Goal: Task Accomplishment & Management: Manage account settings

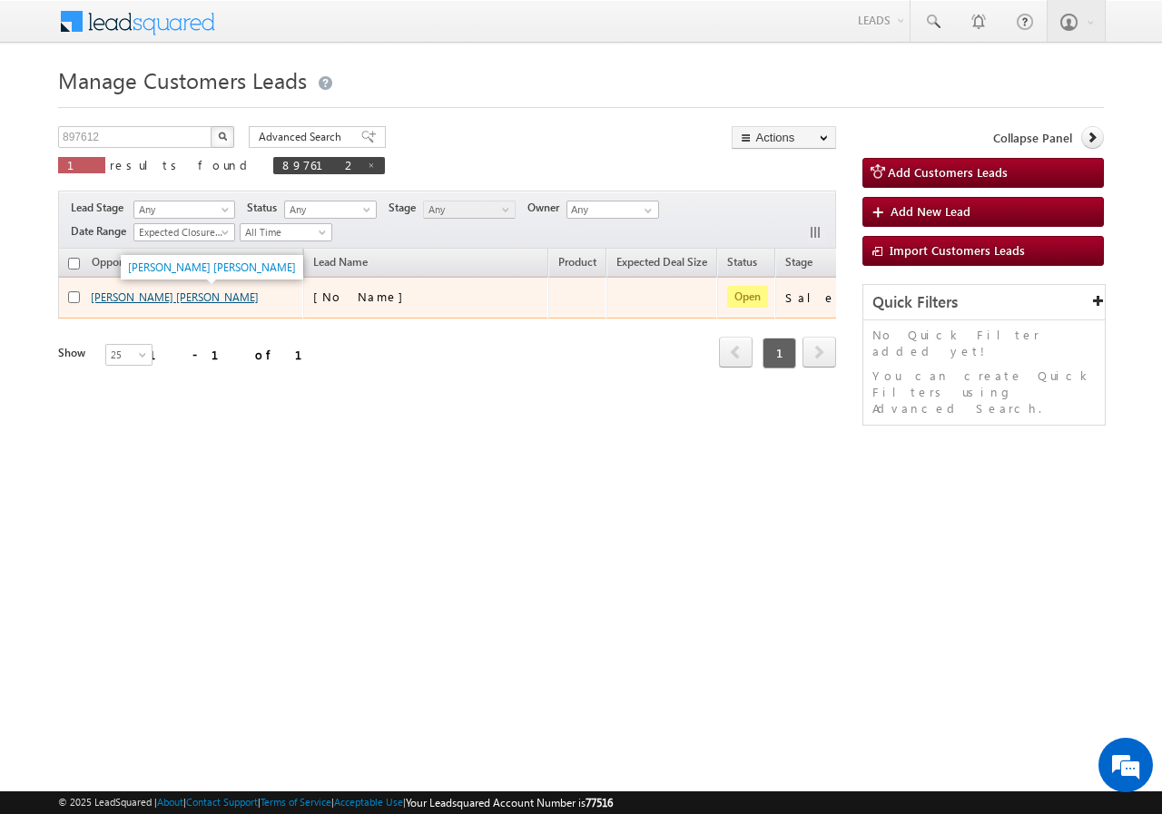
click at [147, 300] on link "[PERSON_NAME] [PERSON_NAME]" at bounding box center [175, 297] width 168 height 14
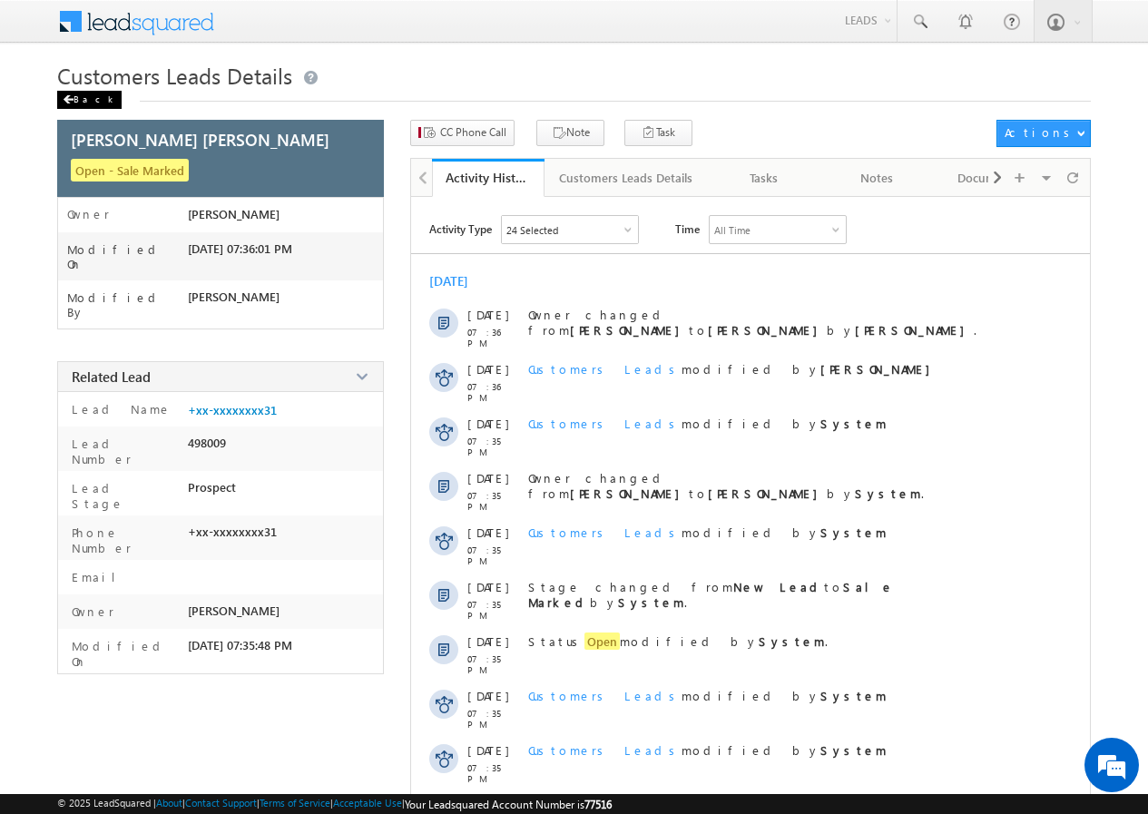
click at [73, 96] on span at bounding box center [68, 99] width 11 height 9
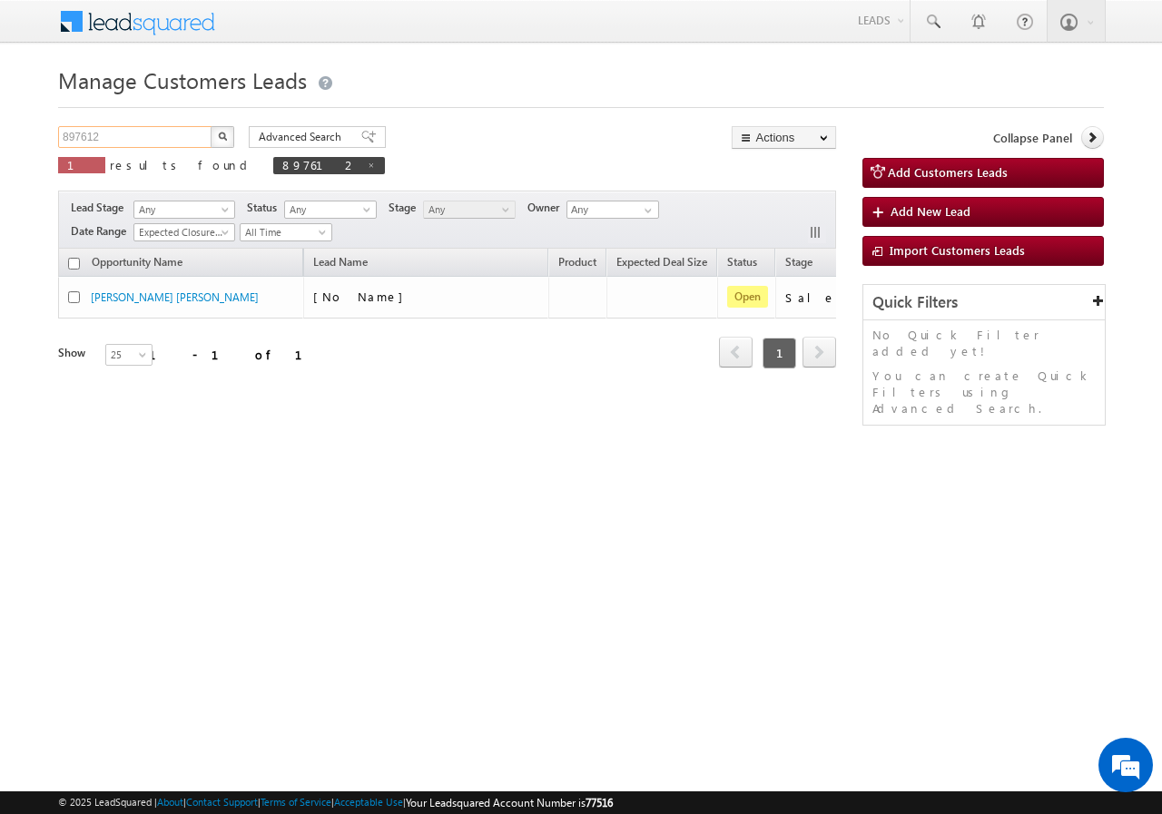
click at [162, 138] on input "897612" at bounding box center [135, 137] width 155 height 22
paste input "0688"
type input "890688"
click at [232, 134] on button "button" at bounding box center [223, 137] width 24 height 22
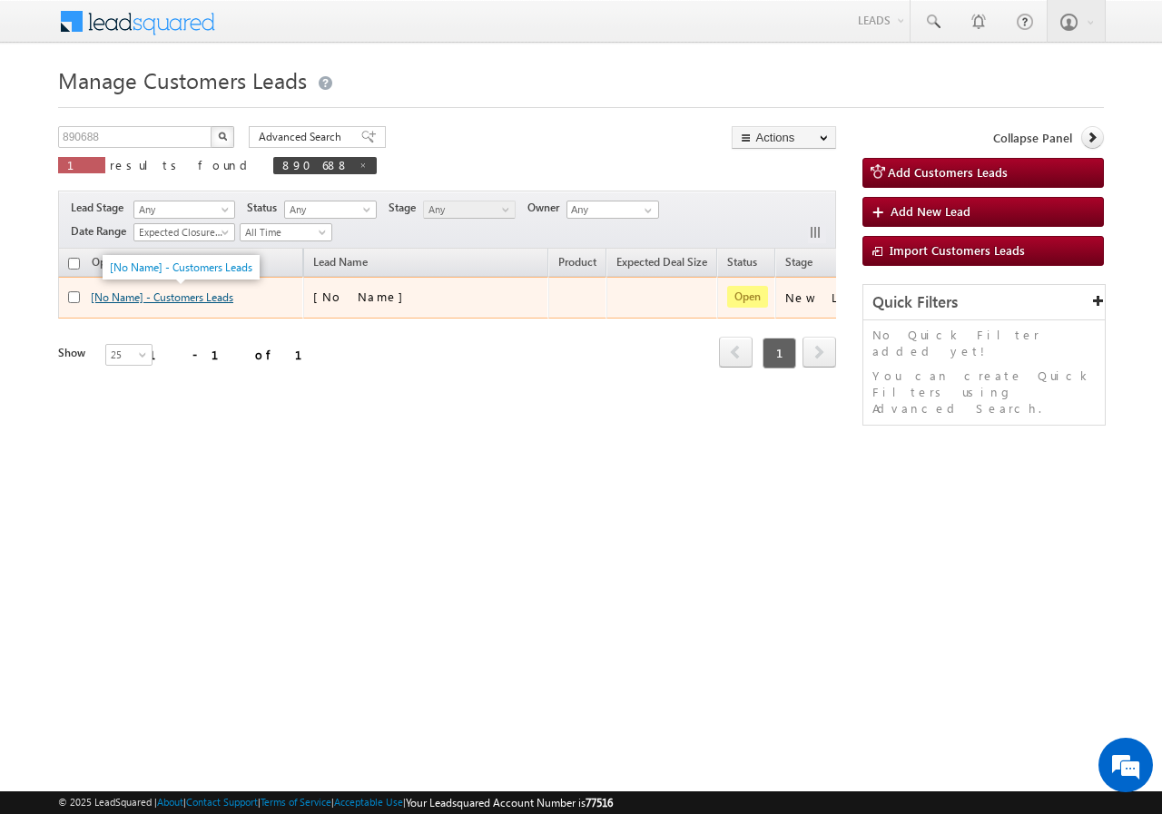
click at [173, 296] on link "[No Name] - Customers Leads" at bounding box center [162, 297] width 143 height 14
click at [174, 295] on link "[No Name] - Customers Leads" at bounding box center [162, 297] width 143 height 14
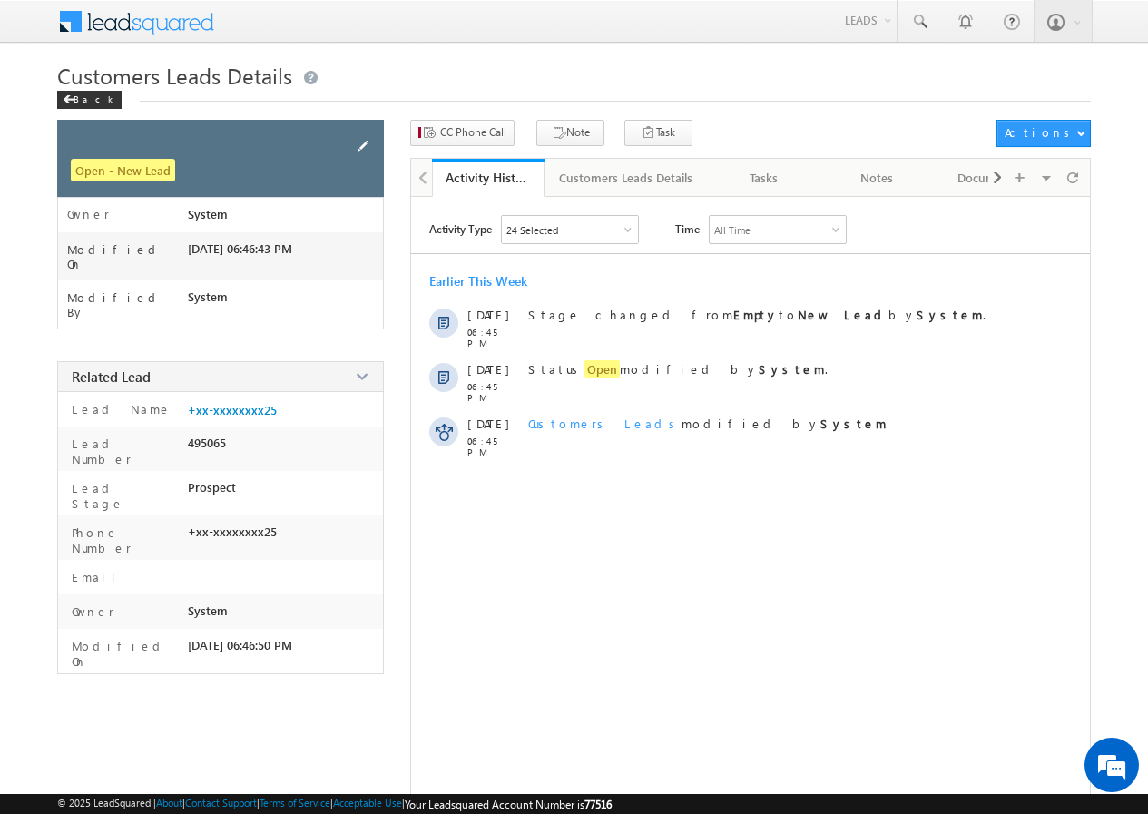
click at [369, 144] on span at bounding box center [363, 146] width 20 height 20
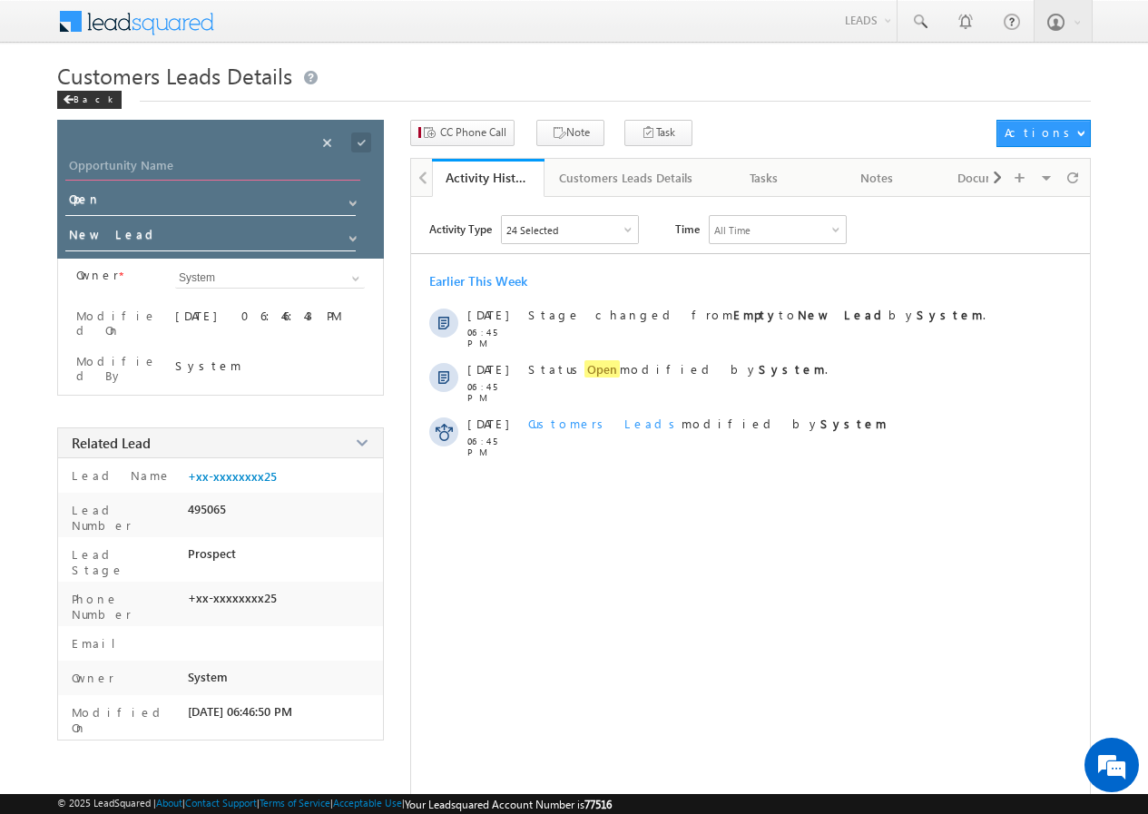
paste input "SHAHID BAG"
click at [215, 163] on input "SHAHID BAG" at bounding box center [212, 167] width 295 height 25
type input "SHAHID BAG"
click at [360, 140] on span at bounding box center [361, 143] width 20 height 20
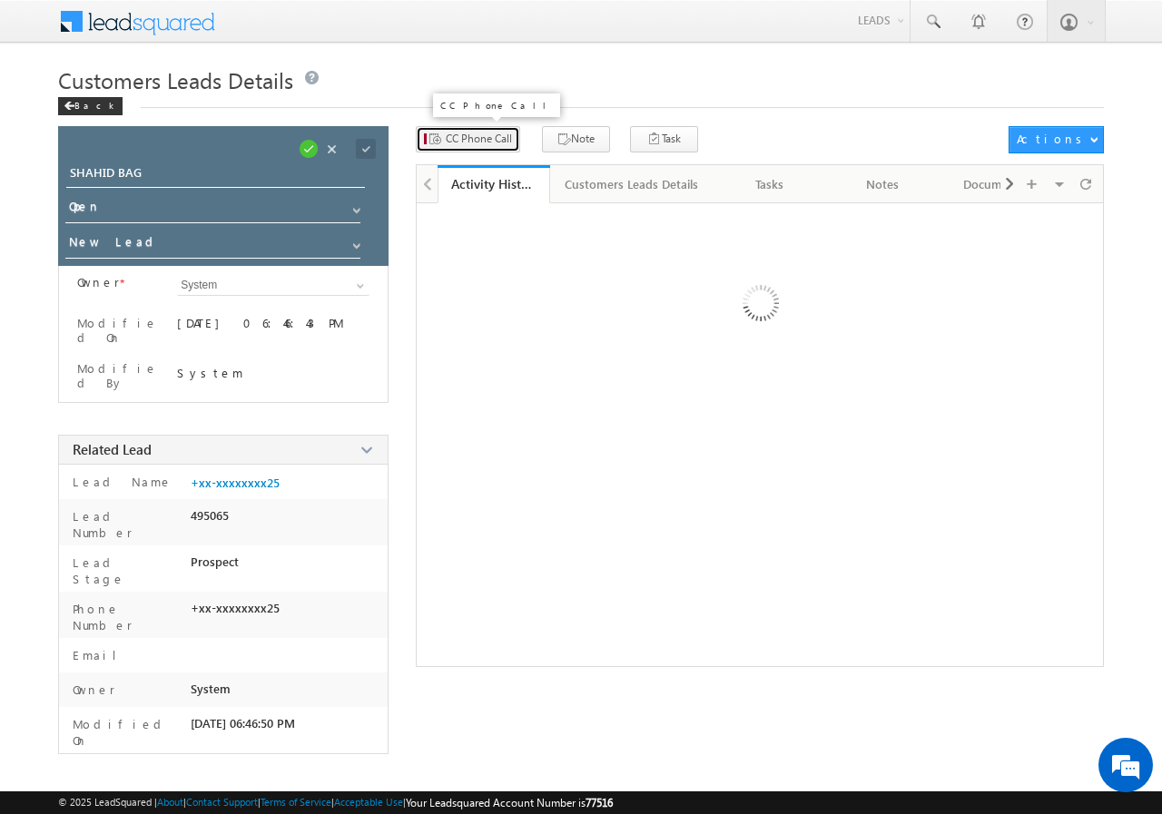
click at [471, 140] on span "CC Phone Call" at bounding box center [479, 139] width 66 height 16
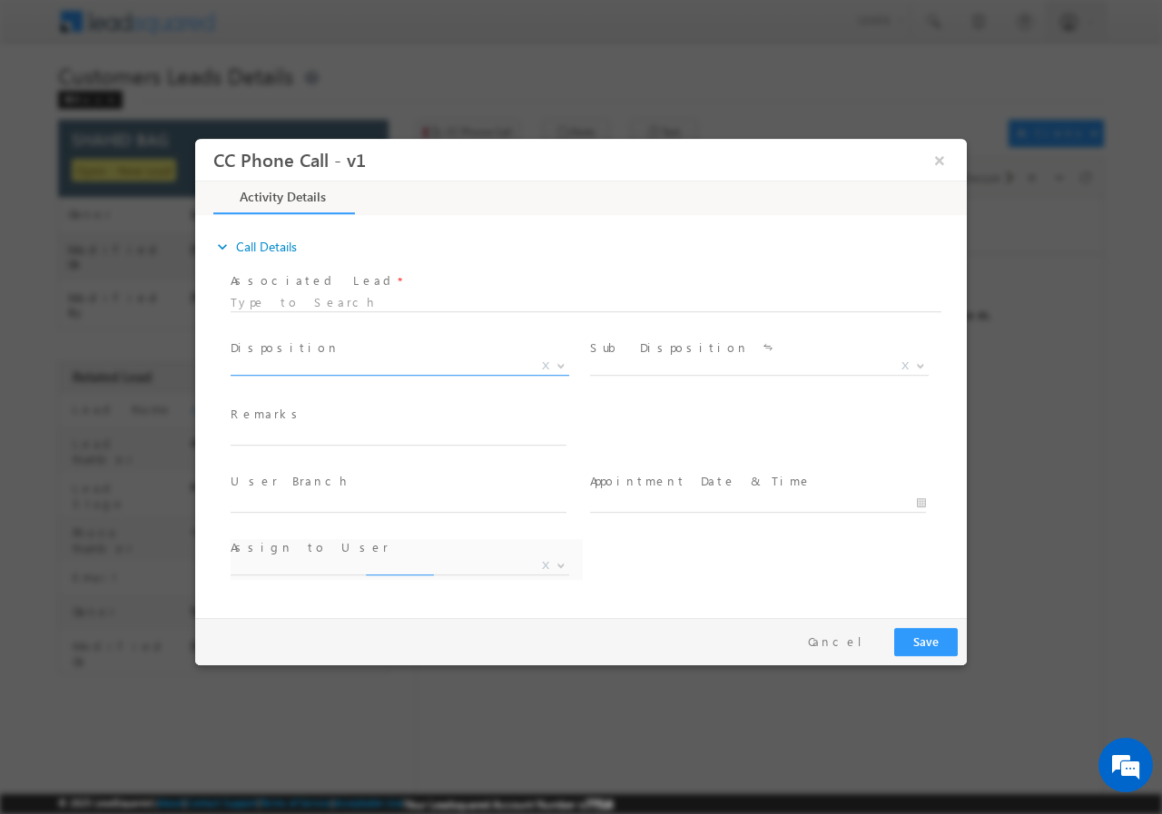
click at [303, 361] on span "X" at bounding box center [400, 366] width 339 height 18
select select "Rose.Shyse+sgrl@leadsquared.com"
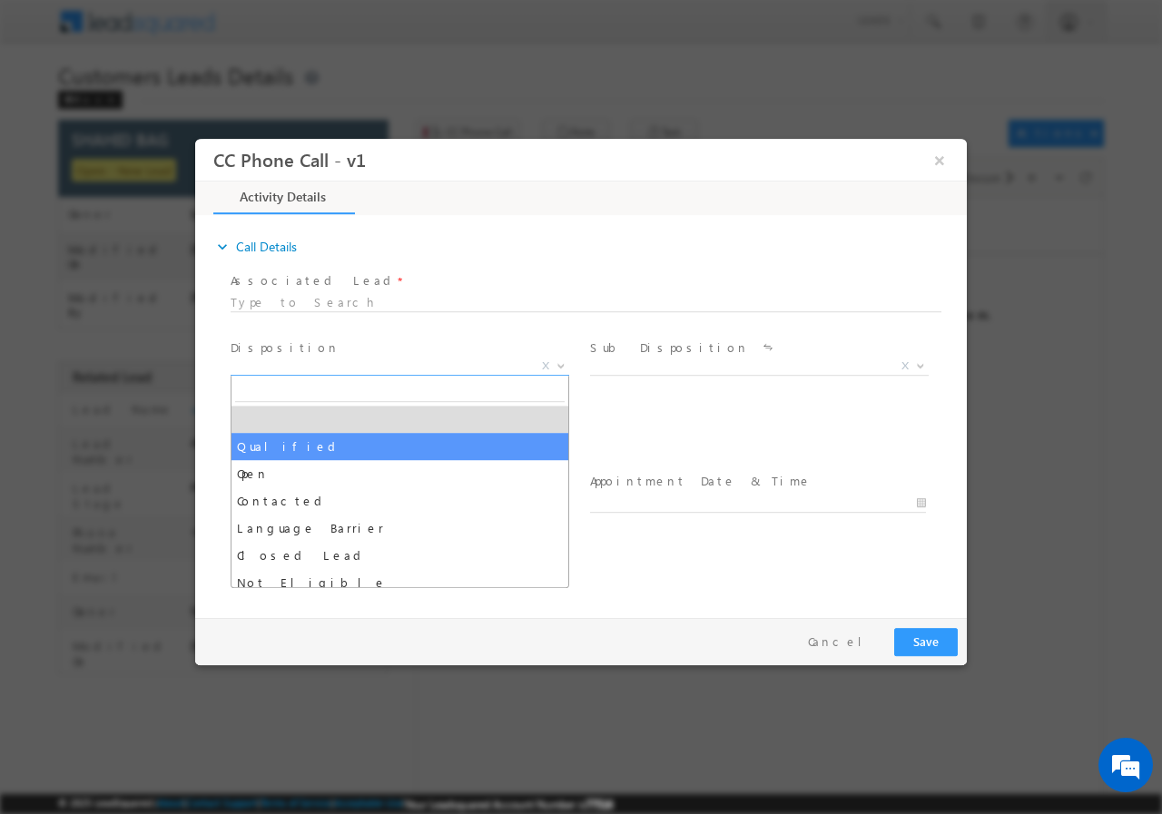
select select "Qualified"
click at [283, 449] on span at bounding box center [398, 454] width 335 height 20
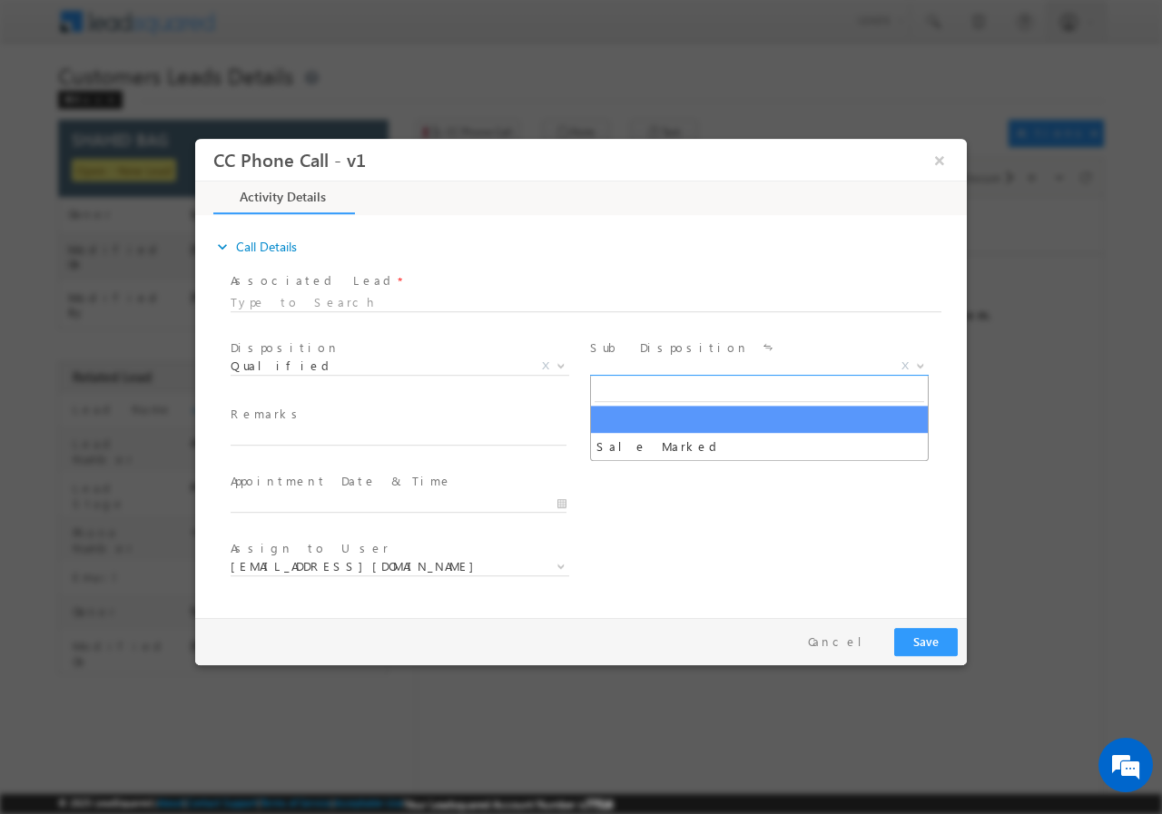
click at [654, 371] on span "X" at bounding box center [759, 366] width 339 height 18
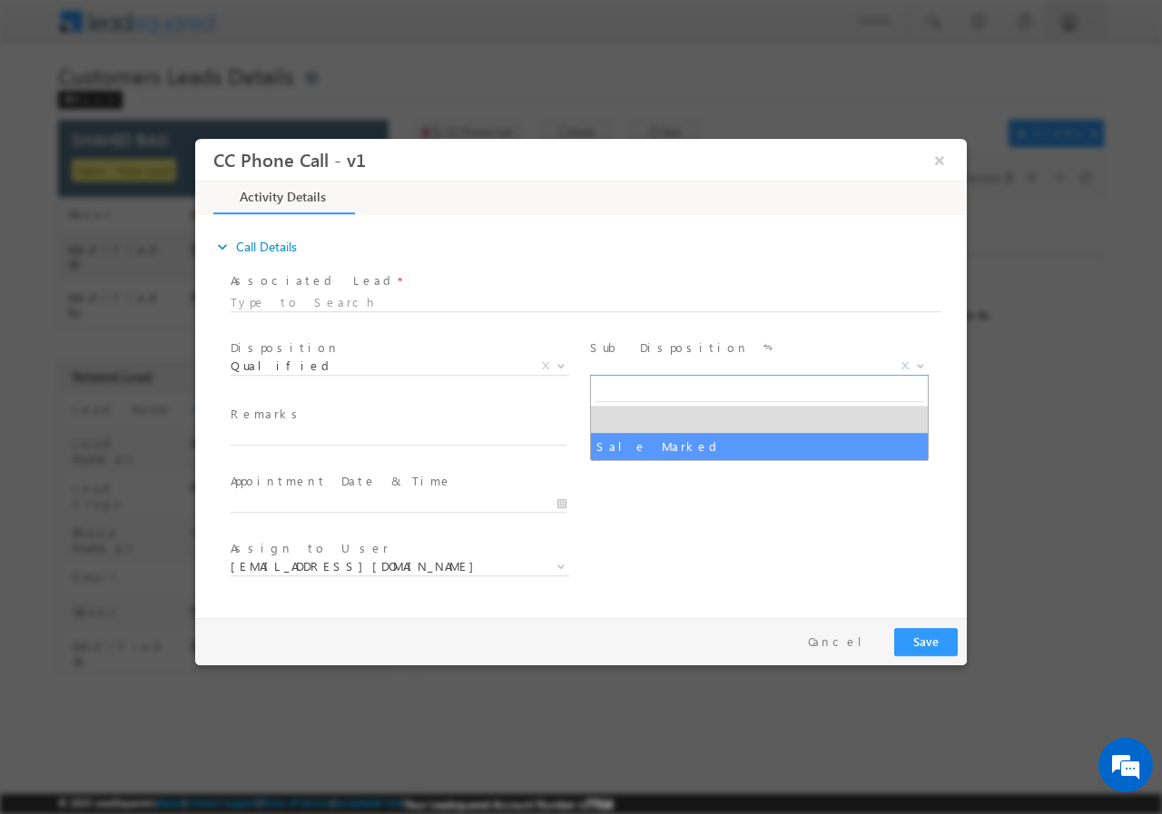
select select "Sale Marked"
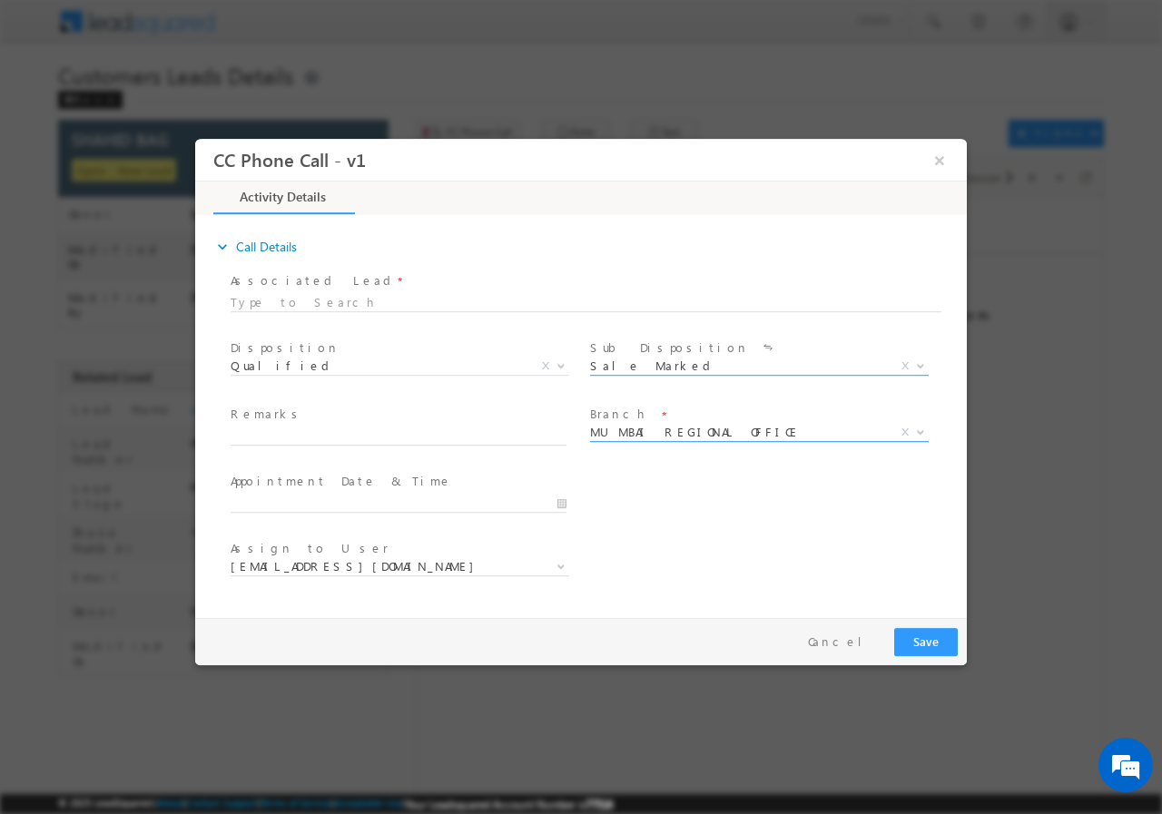
click at [654, 434] on span "MUMBAI REGIONAL OFFICE" at bounding box center [737, 431] width 295 height 16
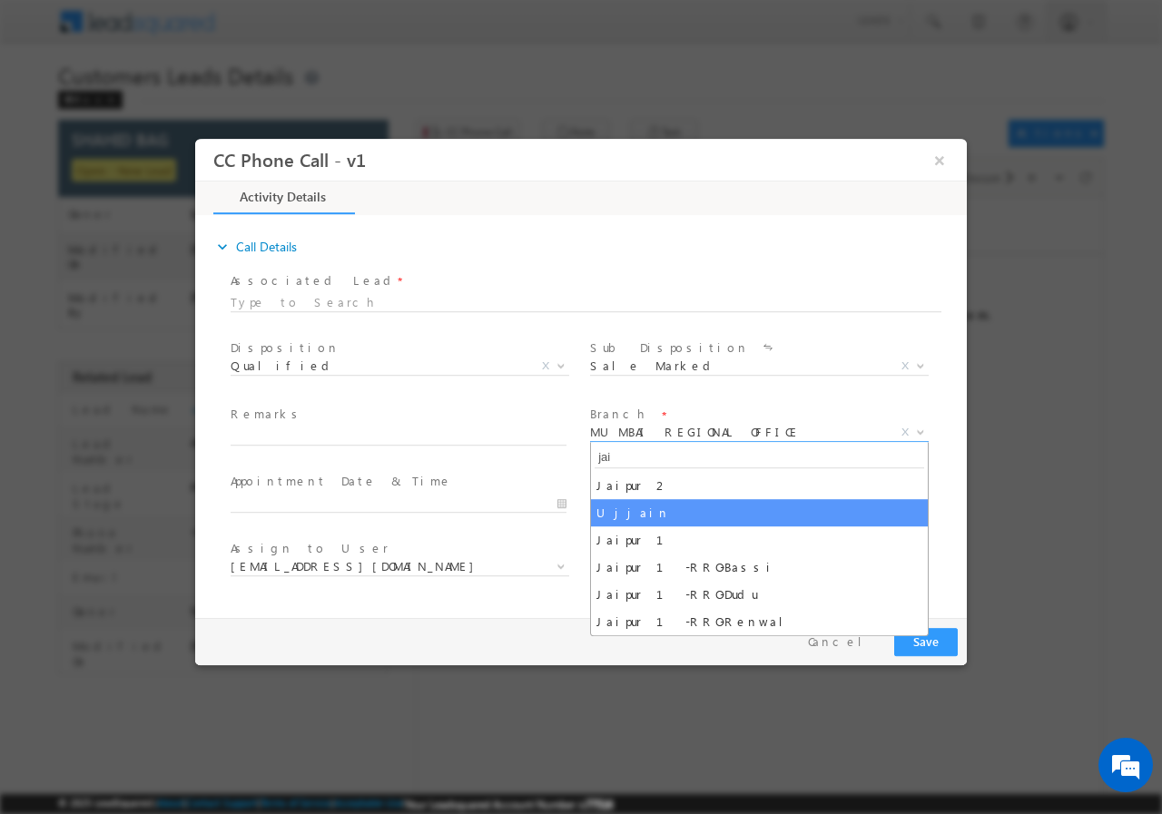
type input "jai"
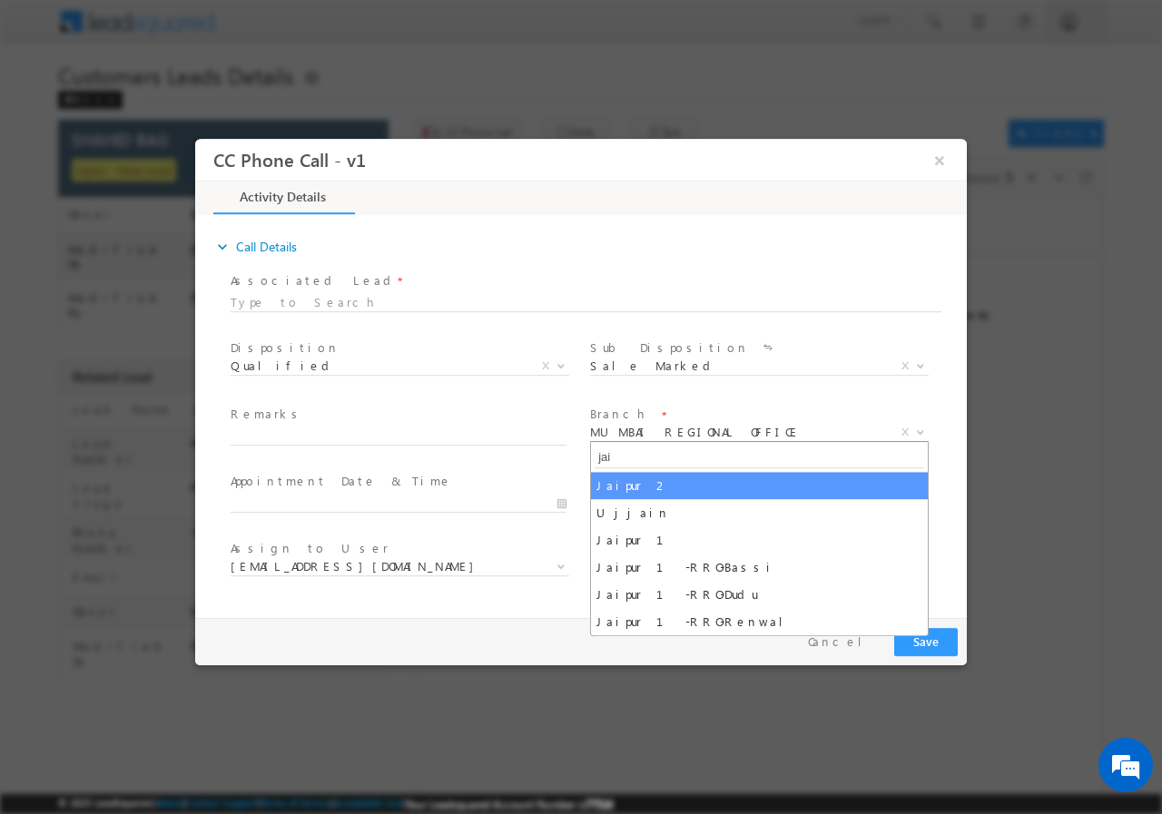
select select "Jaipur 2"
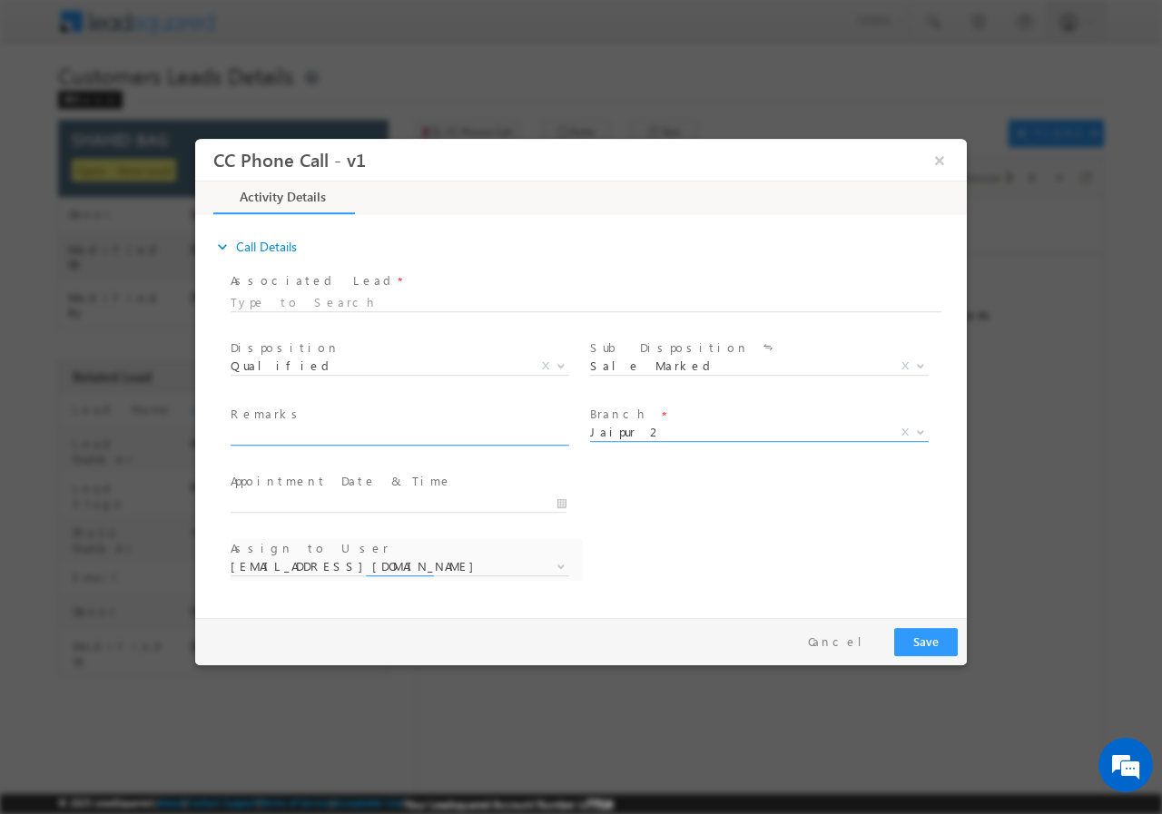
select select "ankit.rajawat@sgrlimited.in"
click at [304, 436] on input "text" at bounding box center [399, 436] width 336 height 18
paste input "890688//VB Interested//SHAHID BAG//6350423825// P+C// PV-20L// LOAN REQ-20L//SE…"
type input "890688//VB Interested//SHAHID BAG//6350423825// P+C// PV-20L// LOAN REQ-20L//SE…"
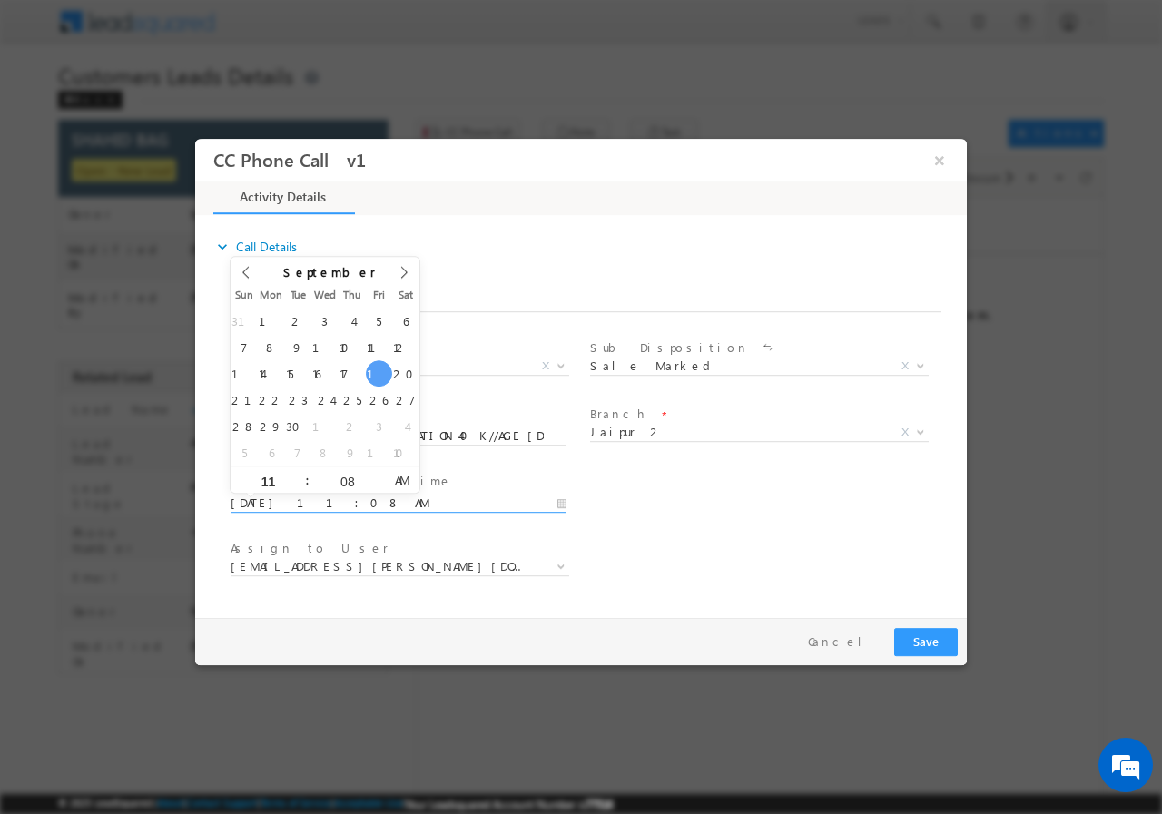
click at [562, 502] on input "09/19/2025 11:08 AM" at bounding box center [399, 503] width 336 height 18
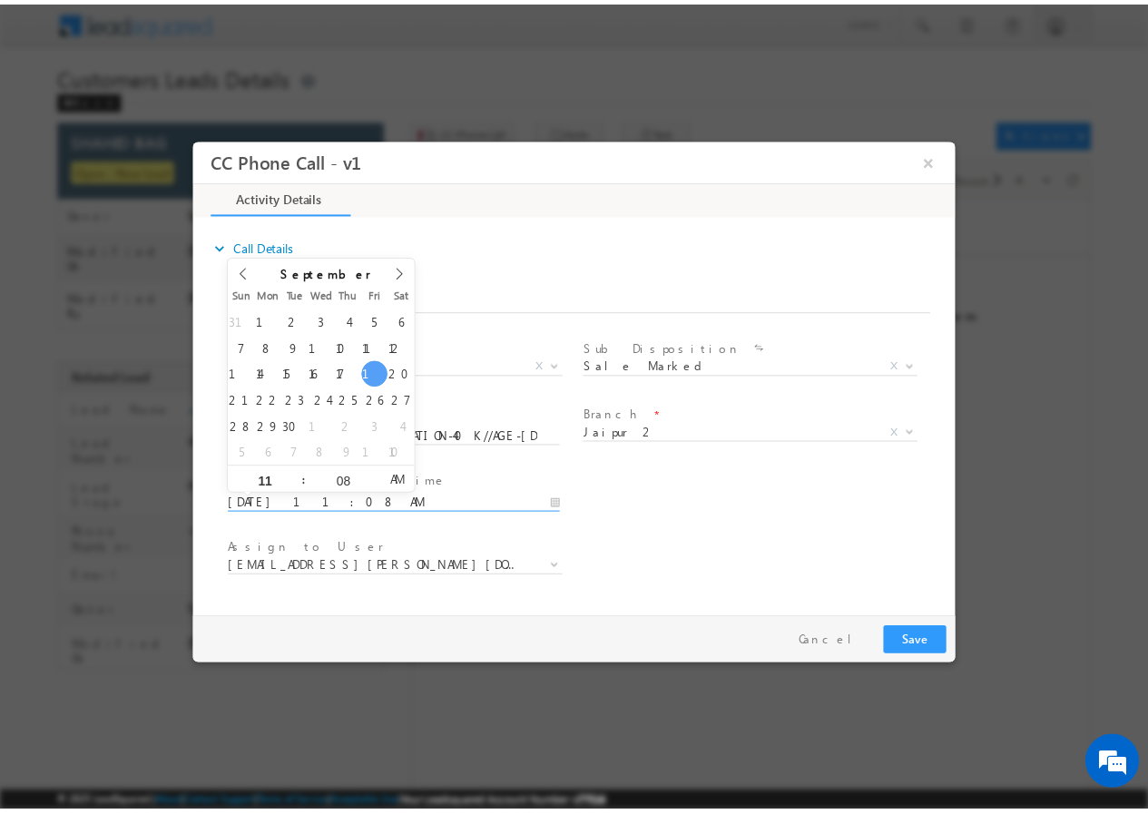
scroll to position [0, 0]
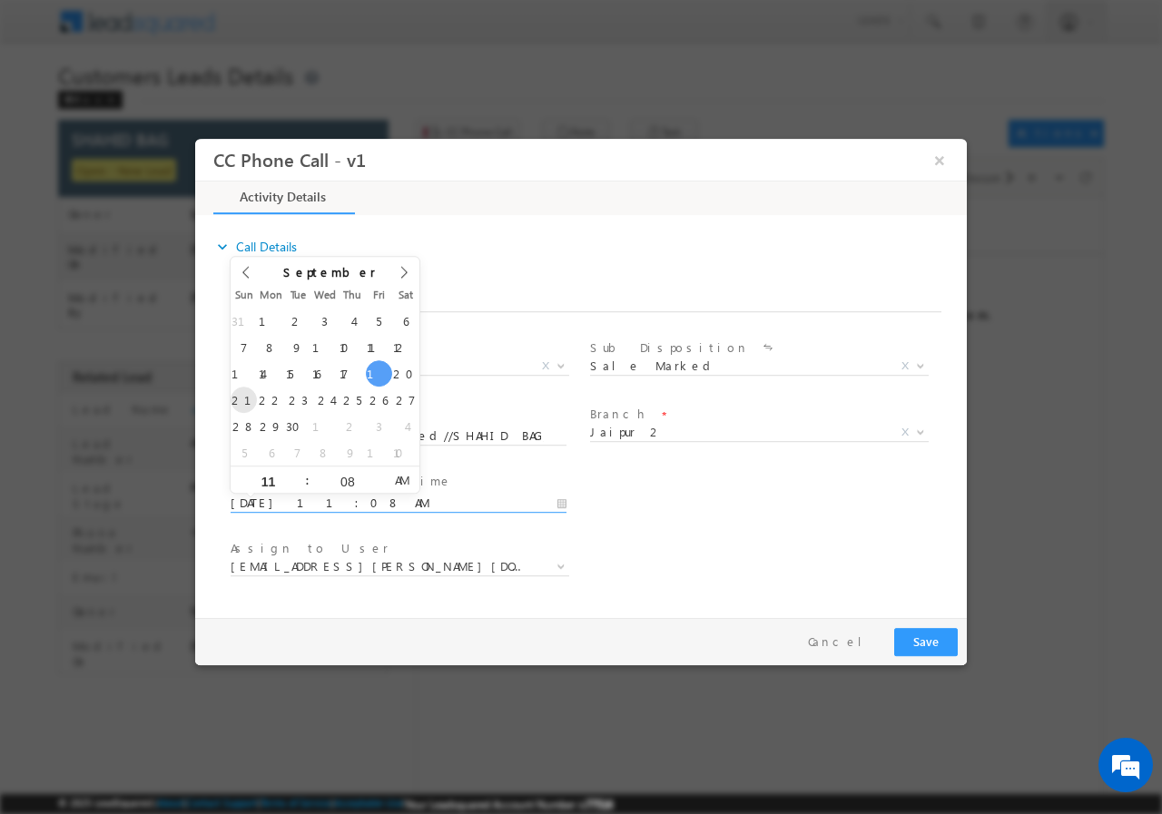
type input "09/21/2025 11:08 AM"
click at [351, 477] on input "08" at bounding box center [347, 481] width 75 height 12
type input "00"
type input "09/21/2025 11:00 AM"
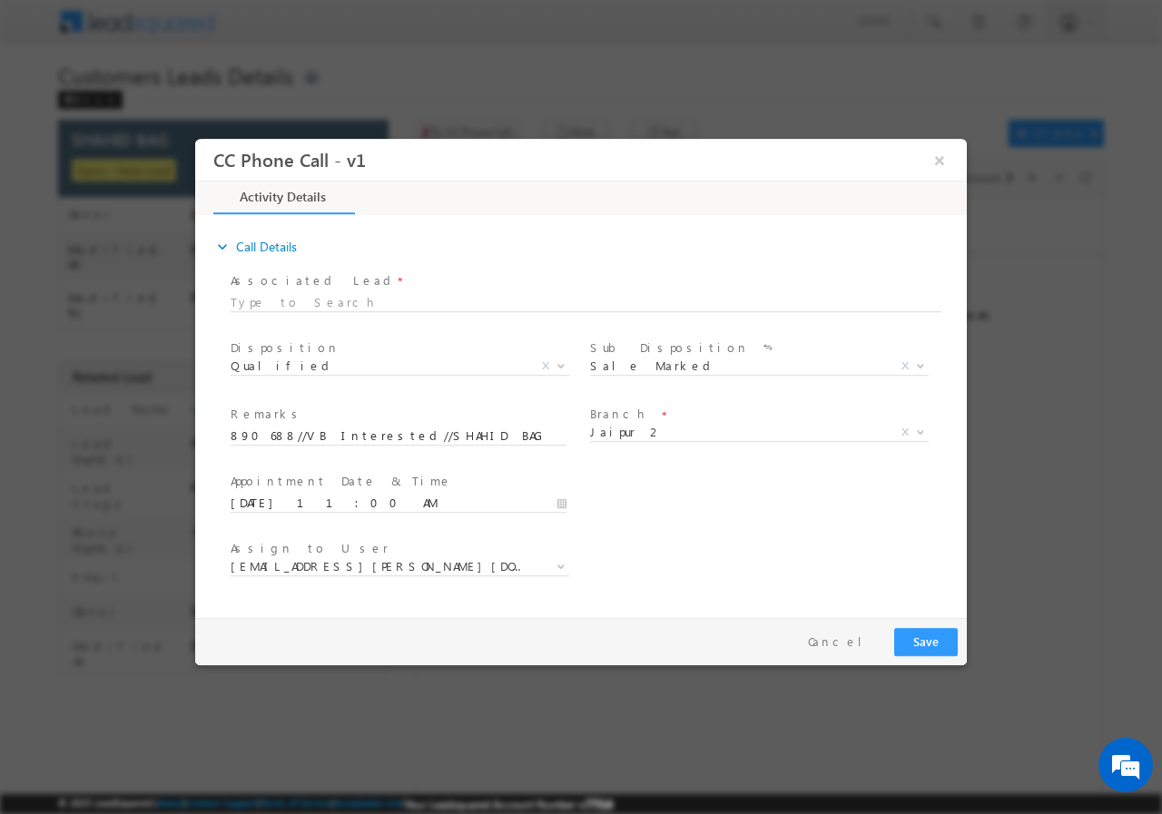
click at [688, 529] on div "User Branch * Appointment Date & Time * 09/21/2025 11:00 AM" at bounding box center [597, 500] width 740 height 67
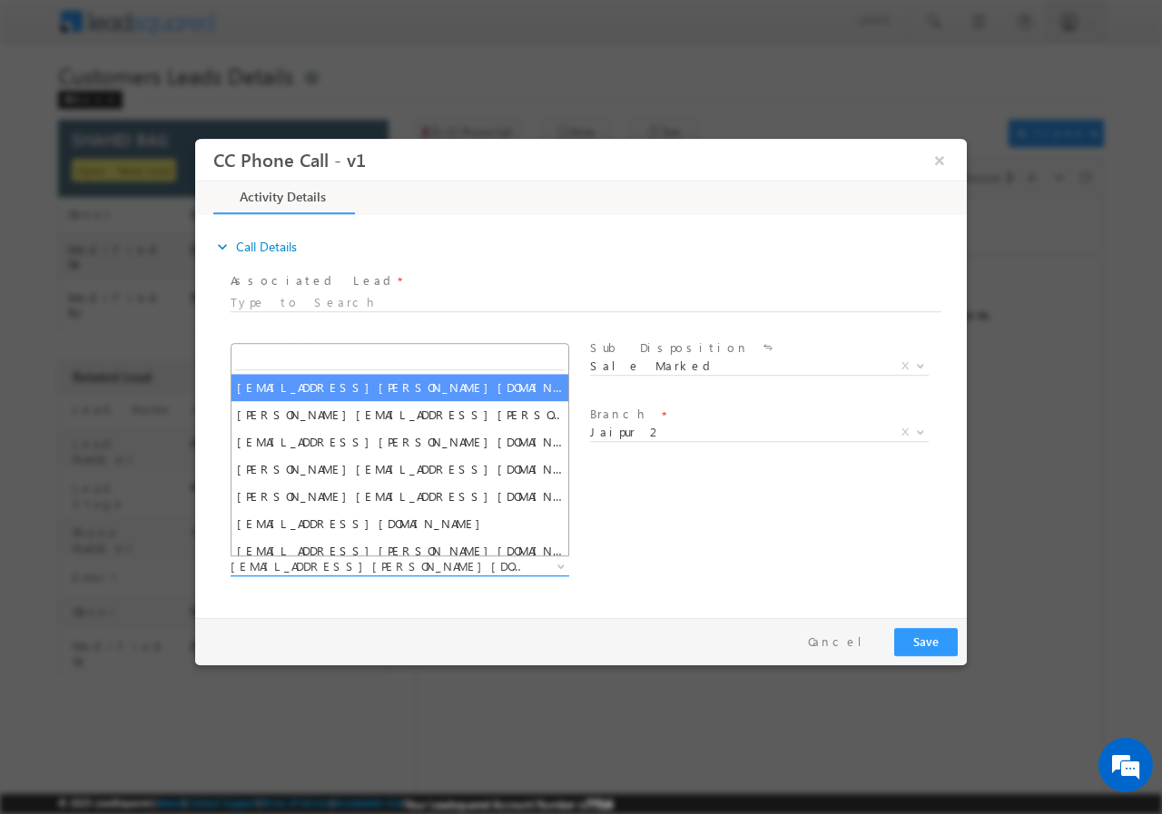
click at [419, 564] on span "ankit.rajawat@sgrlimited.in" at bounding box center [378, 565] width 295 height 16
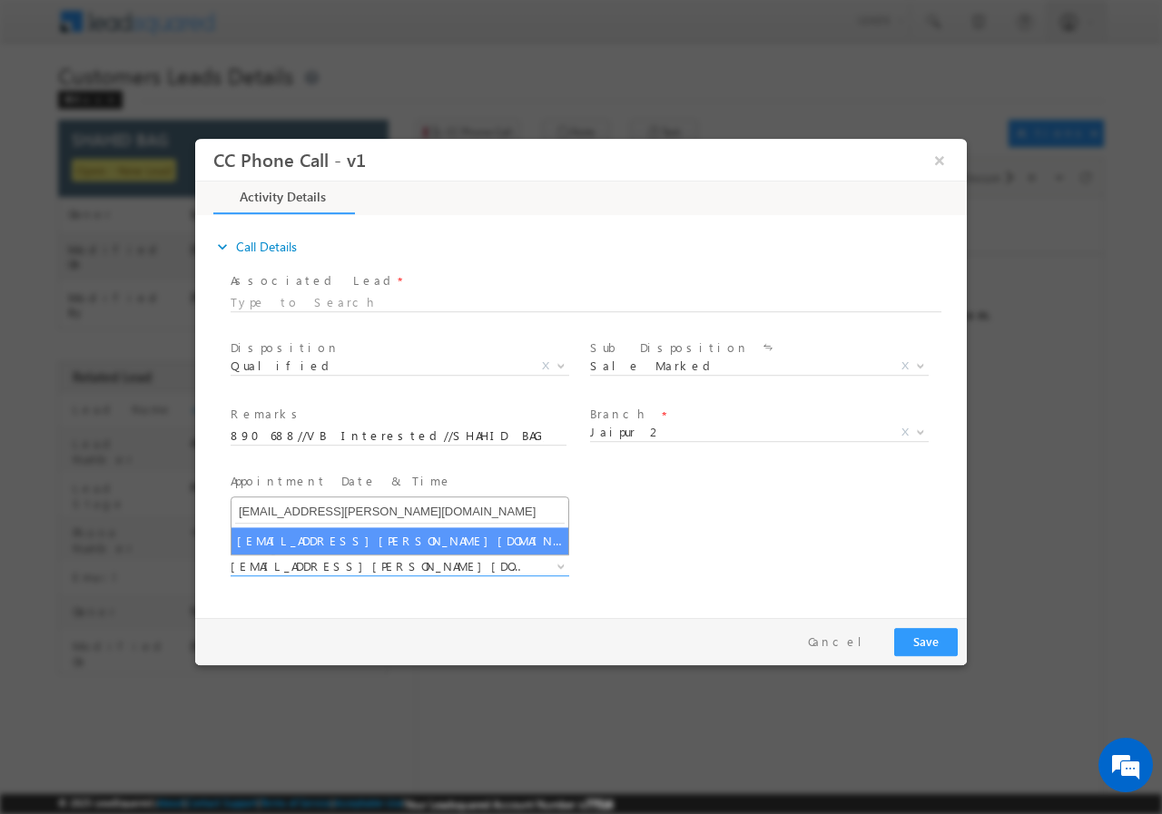
type input "santosh.kanwer@sgrlimited.in"
select select "santosh.kanwer@sgrlimited.in"
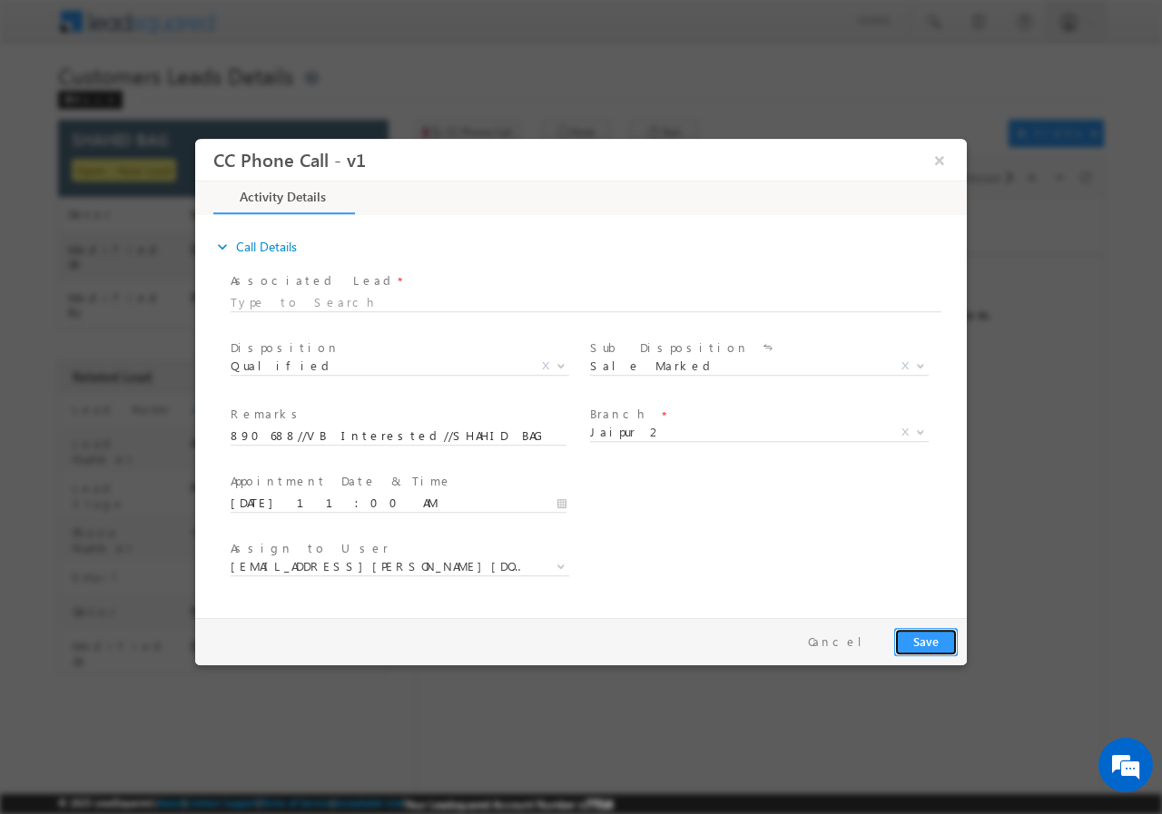
click at [913, 644] on button "Save" at bounding box center [926, 641] width 64 height 28
click at [940, 160] on button "×" at bounding box center [939, 160] width 31 height 34
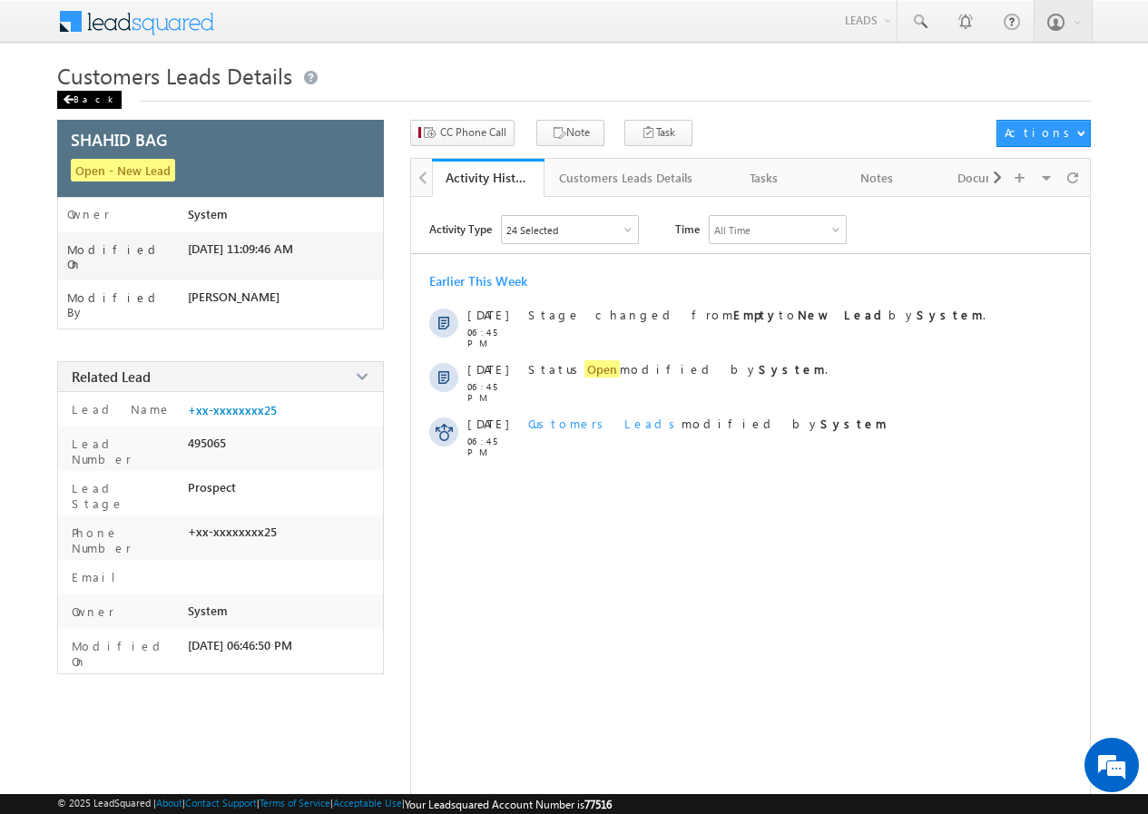
click at [88, 102] on div "Back" at bounding box center [89, 100] width 64 height 18
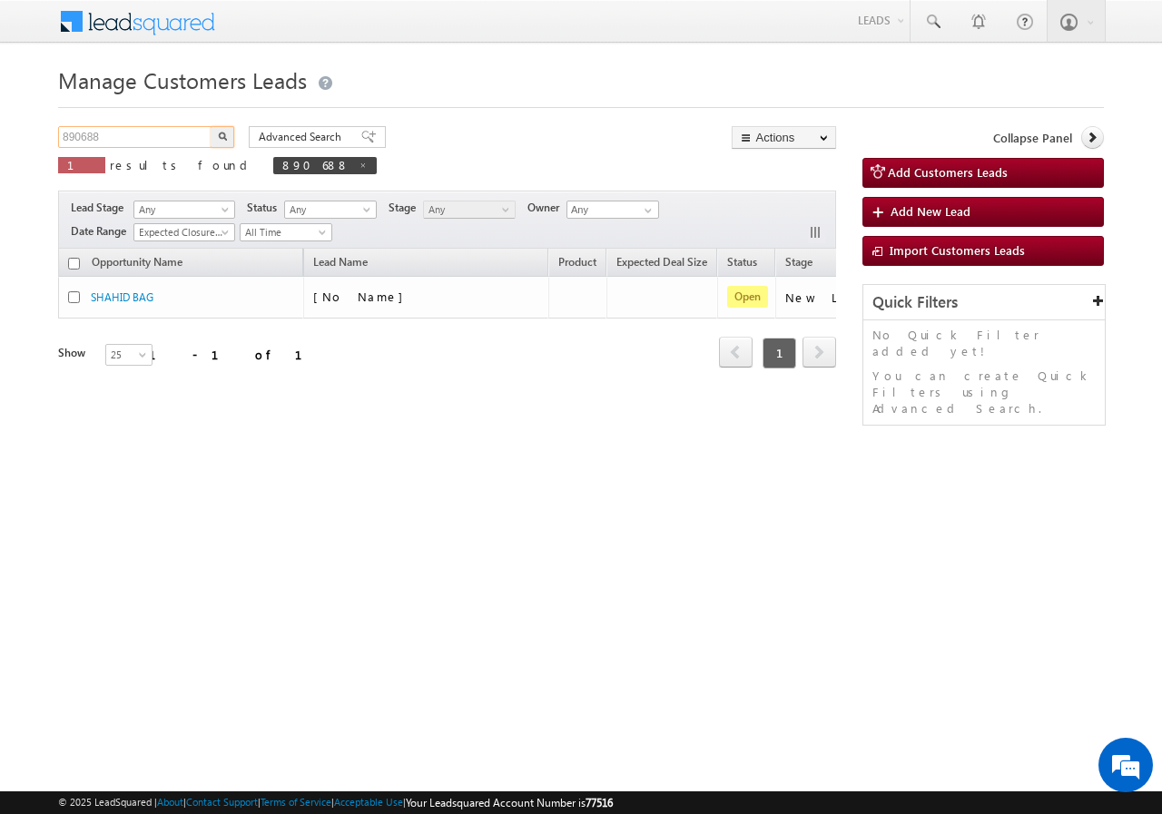
click at [147, 144] on input "890688" at bounding box center [135, 137] width 155 height 22
click at [145, 143] on input "890688" at bounding box center [135, 137] width 155 height 22
paste input "9099831114"
click at [221, 133] on img "button" at bounding box center [222, 136] width 9 height 9
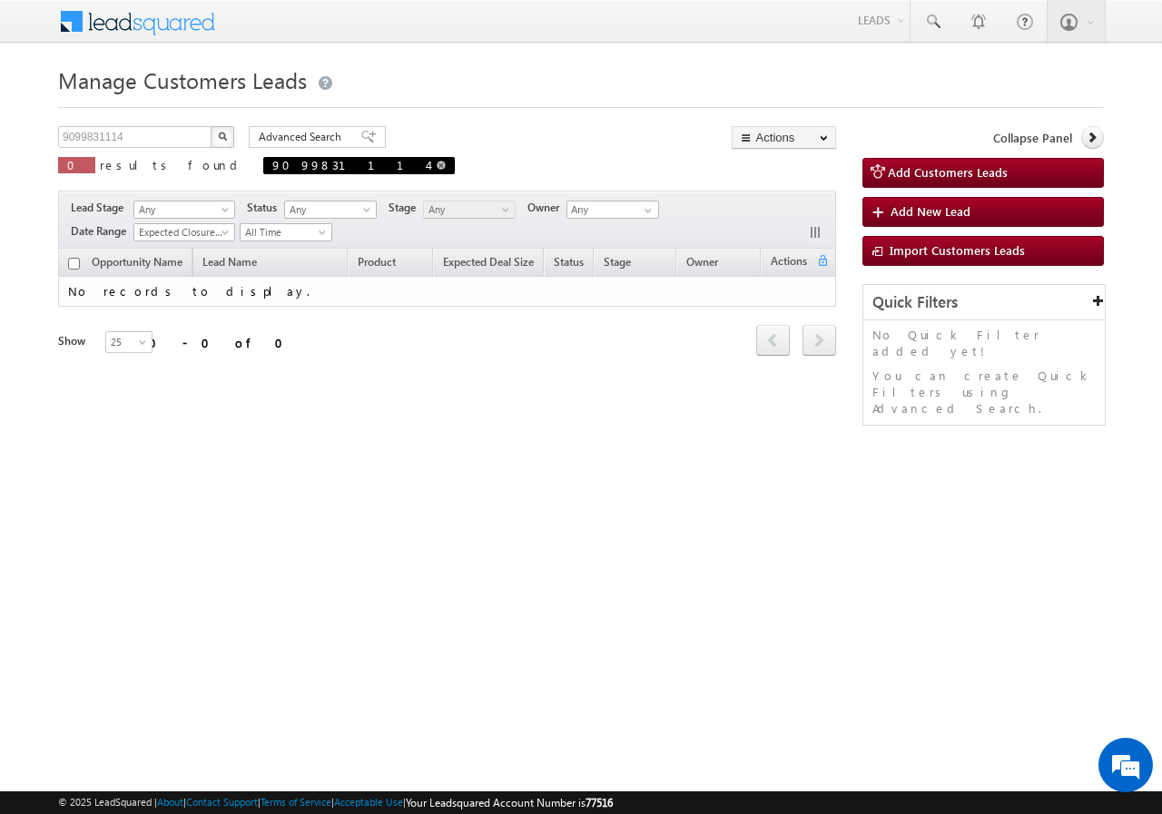
click at [437, 162] on span at bounding box center [441, 165] width 9 height 9
type input "Search Customers Leads"
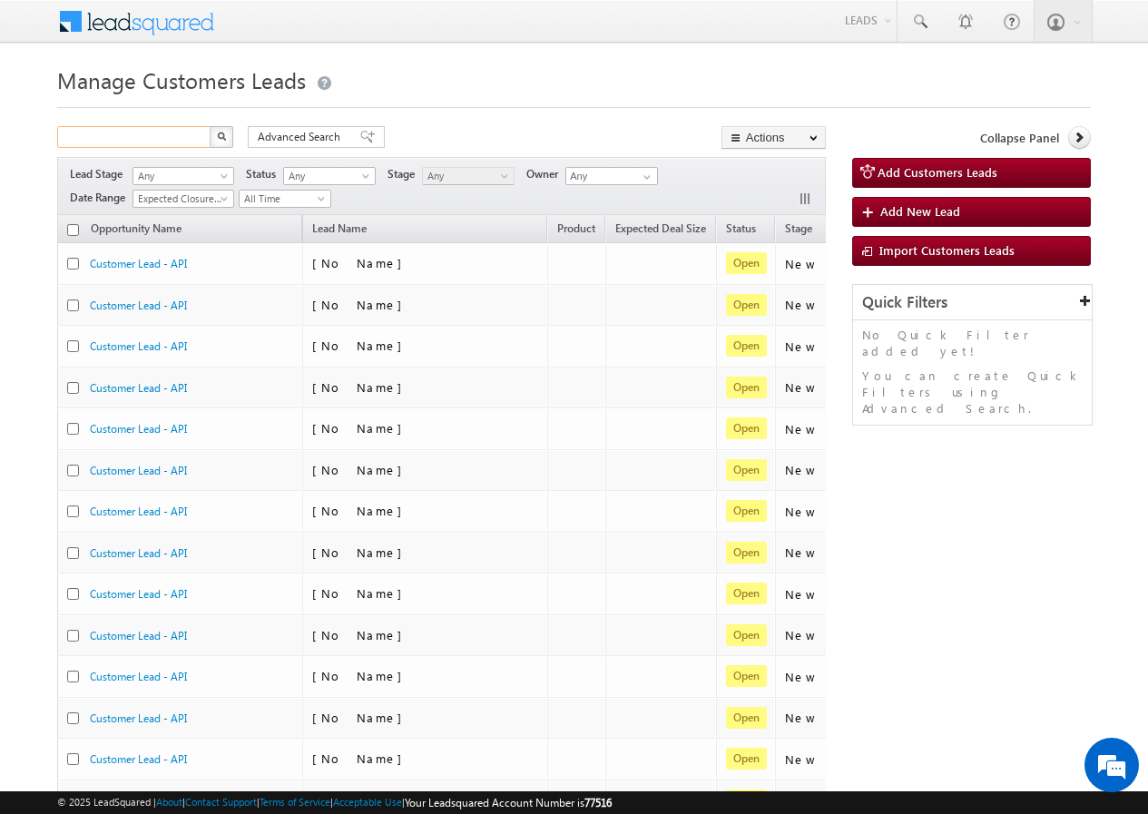
click at [156, 136] on input "text" at bounding box center [134, 137] width 155 height 22
paste input "7016898201"
click at [223, 135] on img "button" at bounding box center [221, 136] width 9 height 9
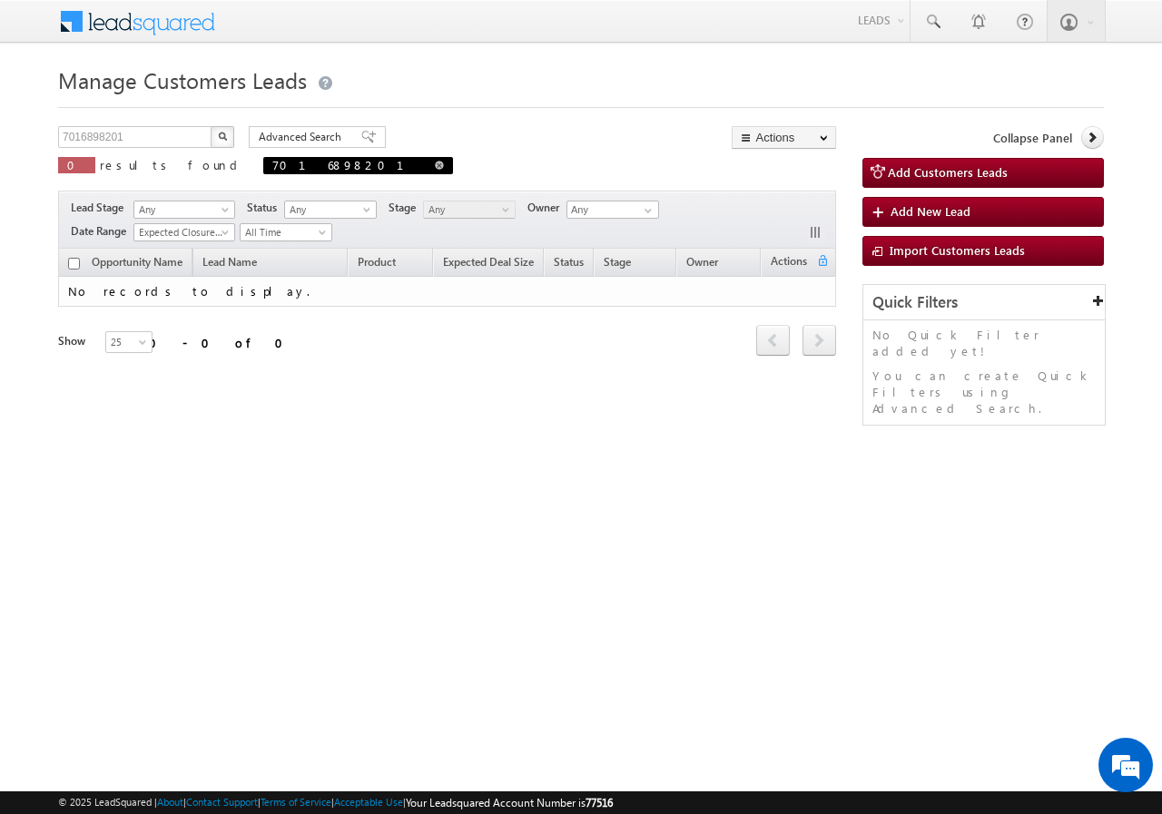
click at [435, 166] on span at bounding box center [439, 165] width 9 height 9
type input "Search Customers Leads"
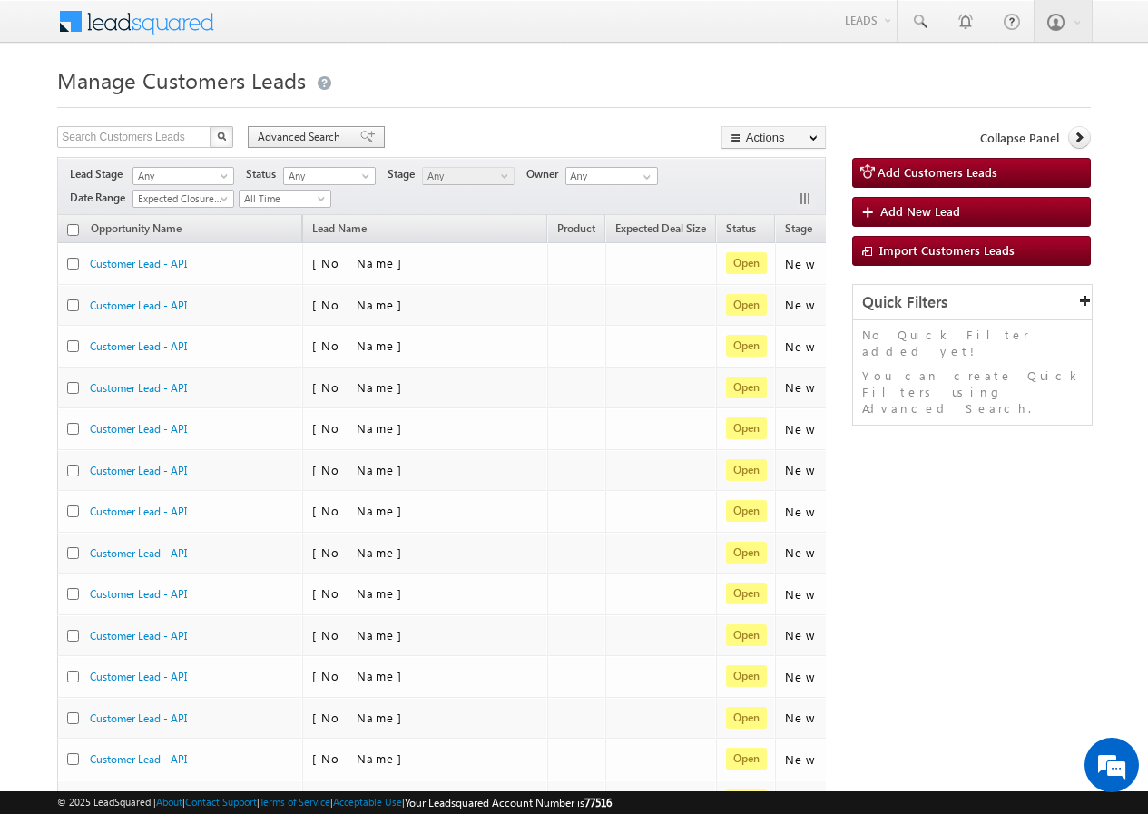
click at [303, 138] on span "Advanced Search" at bounding box center [302, 137] width 88 height 16
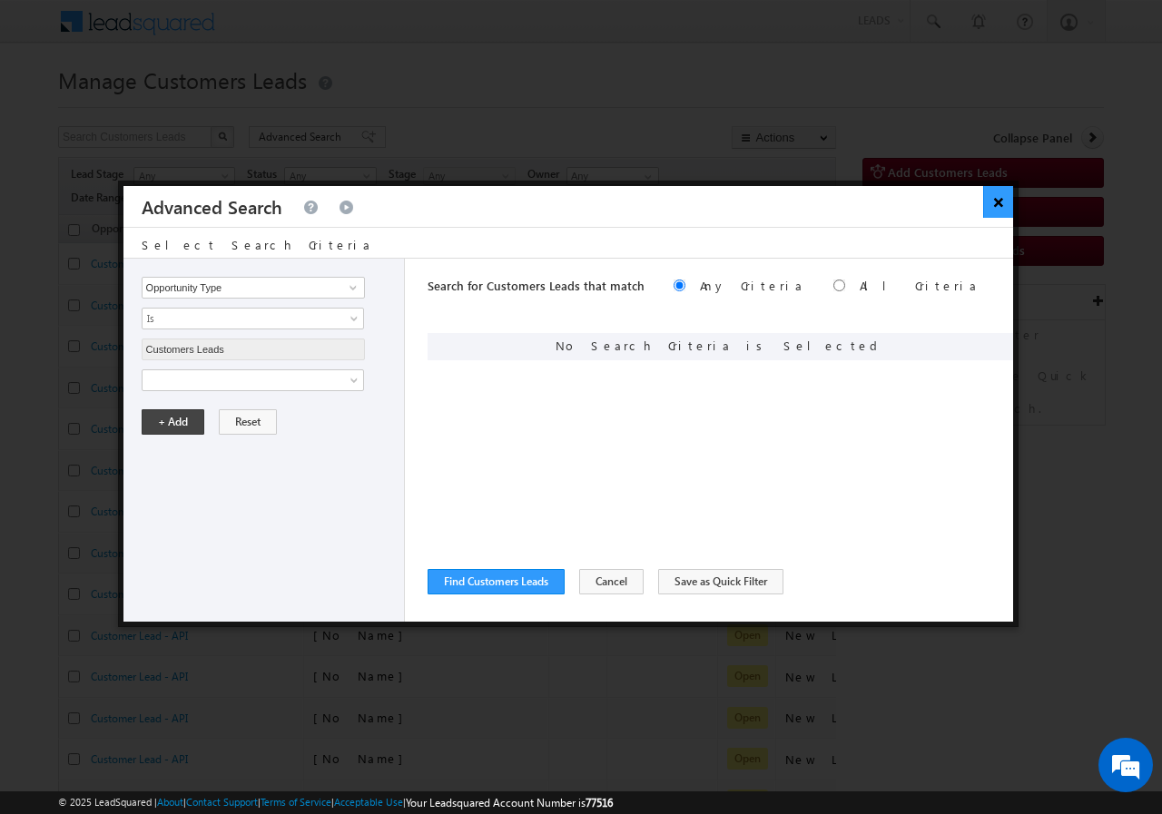
click at [994, 203] on button "×" at bounding box center [998, 202] width 30 height 32
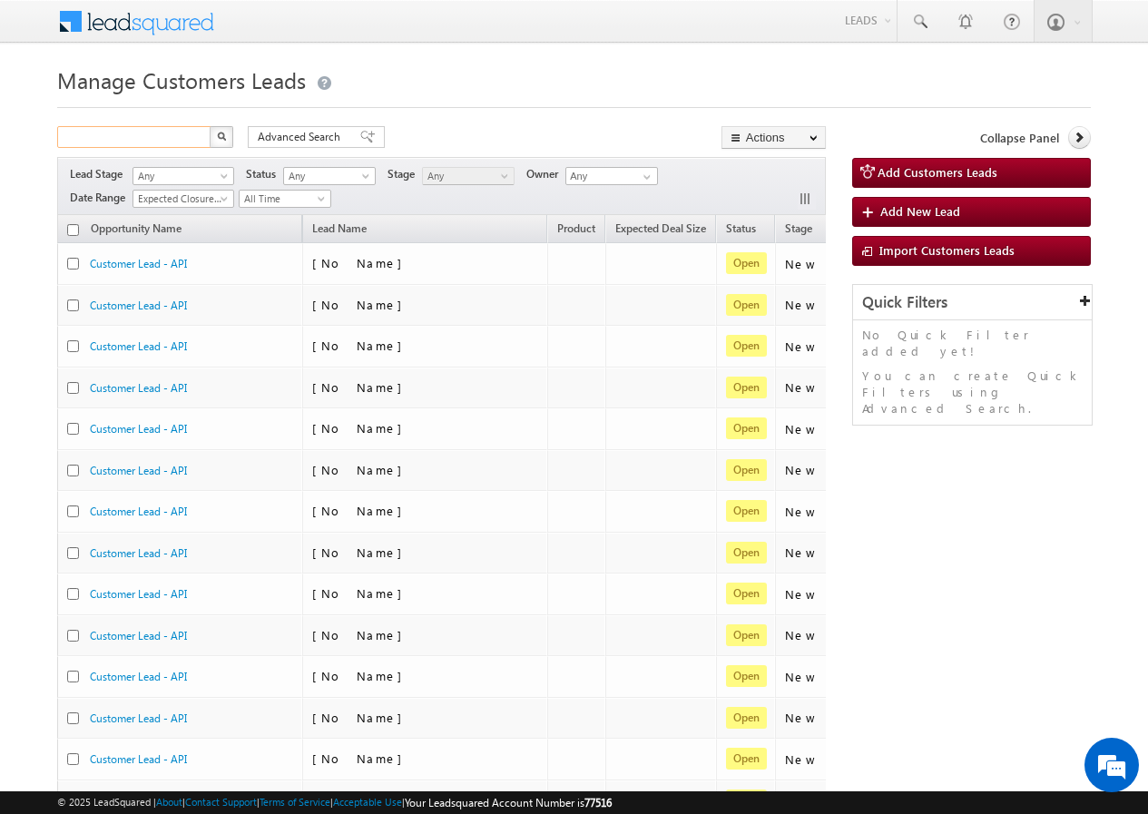
click at [169, 136] on input "text" at bounding box center [134, 137] width 155 height 22
paste input "883063"
type input "883063"
click at [217, 133] on img "button" at bounding box center [221, 136] width 9 height 9
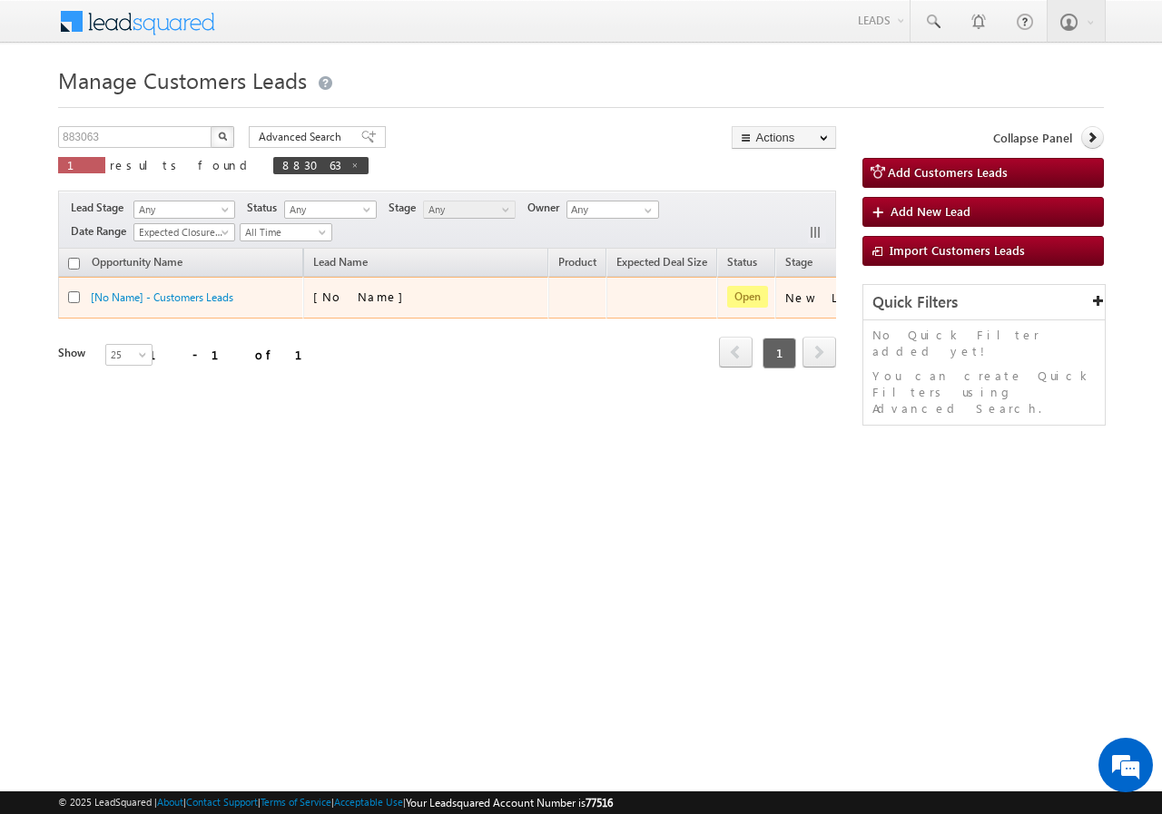
click at [126, 306] on div "[No Name] - Customers Leads" at bounding box center [181, 301] width 227 height 25
click at [125, 299] on link "[No Name] - Customers Leads" at bounding box center [162, 297] width 143 height 14
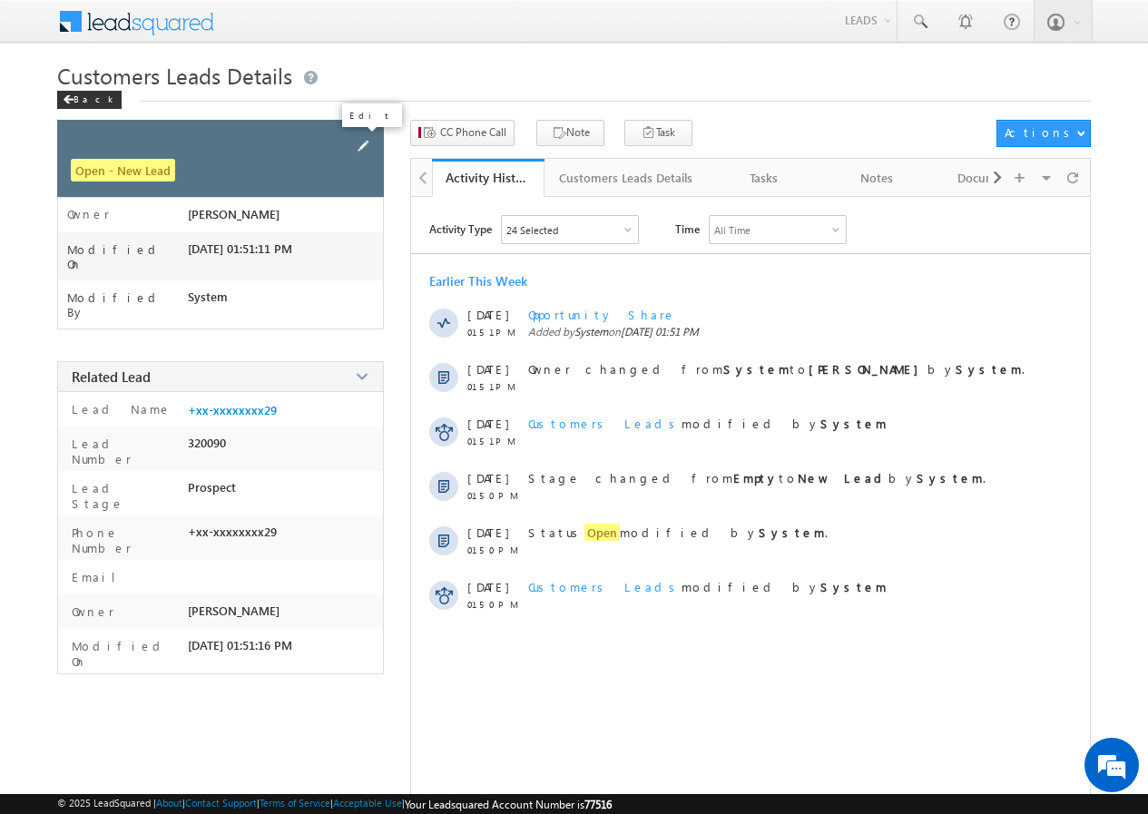
click at [360, 138] on span at bounding box center [363, 146] width 20 height 20
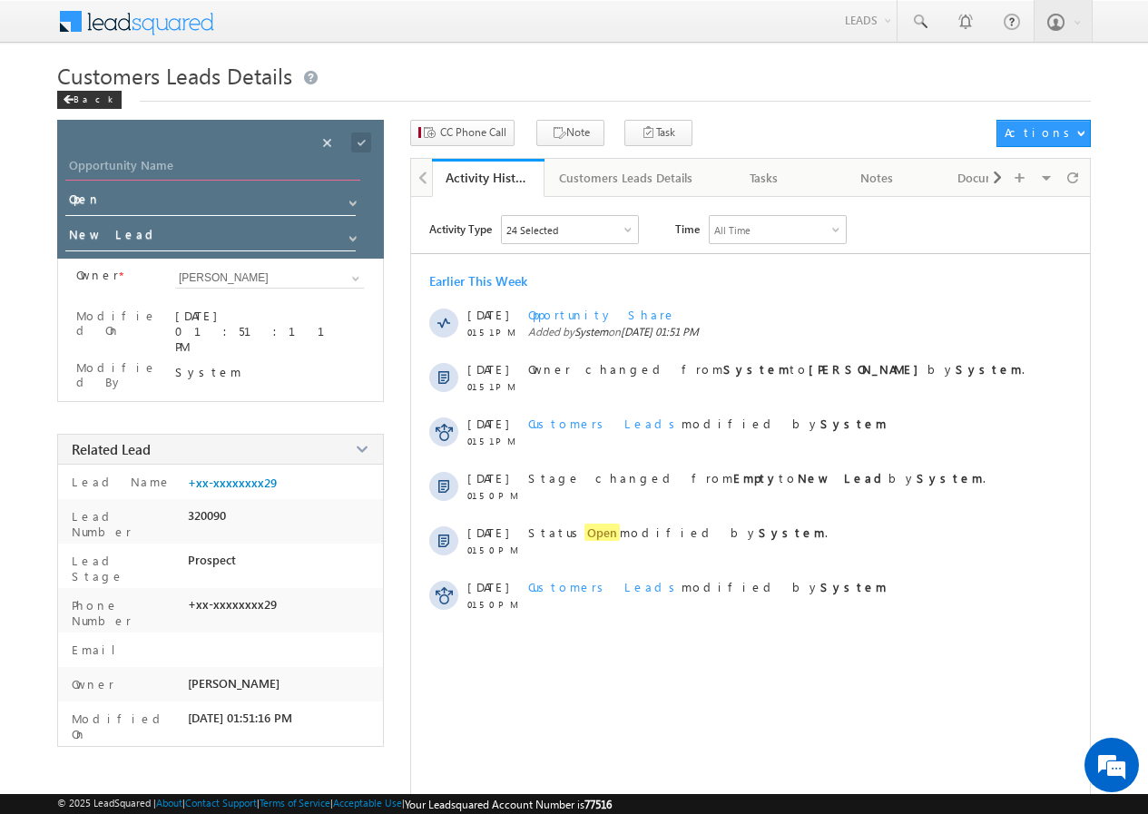
click at [126, 155] on input "Opportunity Name" at bounding box center [212, 167] width 295 height 25
paste input "SURESHPRASAD JAGDEVPRASAD YADAV"
type input "SURESHPRASAD JAGDEVPRASAD YADAV"
click at [361, 143] on span at bounding box center [361, 143] width 20 height 20
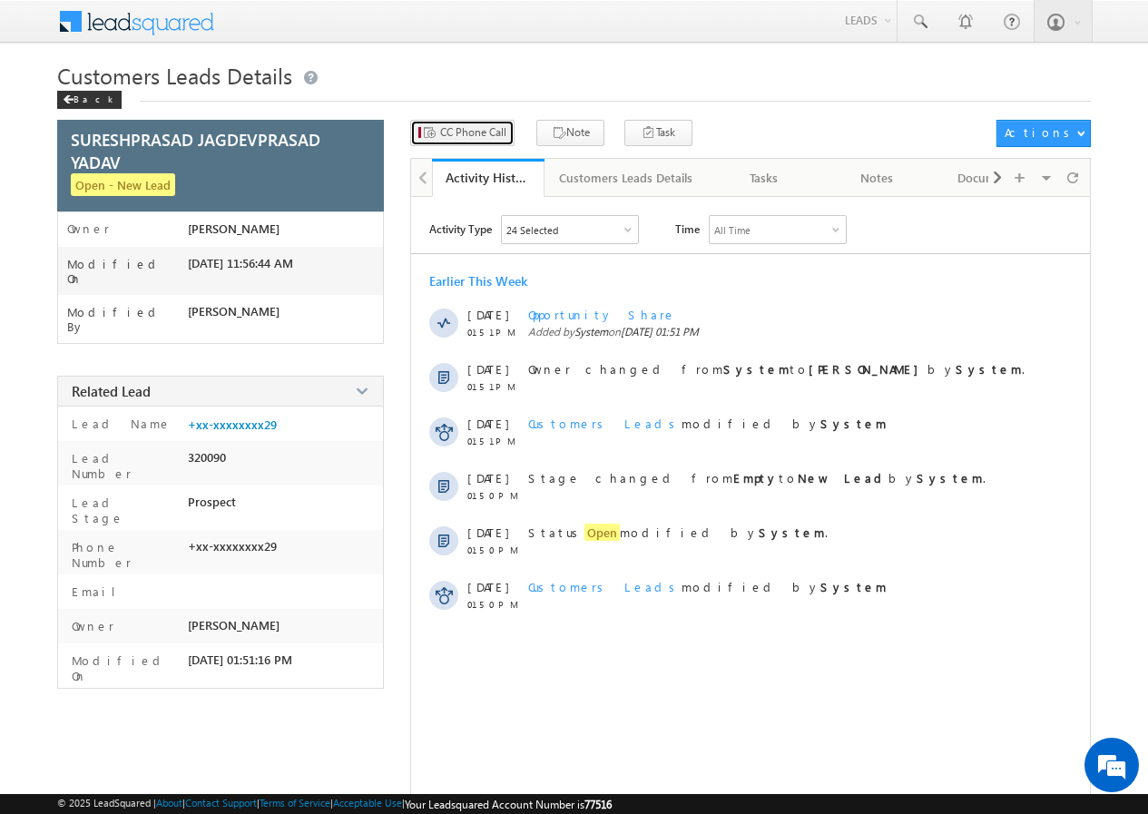
click at [454, 122] on button "CC Phone Call" at bounding box center [462, 133] width 104 height 26
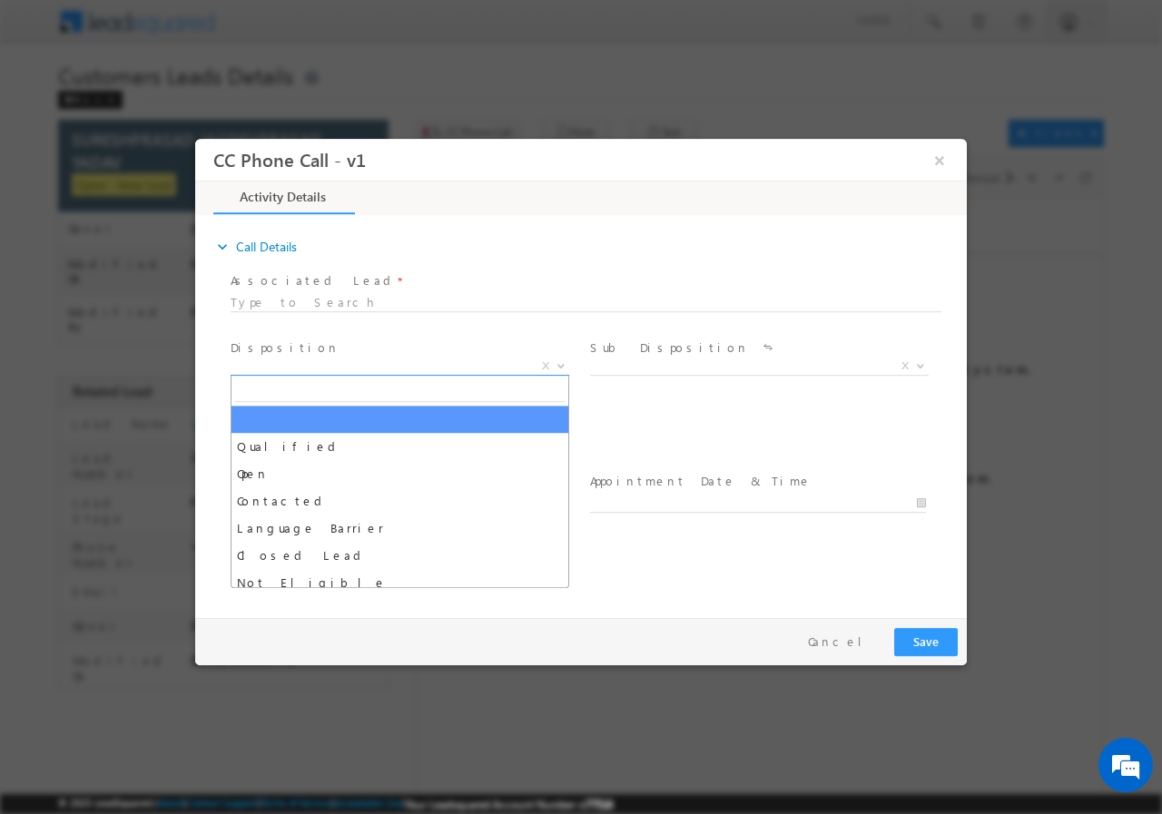
click at [428, 367] on span "X" at bounding box center [400, 366] width 339 height 18
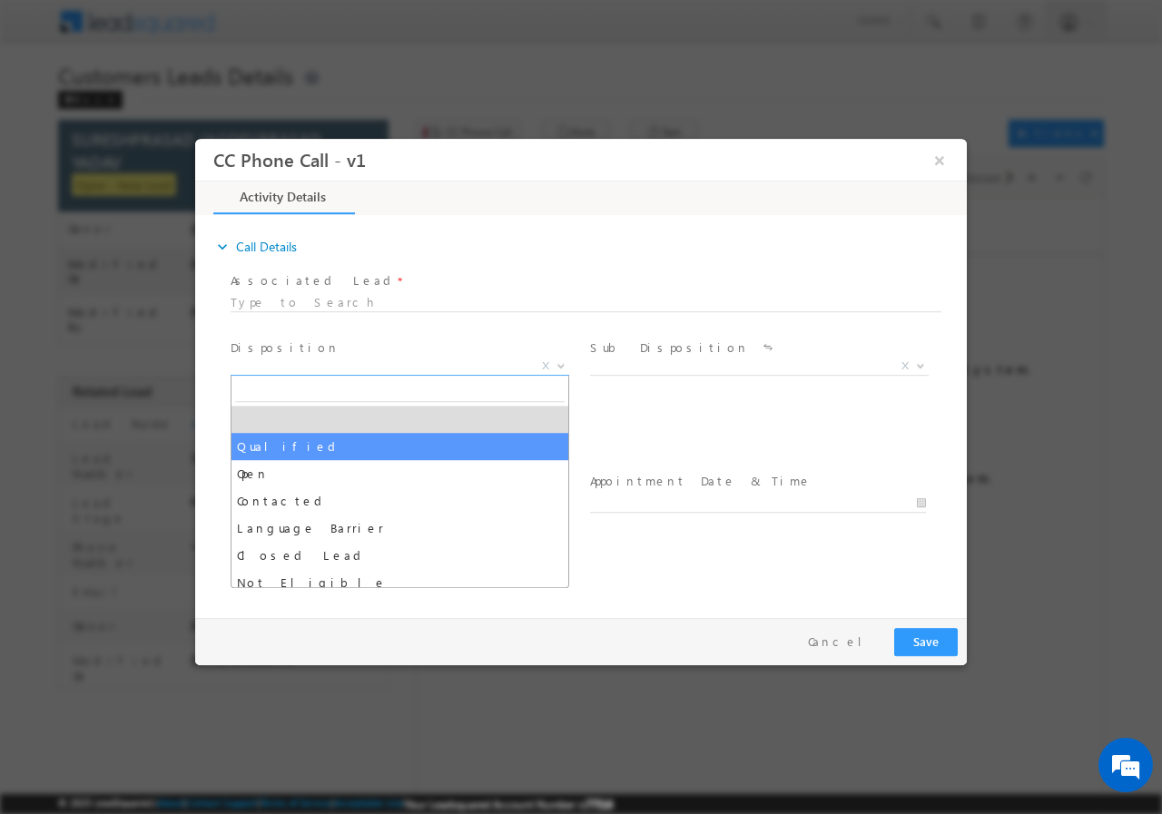
select select "Qualified"
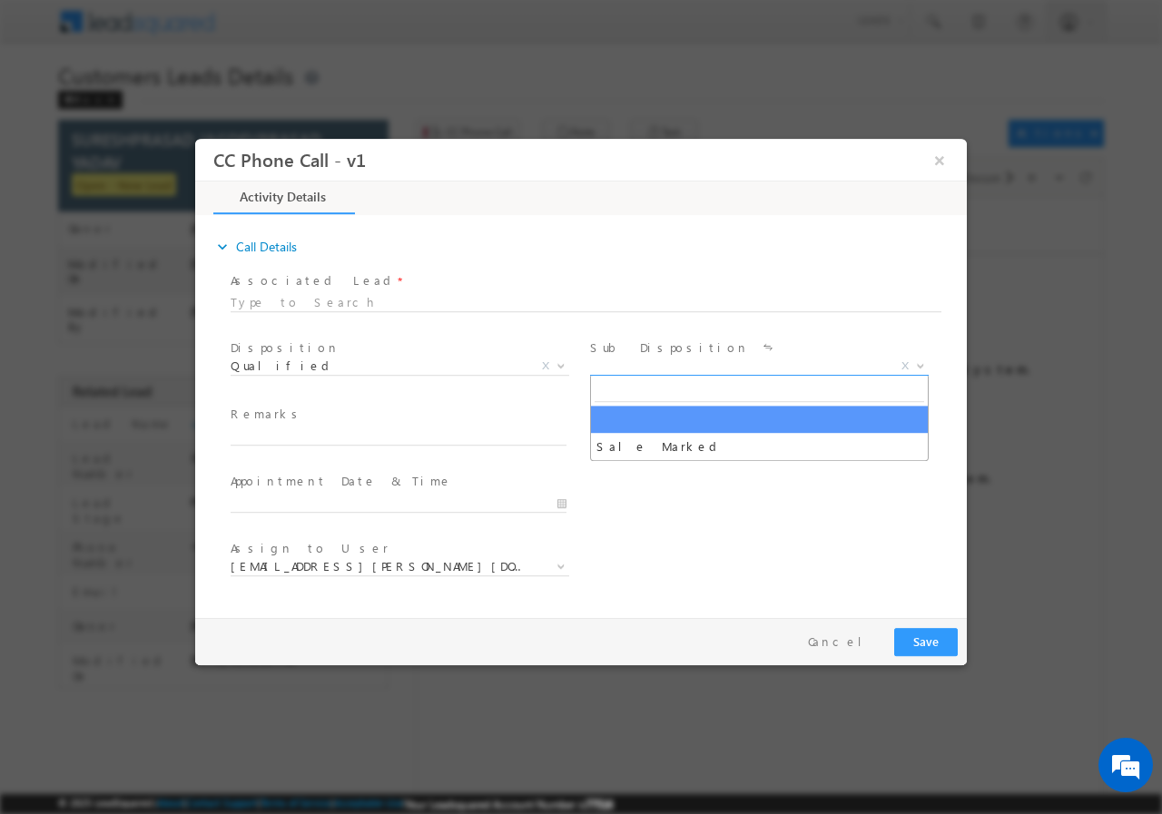
click at [636, 369] on span "X" at bounding box center [759, 366] width 339 height 18
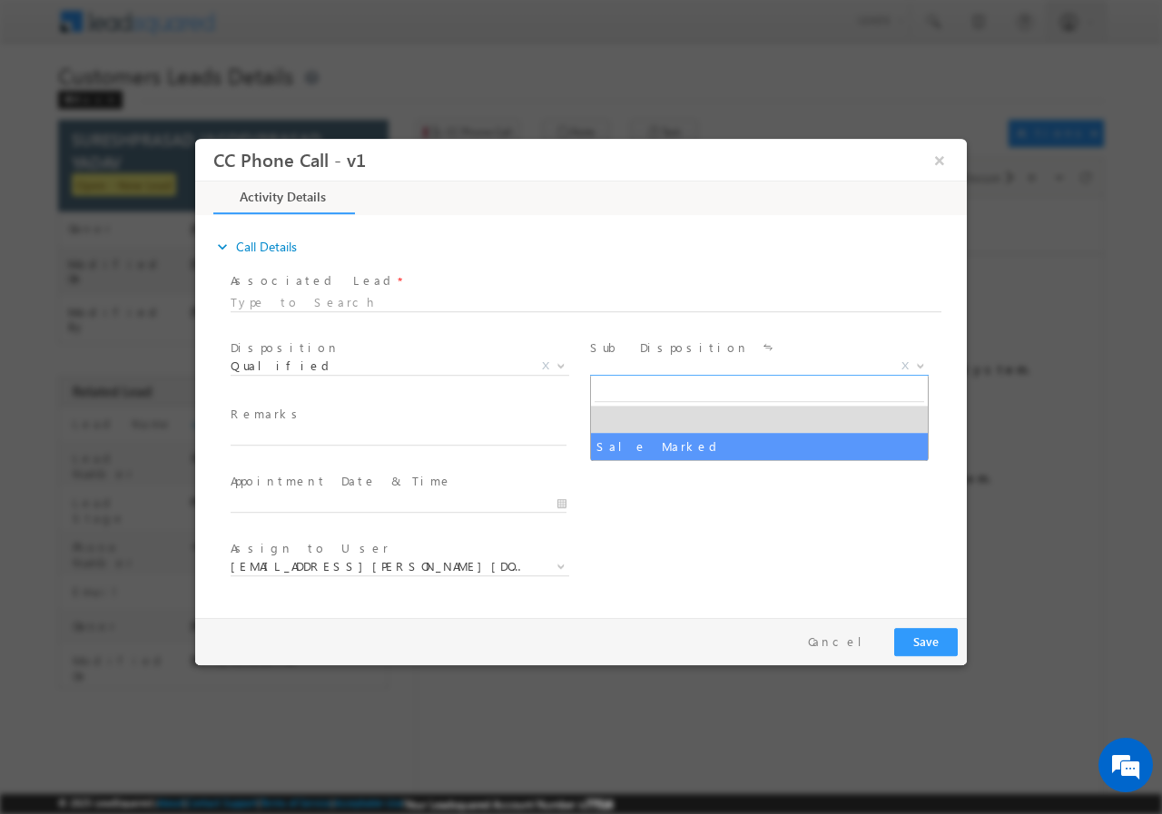
drag, startPoint x: 634, startPoint y: 446, endPoint x: 625, endPoint y: 436, distance: 13.5
select select "Sale Marked"
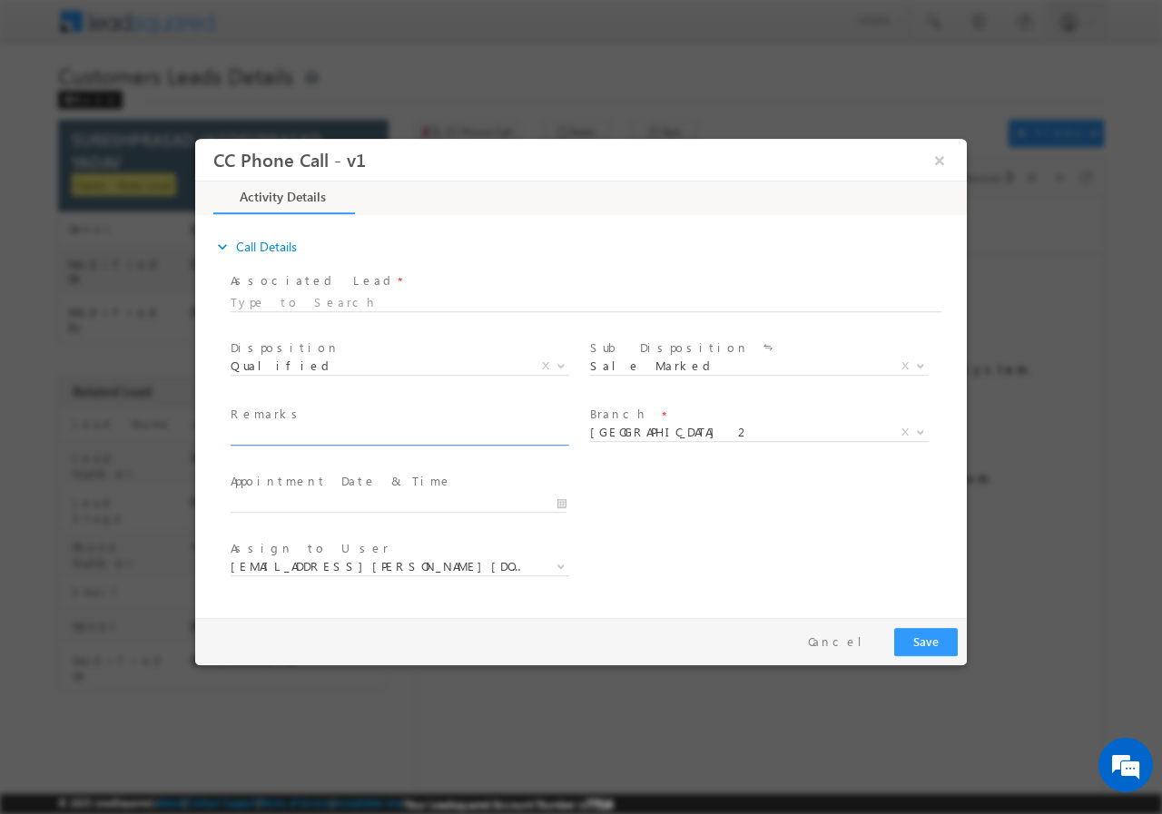
click at [357, 441] on input "text" at bounding box center [399, 436] width 336 height 18
paste input "883063//VB_Interested//SURESHPRASAD JAGDEVPRASAD YADAV //9726943529//Bal+Topup/…"
type input "883063//VB_Interested//SURESHPRASAD JAGDEVPRASAD YADAV //9726943529//Bal+Topup/…"
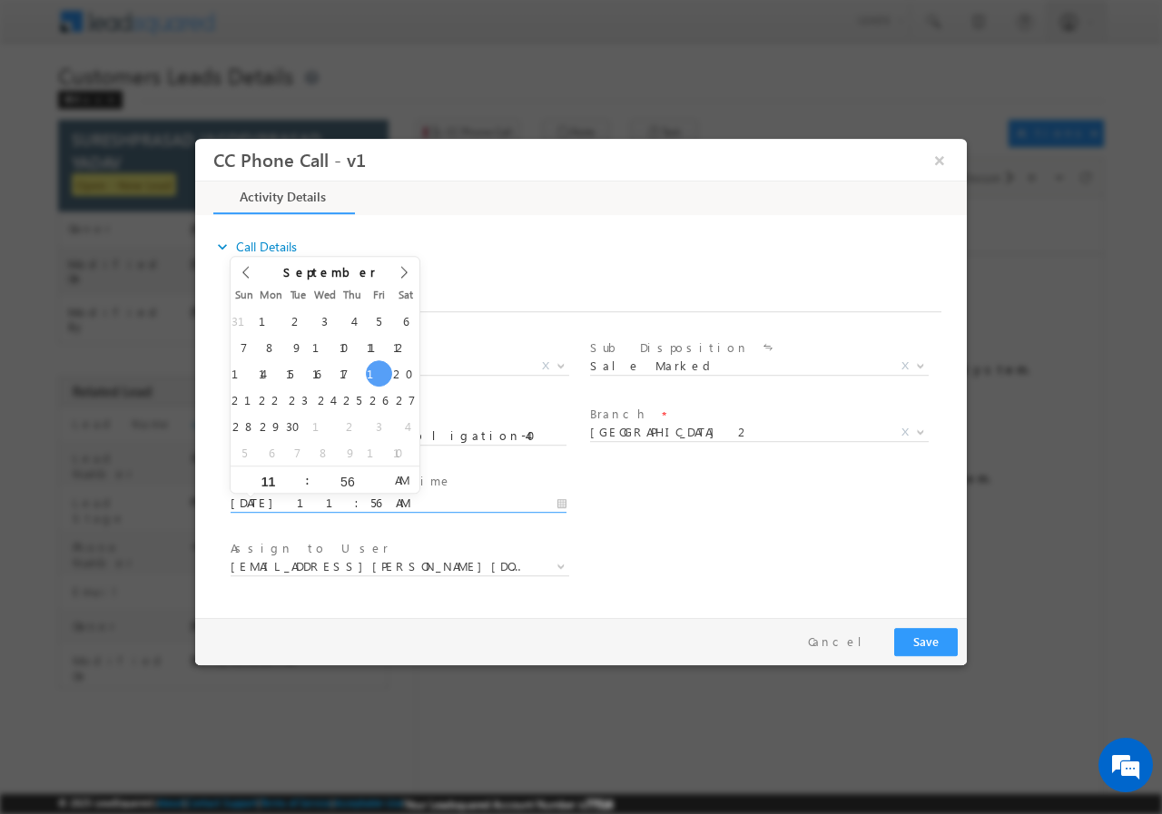
click at [561, 500] on input "09/19/2025 11:56 AM" at bounding box center [399, 503] width 336 height 18
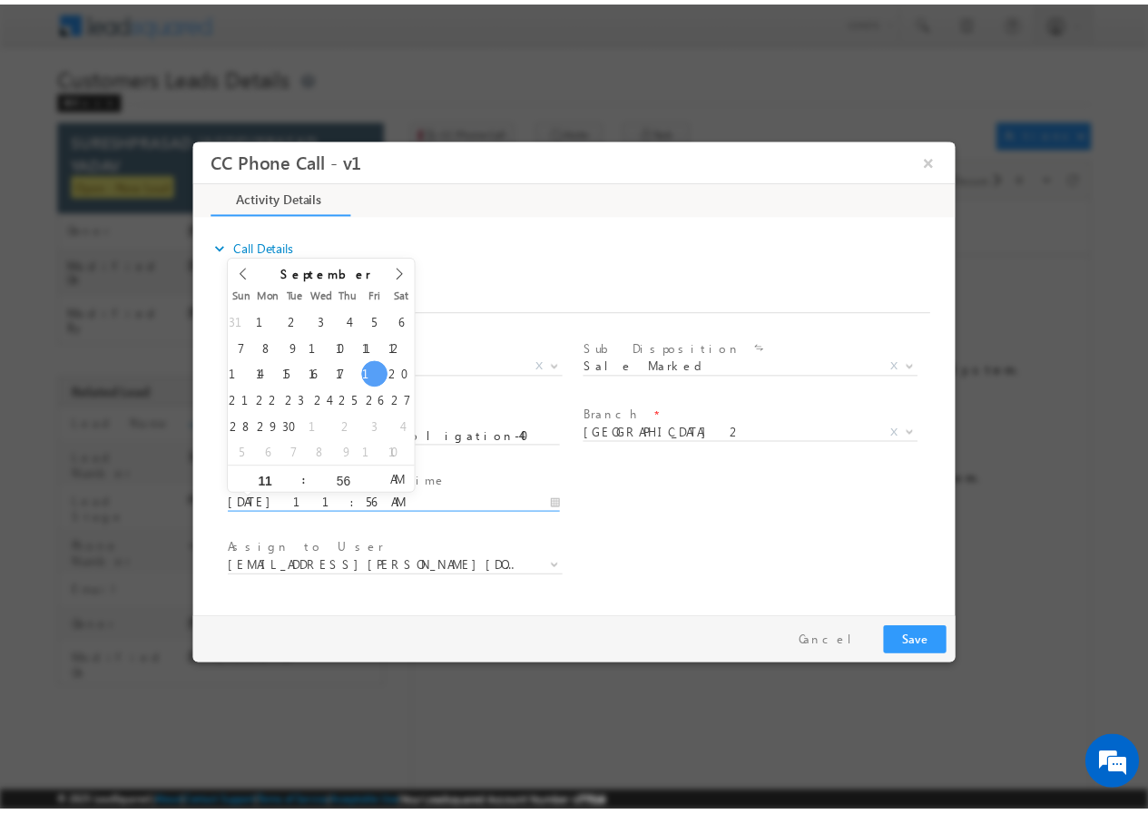
scroll to position [0, 0]
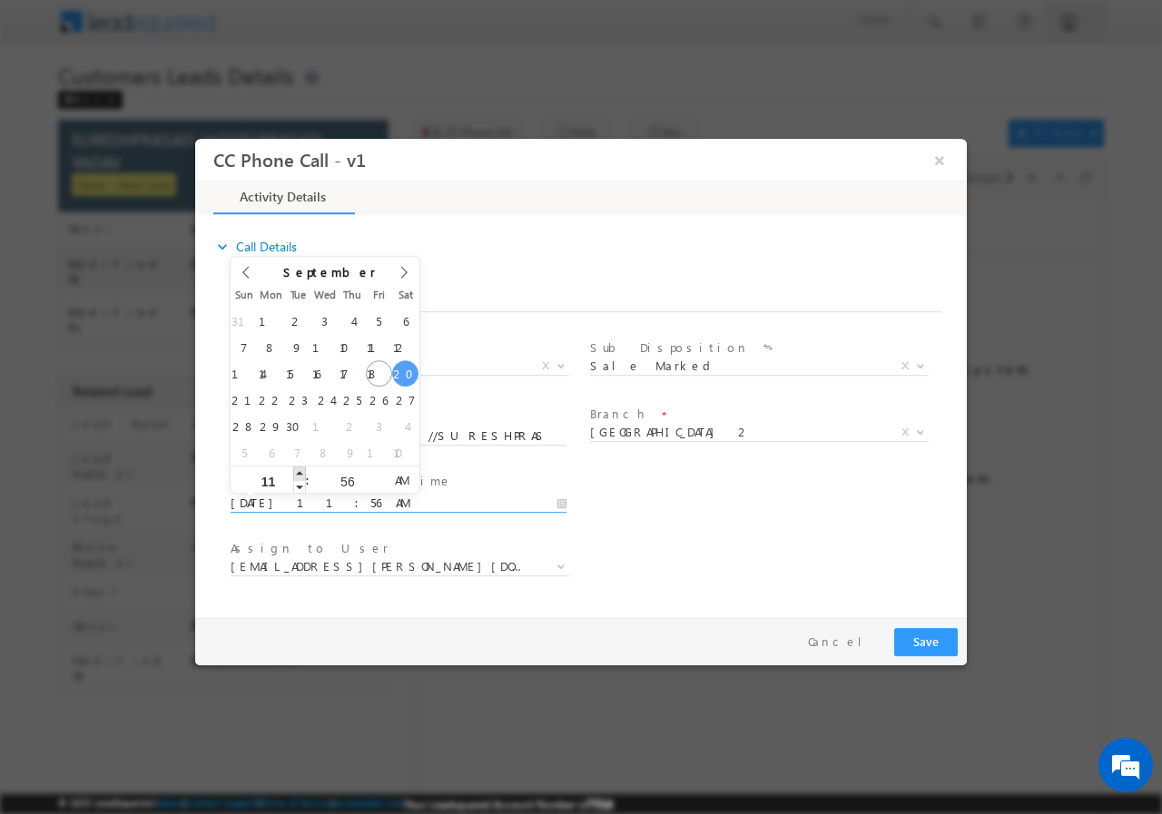
type input "09/20/2025 12:56 PM"
type input "12"
click at [299, 476] on span at bounding box center [299, 473] width 13 height 14
click at [339, 478] on input "56" at bounding box center [347, 481] width 75 height 12
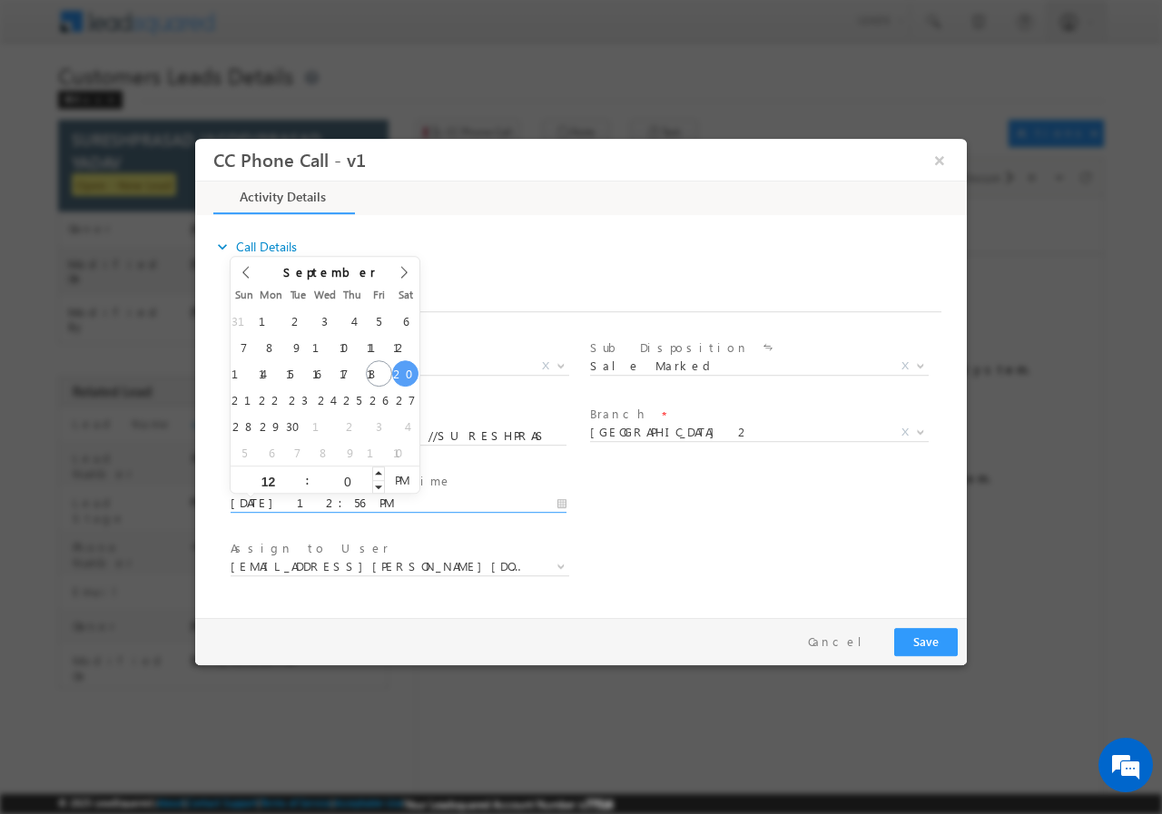
type input "00"
type input "09/20/2025 12:00 PM"
click at [770, 544] on div "Assign to User * amitbhai.tomar@sgrlimited.in chorasiya.babulal@sgrlimited.in d…" at bounding box center [597, 568] width 740 height 67
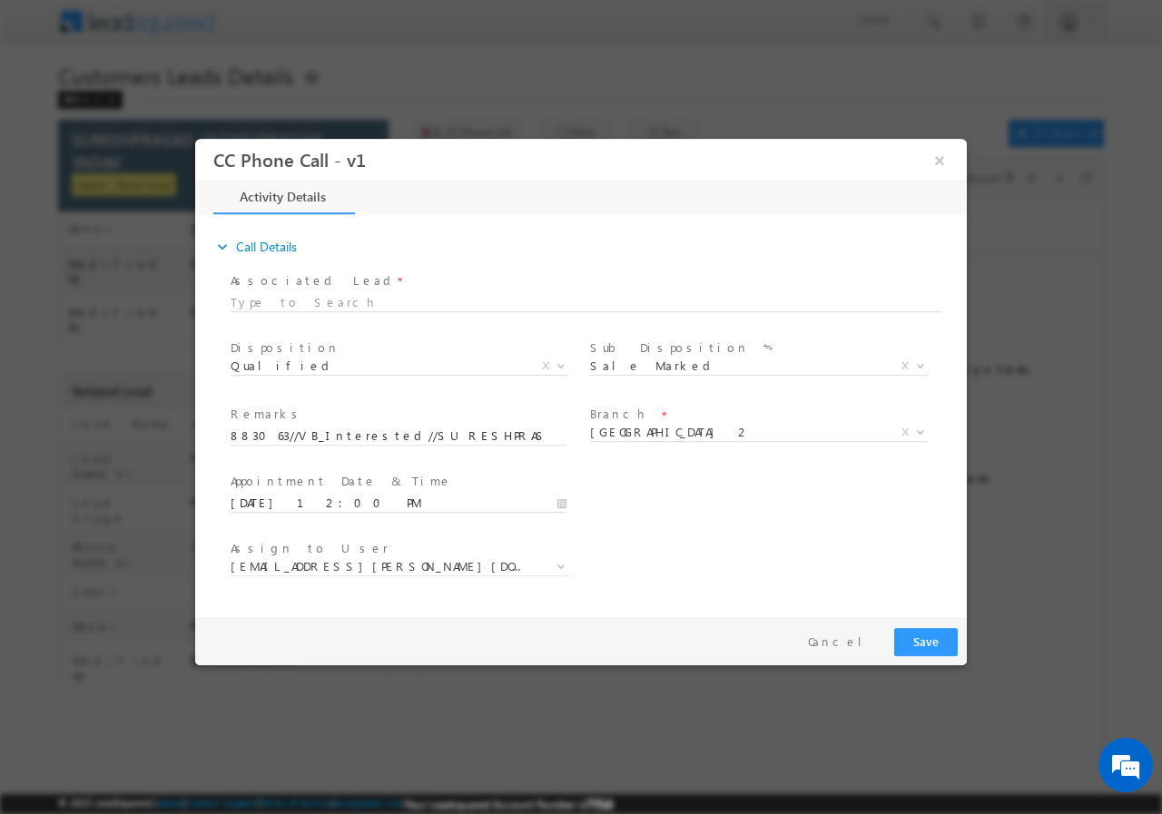
drag, startPoint x: 432, startPoint y: 550, endPoint x: 436, endPoint y: 562, distance: 12.3
click at [434, 558] on div "Assign to User * amitbhai.tomar@sgrlimited.in chorasiya.babulal@sgrlimited.in d…" at bounding box center [407, 559] width 352 height 42
click at [436, 564] on span "amitbhai.tomar@sgrlimited.in" at bounding box center [378, 565] width 295 height 16
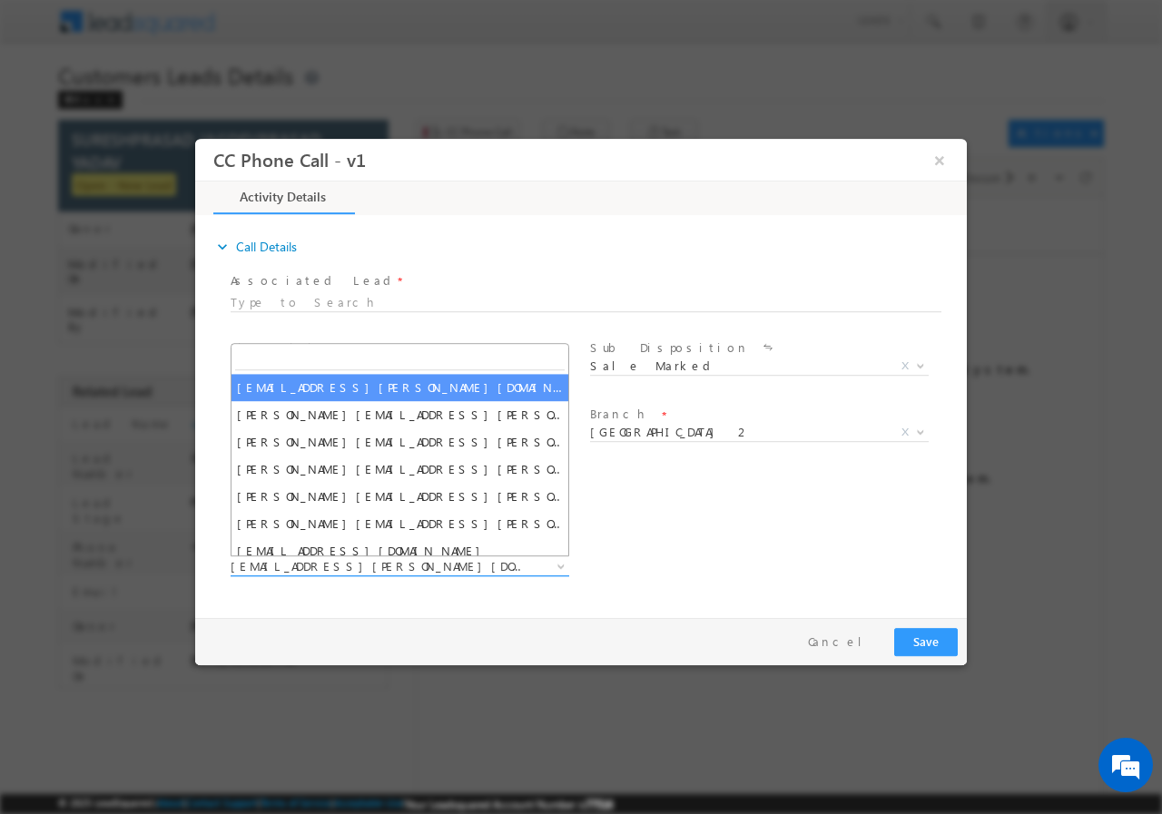
type input "shaikh.soeab@sgrlimited.in"
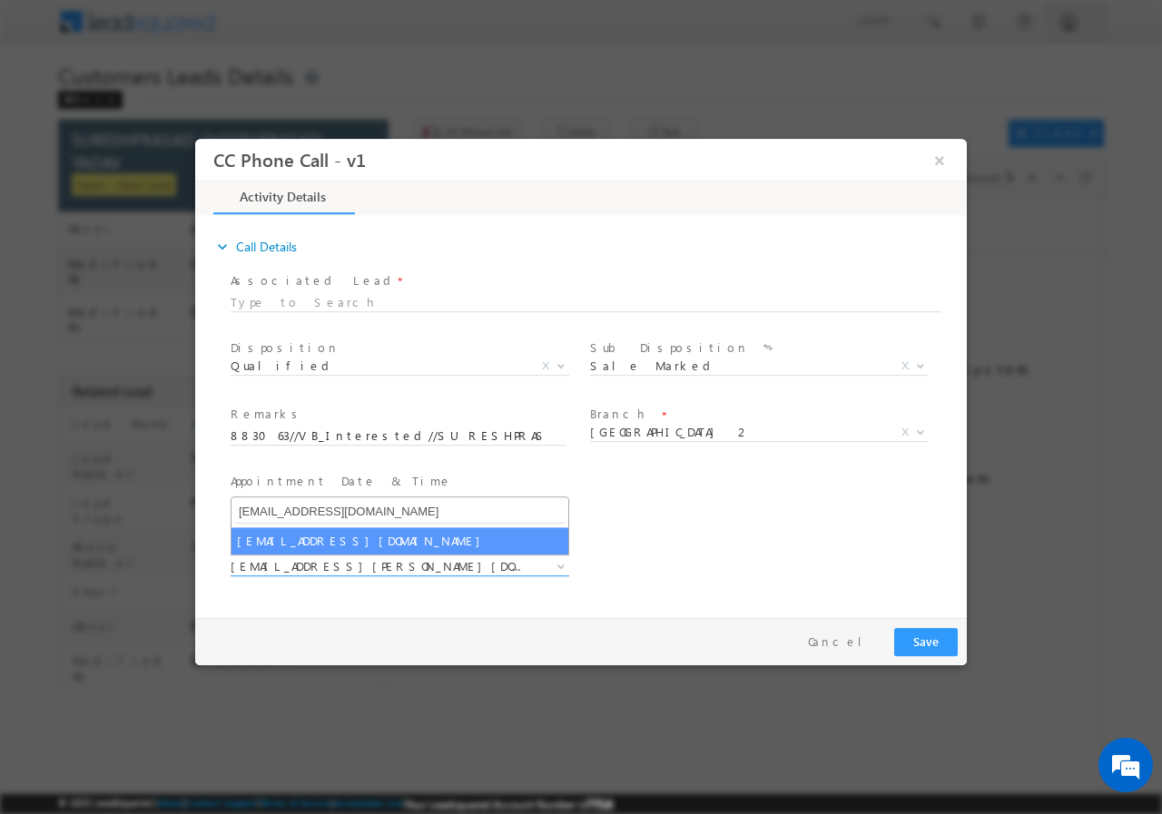
select select "shaikh.soeab@sgrlimited.in"
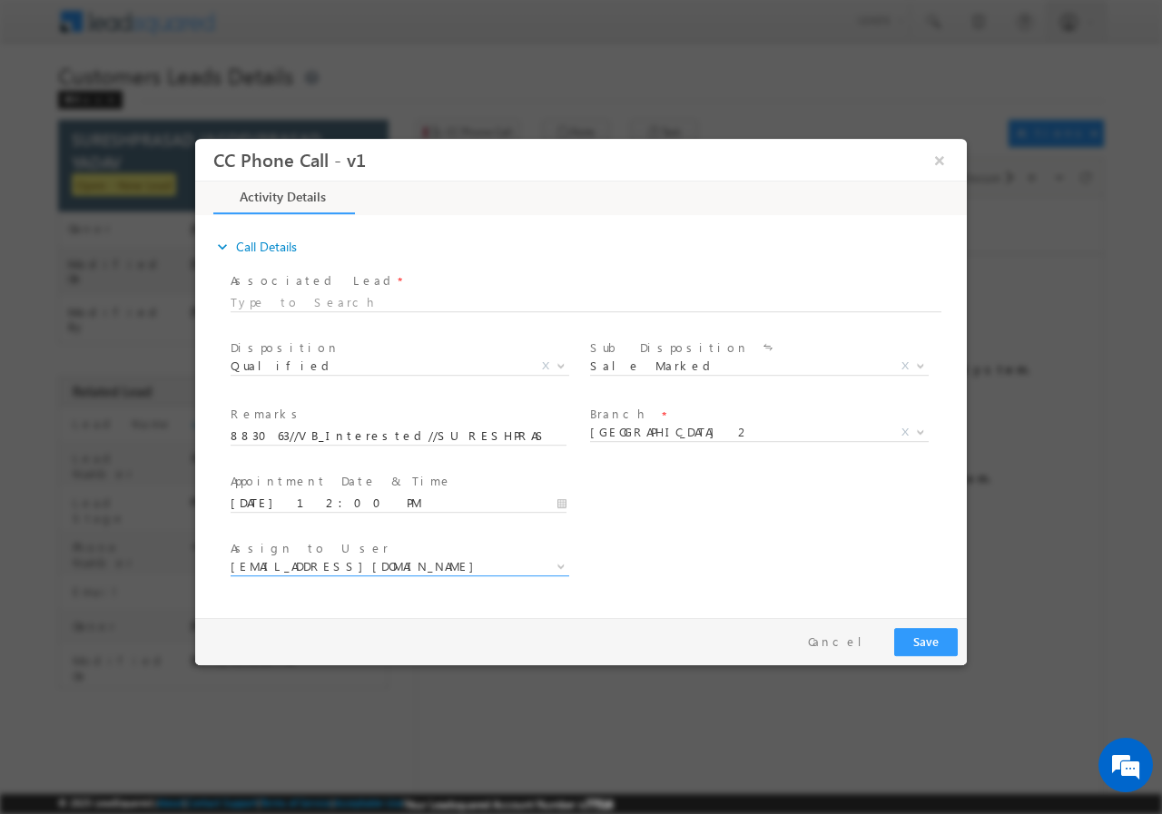
click at [347, 543] on span "Assign to User *" at bounding box center [398, 548] width 335 height 20
click at [911, 638] on button "Save" at bounding box center [926, 641] width 64 height 28
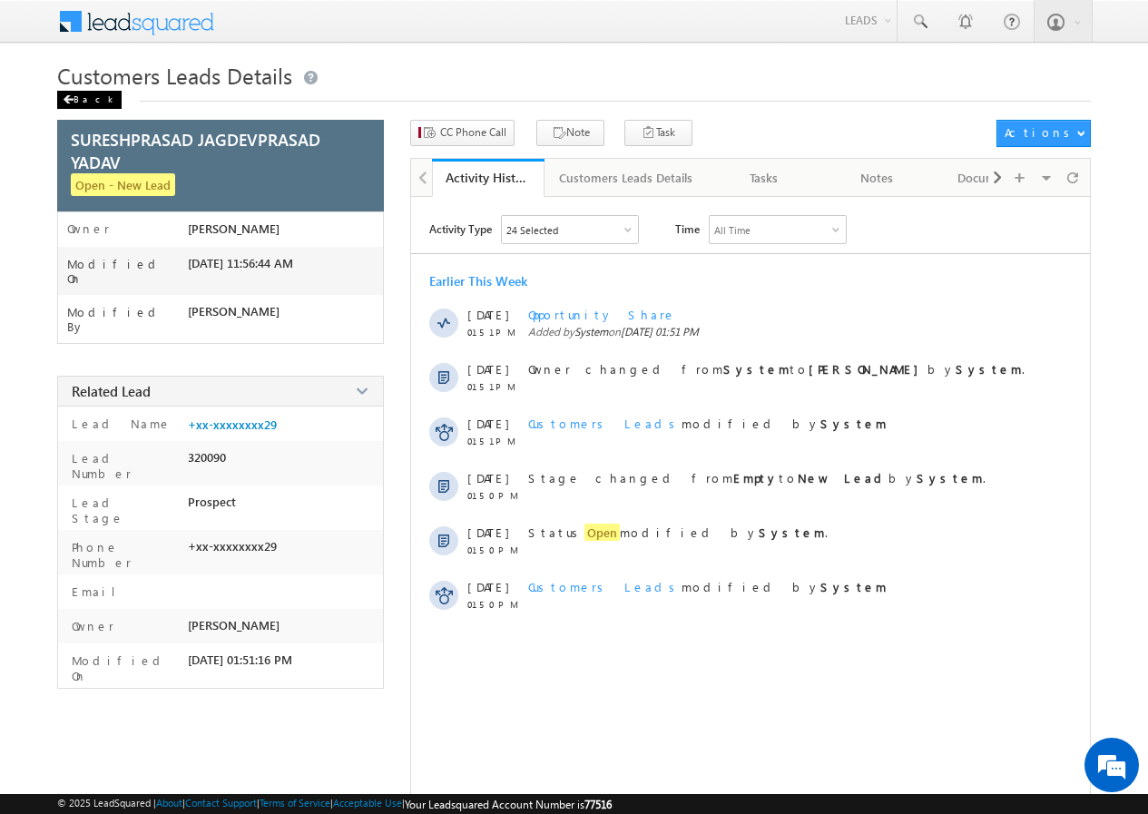
click at [78, 98] on div "Back" at bounding box center [89, 100] width 64 height 18
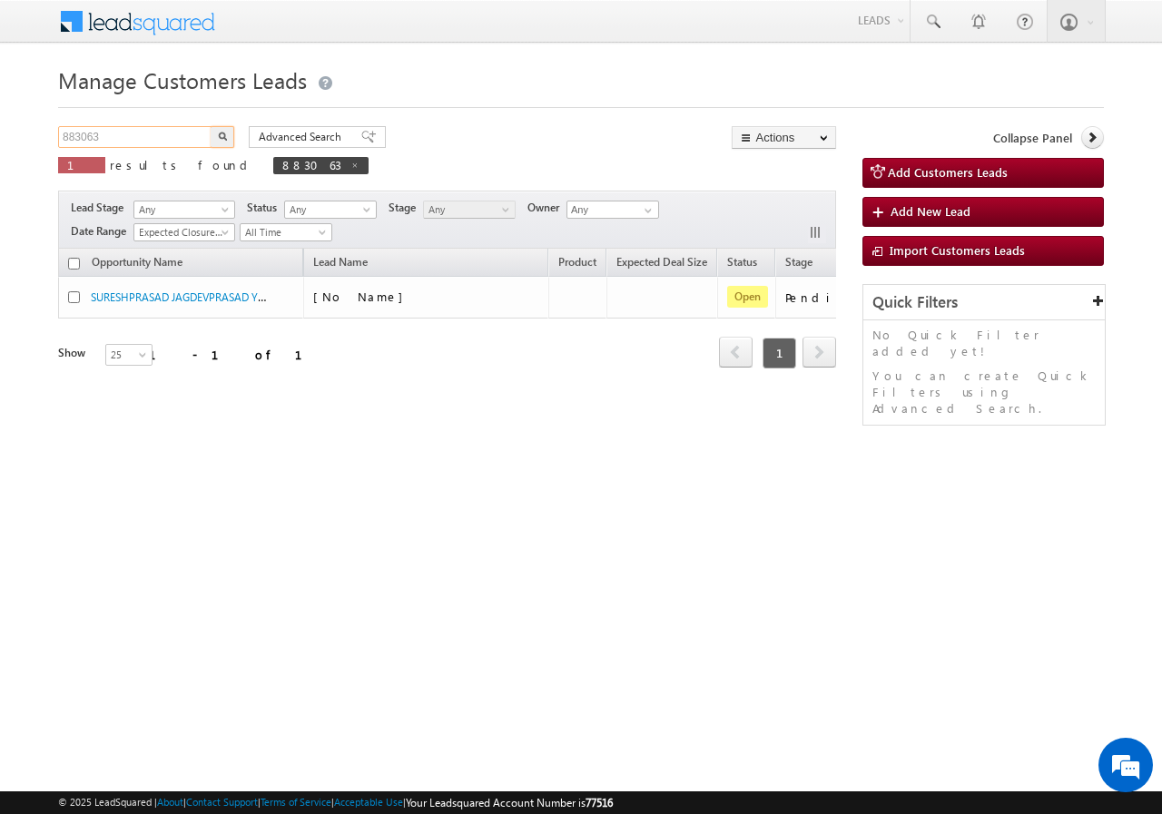
click at [135, 141] on input "883063" at bounding box center [135, 137] width 155 height 22
paste input "904666"
type input "904666"
click at [223, 134] on img "button" at bounding box center [222, 136] width 9 height 9
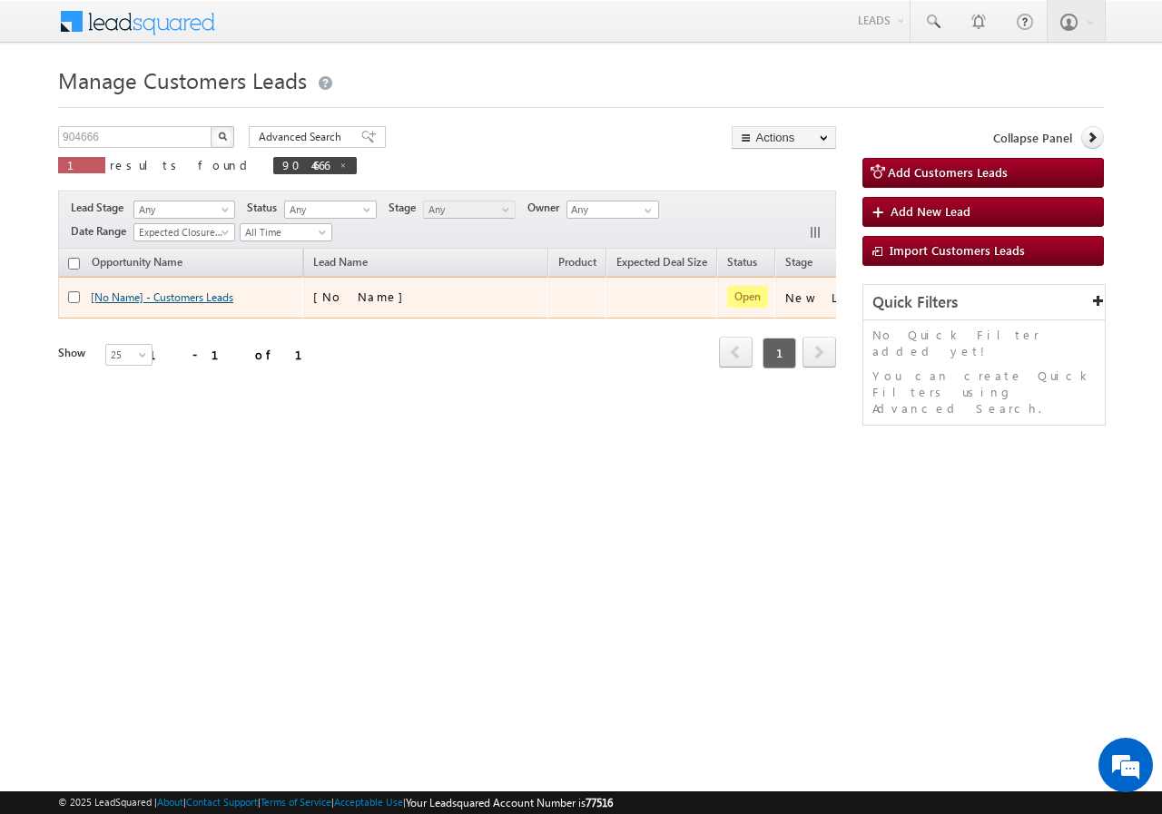
click at [128, 301] on link "[No Name] - Customers Leads" at bounding box center [162, 297] width 143 height 14
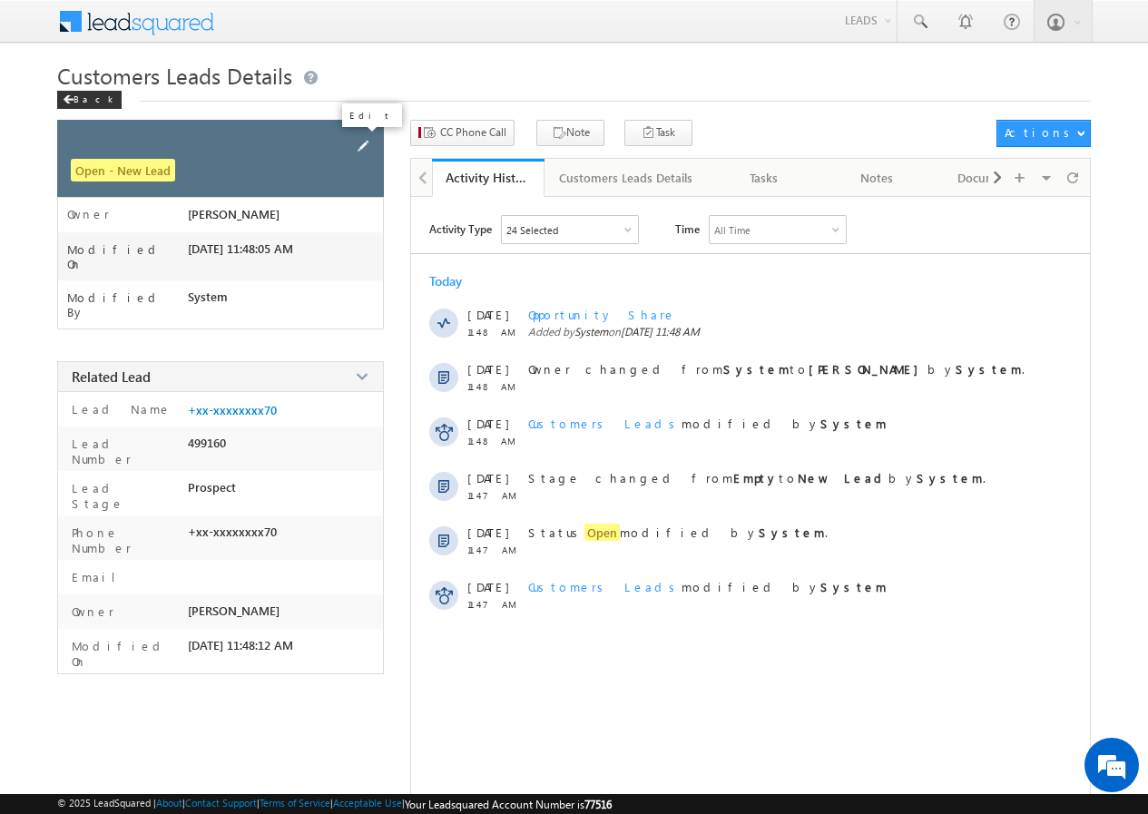
click at [362, 143] on span at bounding box center [363, 146] width 20 height 20
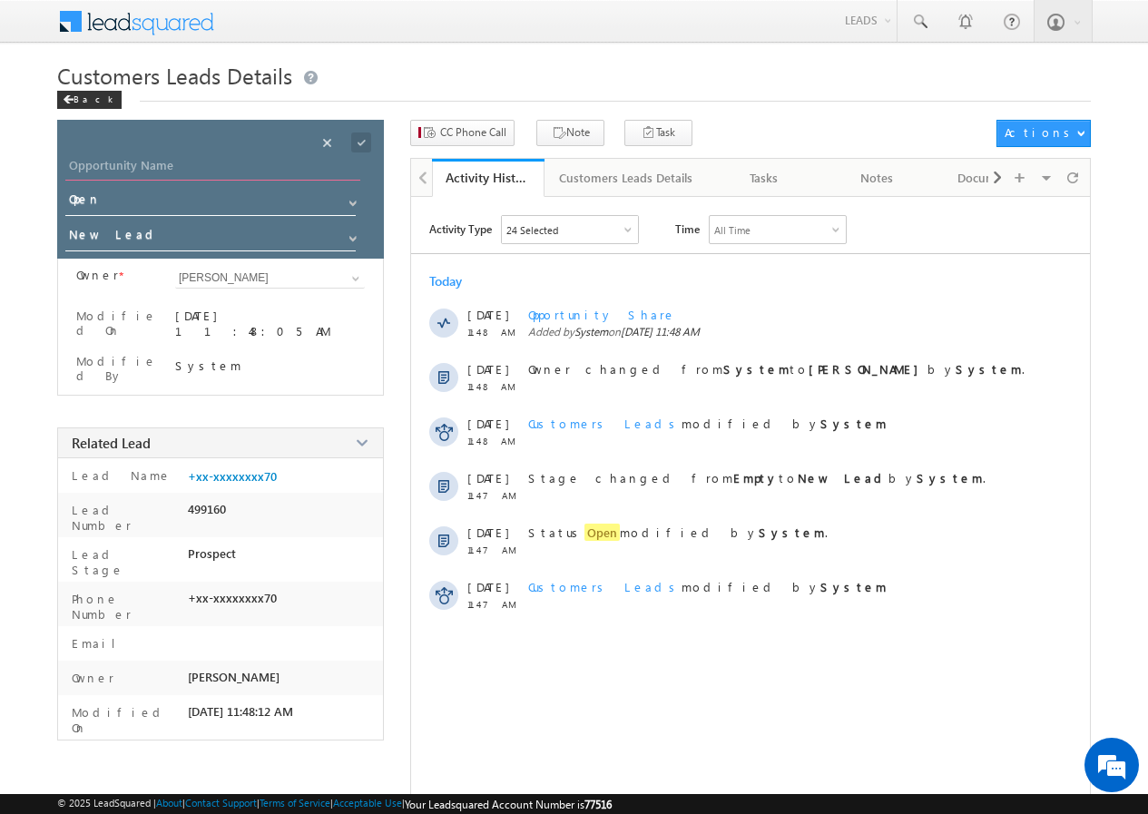
click at [254, 178] on input "Opportunity Name" at bounding box center [212, 167] width 295 height 25
paste input "[PERSON_NAME]"
type input "[PERSON_NAME]"
click at [361, 147] on span at bounding box center [361, 143] width 20 height 20
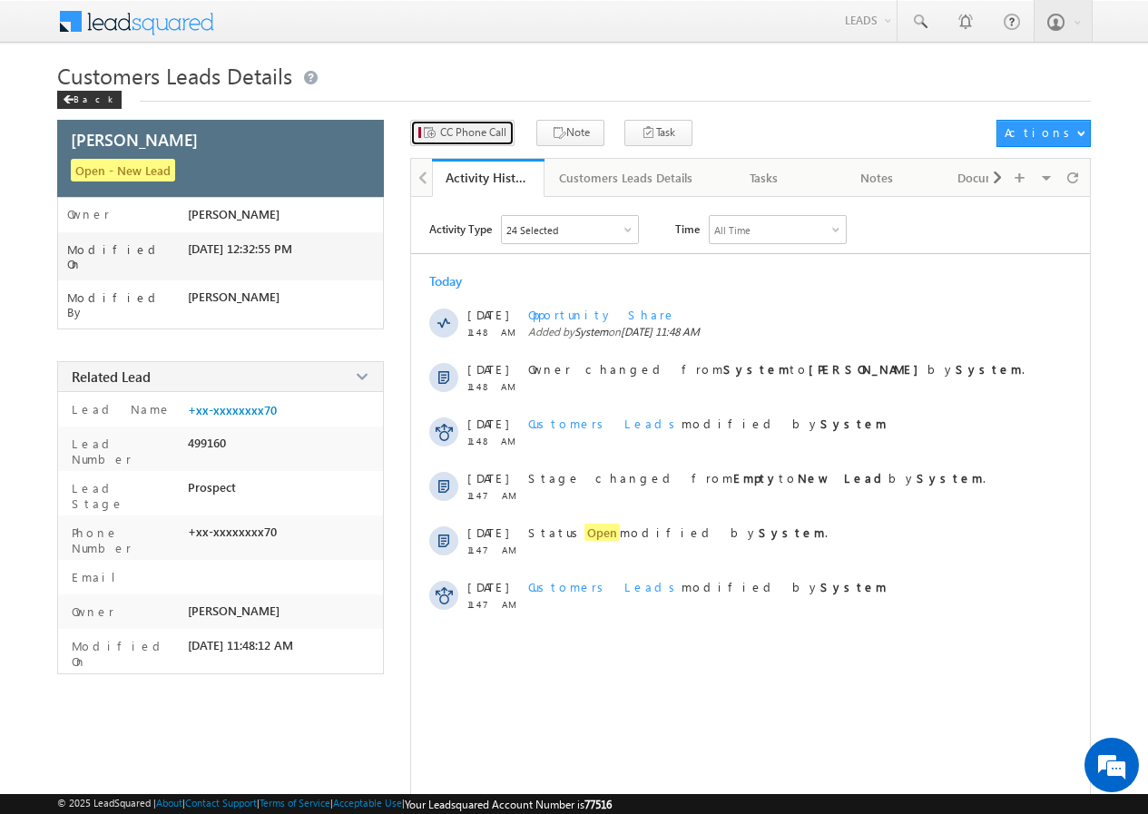
click at [467, 134] on span "CC Phone Call" at bounding box center [473, 132] width 66 height 16
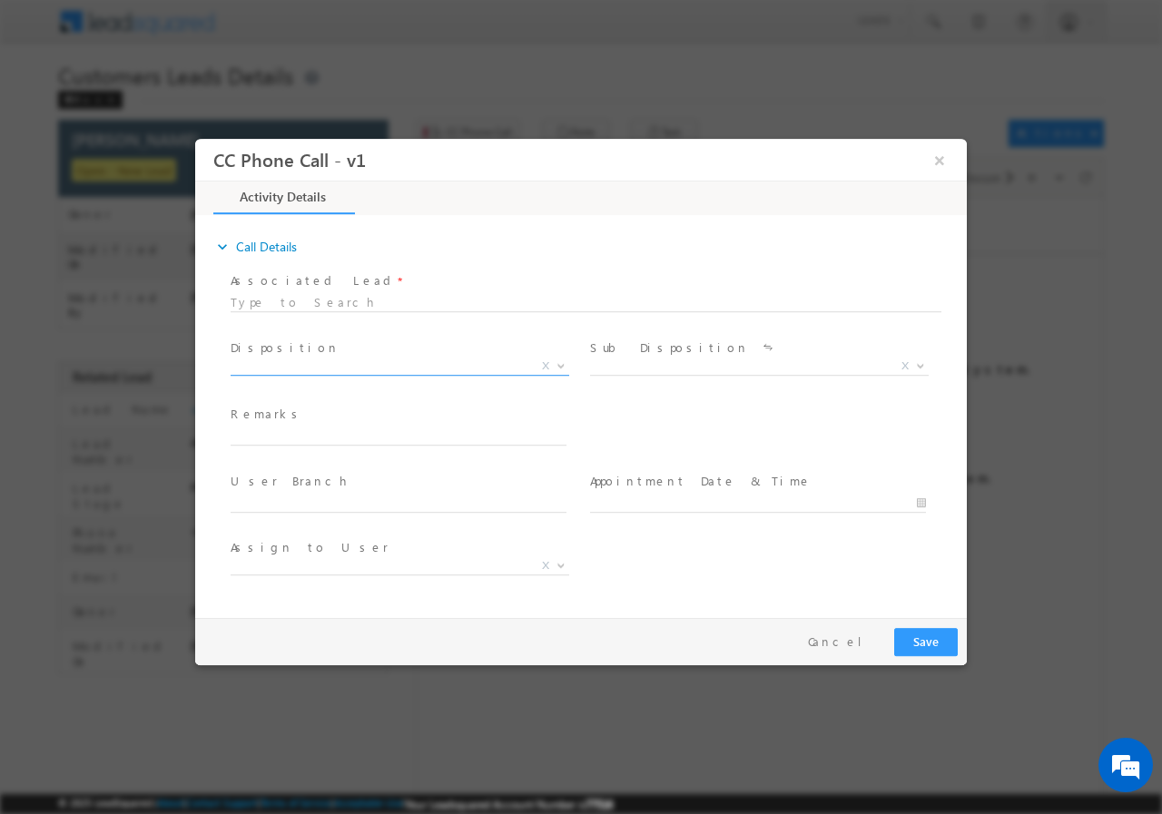
click at [329, 370] on span "X" at bounding box center [400, 366] width 339 height 18
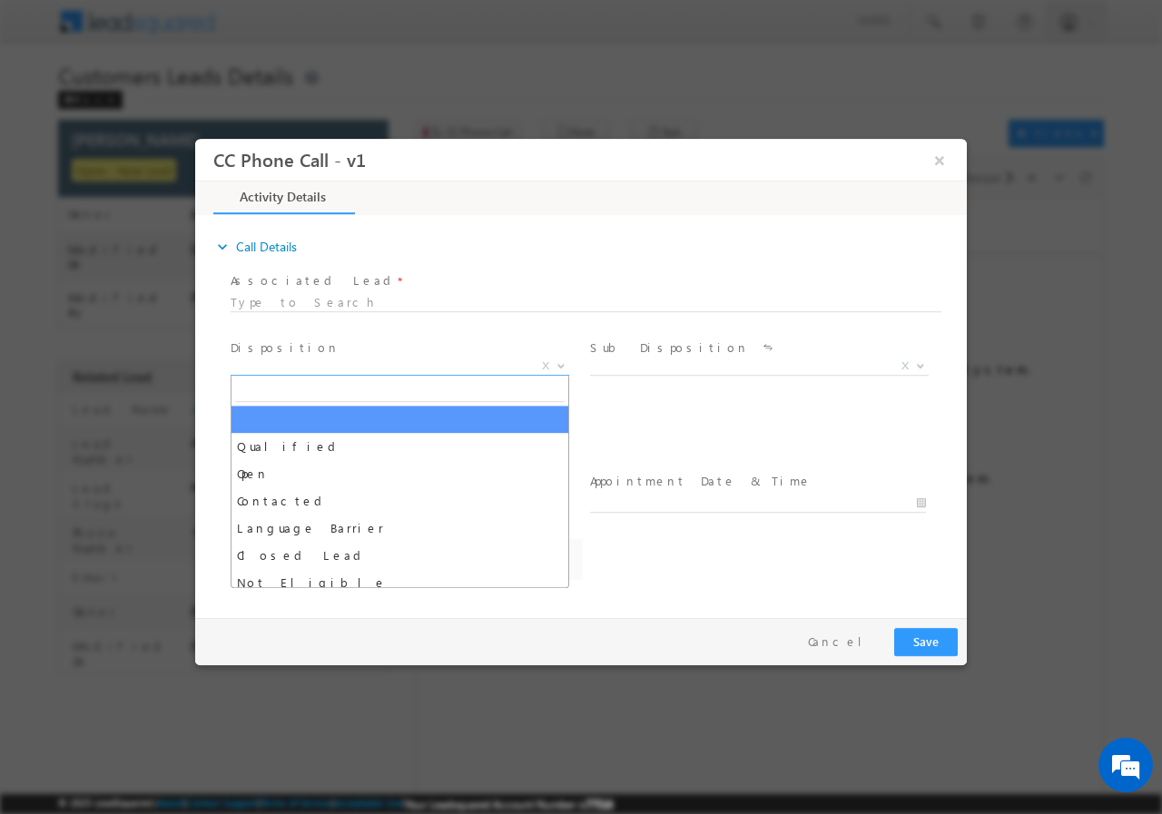
select select "[EMAIL_ADDRESS][PERSON_NAME][DOMAIN_NAME]"
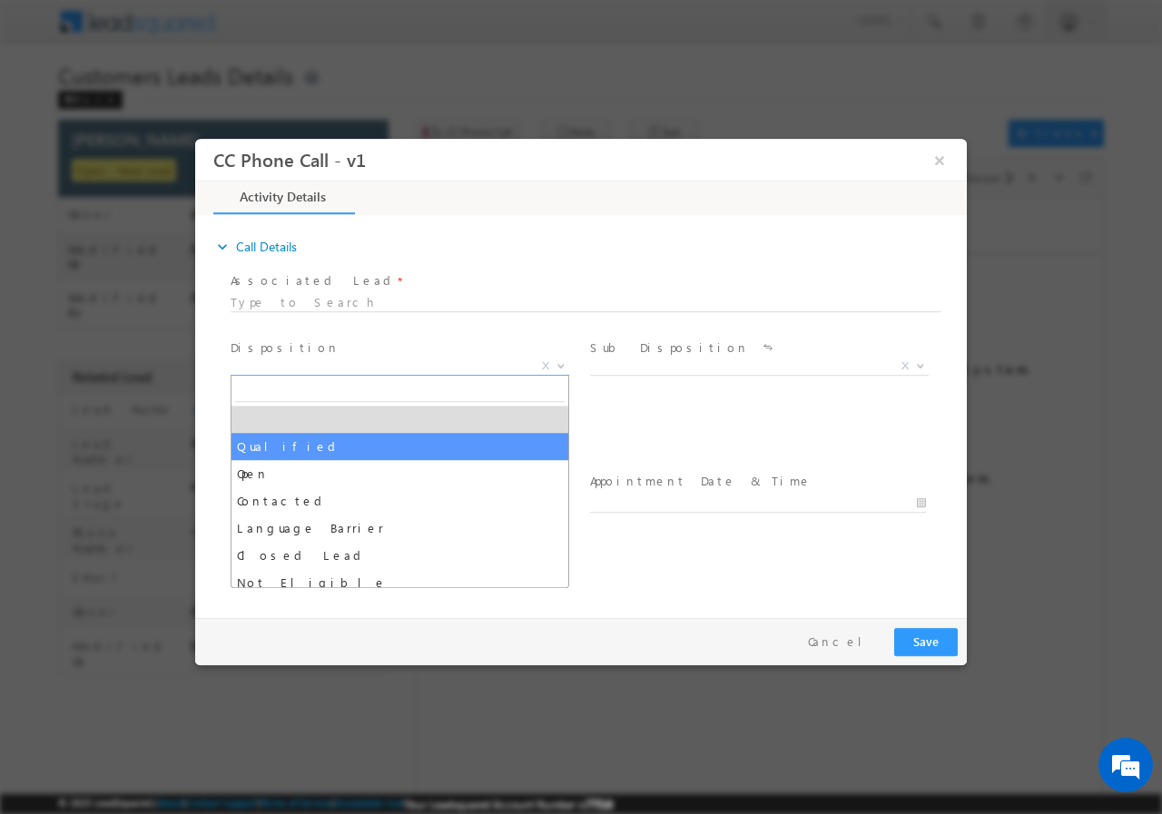
select select "Qualified"
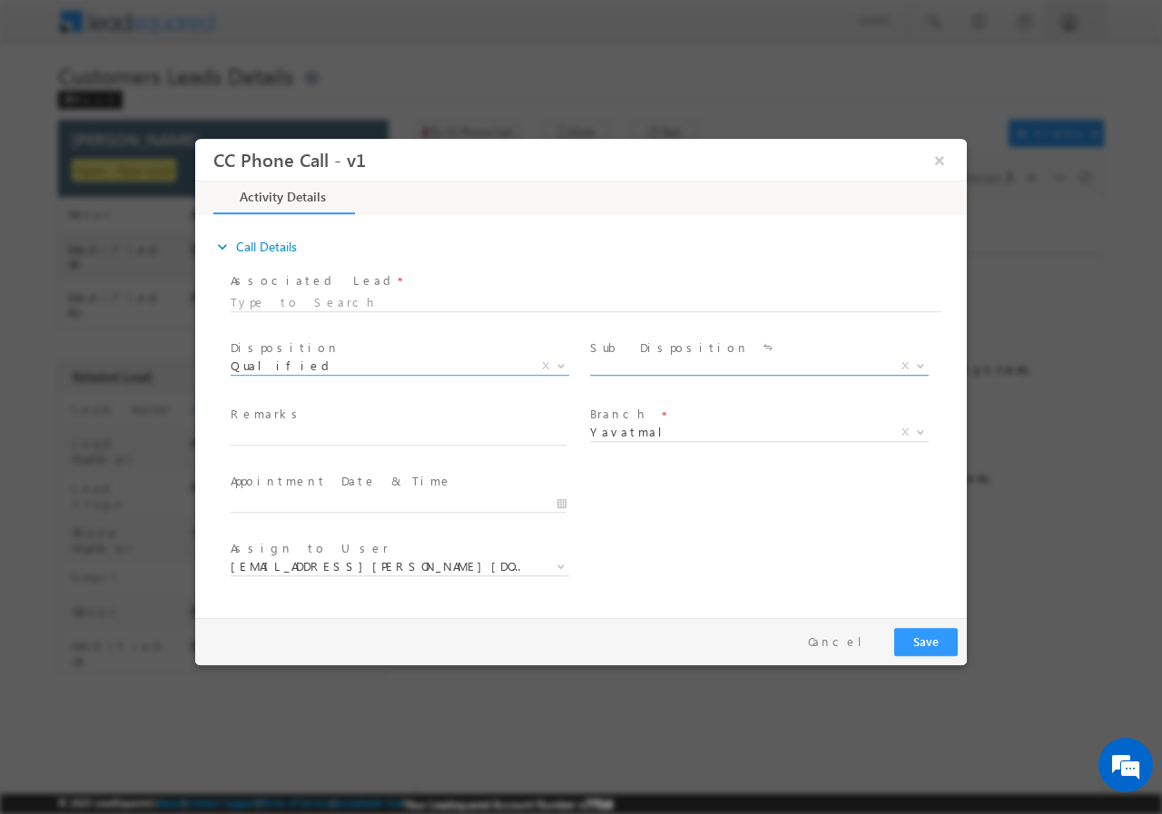
click at [645, 365] on span "X" at bounding box center [759, 366] width 339 height 18
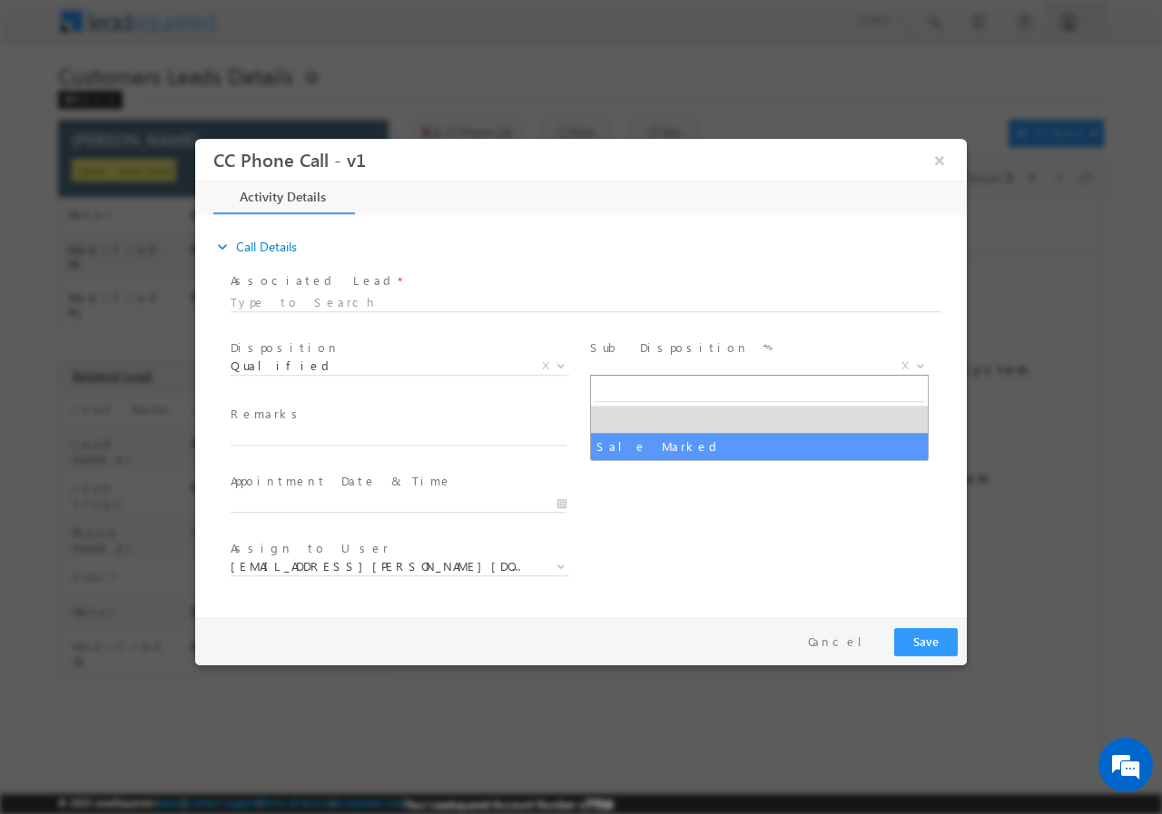
select select "Sale Marked"
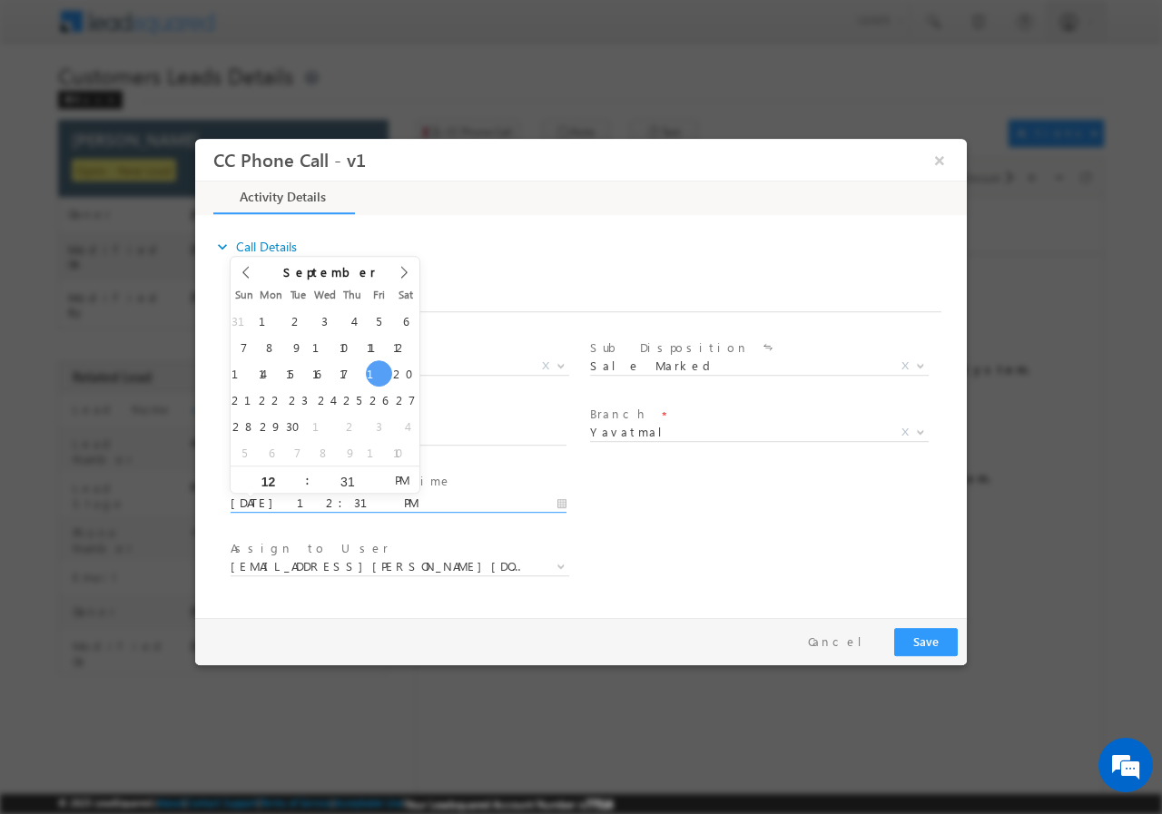
click at [562, 502] on input "[DATE] 12:31 PM" at bounding box center [399, 503] width 336 height 18
type input "[DATE] 1:31 PM"
type input "01"
click at [302, 473] on span at bounding box center [299, 473] width 13 height 14
type input "[DATE] 2:31 PM"
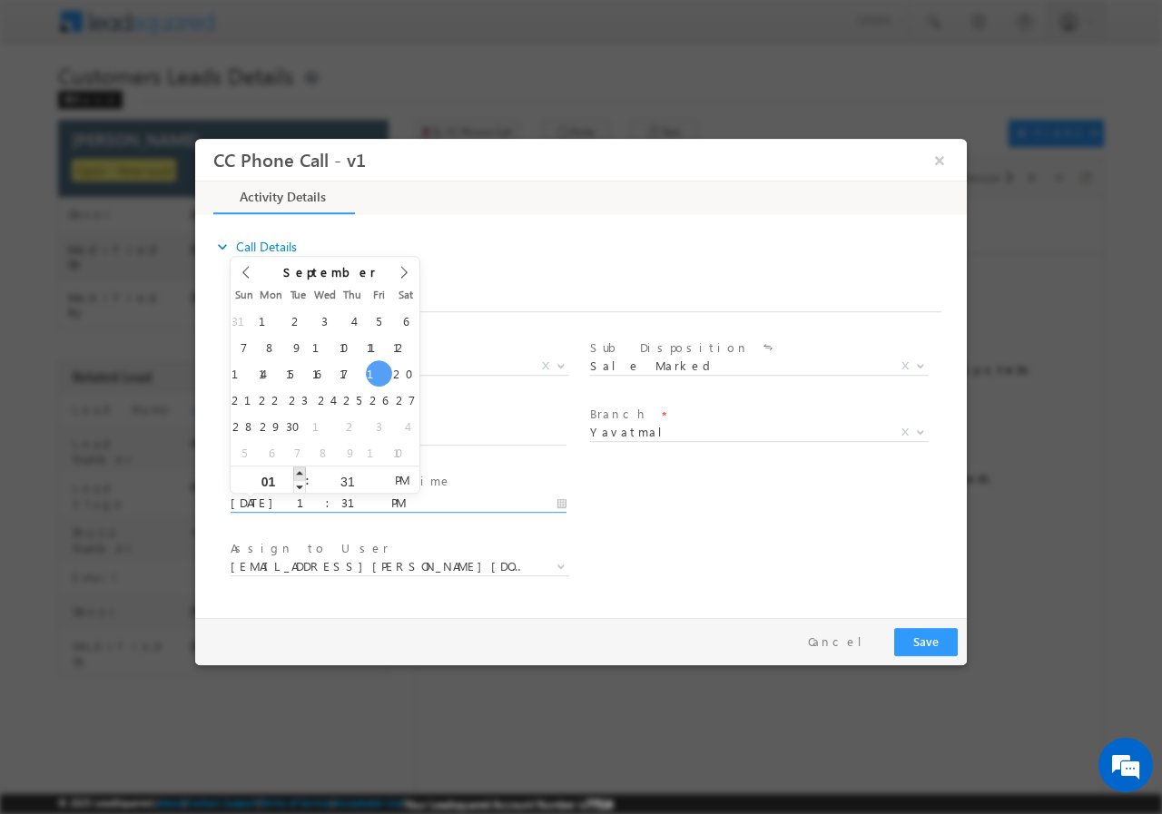
type input "02"
click at [302, 473] on span at bounding box center [299, 473] width 13 height 14
type input "[DATE] 3:31 PM"
type input "03"
click at [302, 473] on span at bounding box center [299, 473] width 13 height 14
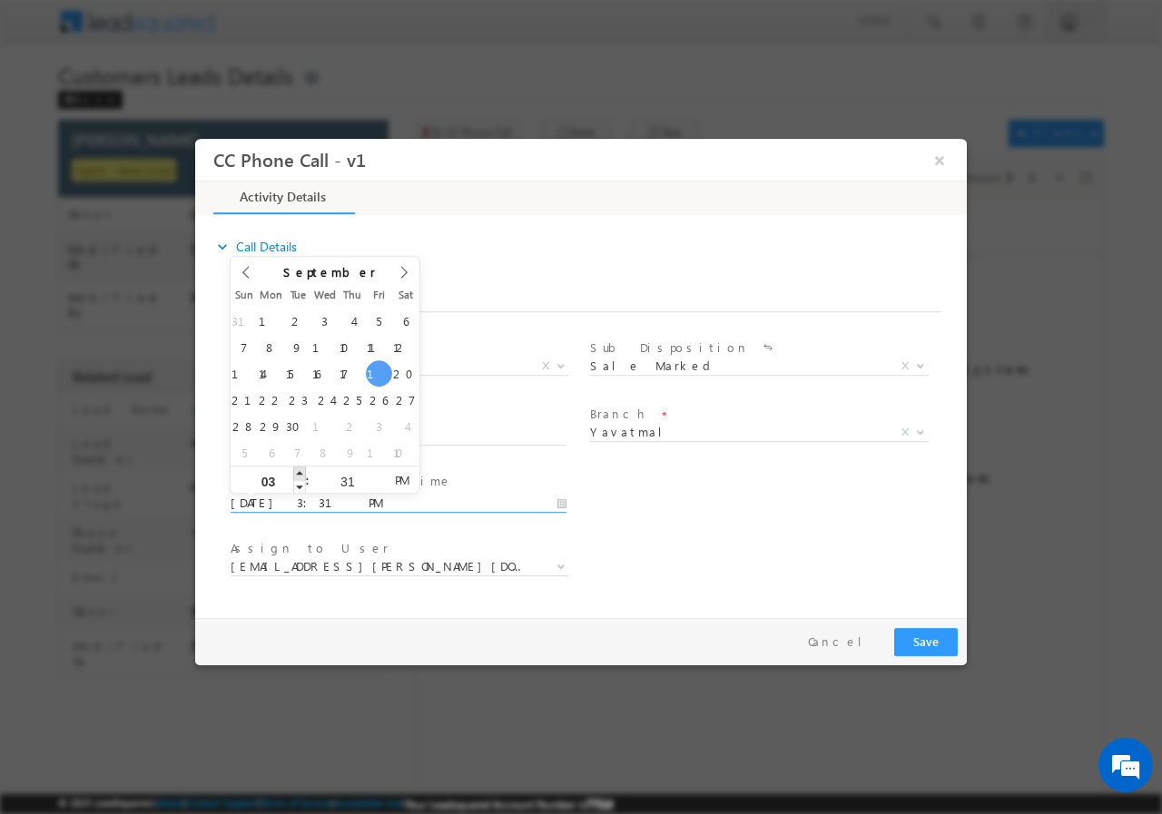
type input "[DATE] 4:31 PM"
type input "04"
click at [302, 473] on span at bounding box center [299, 473] width 13 height 14
type input "[DATE] 5:31 PM"
type input "05"
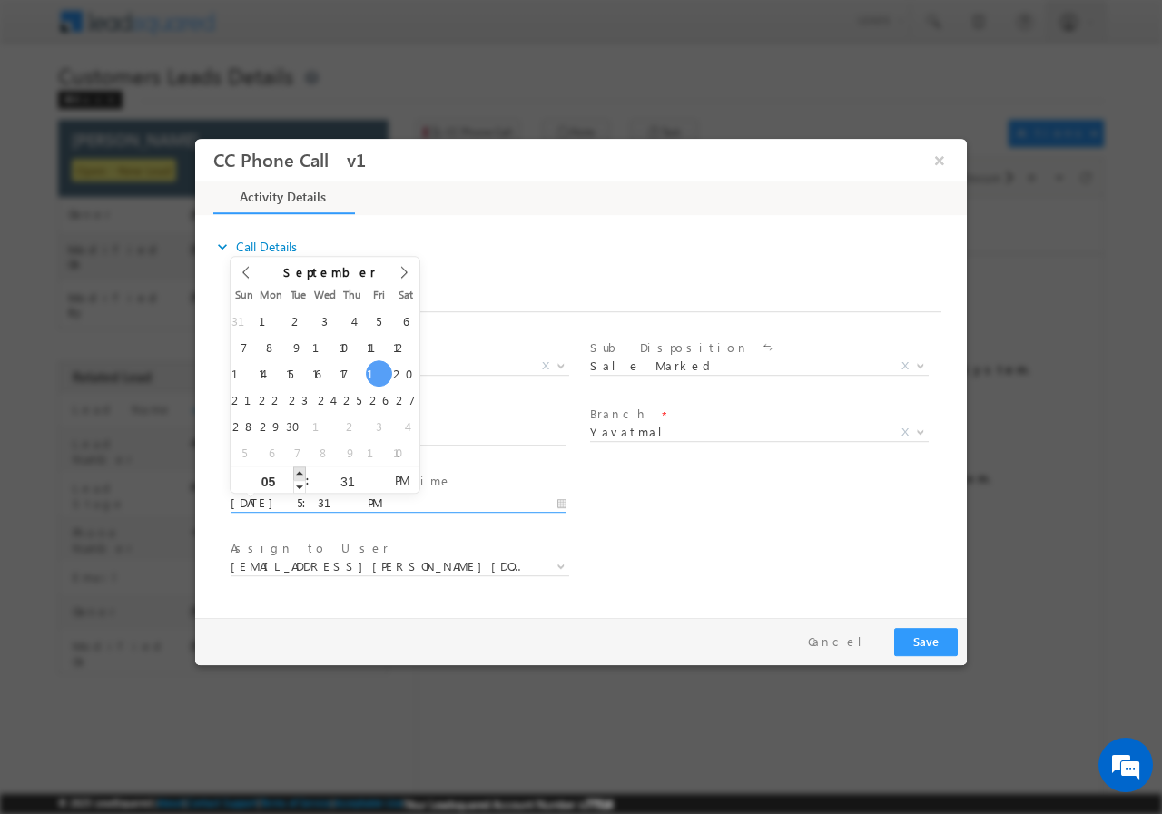
click at [302, 473] on span at bounding box center [299, 473] width 13 height 14
click at [353, 482] on input "31" at bounding box center [347, 481] width 75 height 12
click at [353, 481] on input "31" at bounding box center [347, 481] width 75 height 12
type input "00"
type input "[DATE] 5:00 PM"
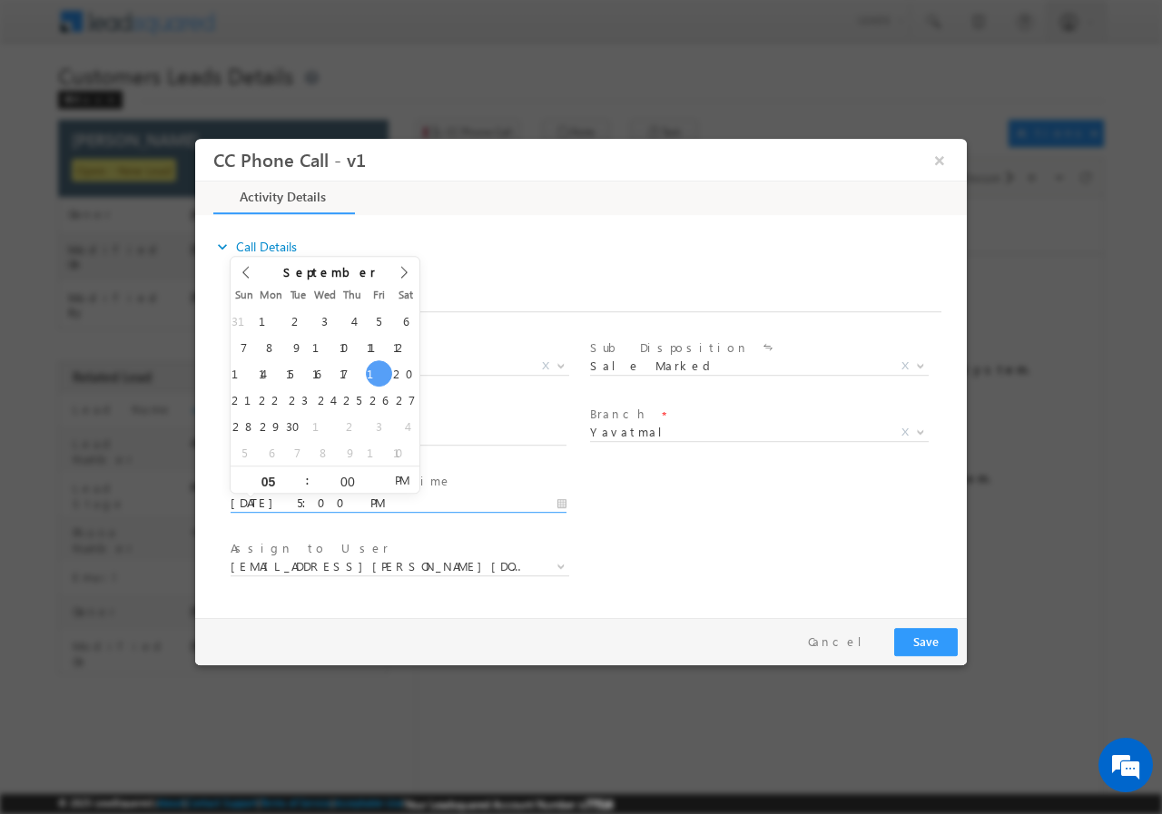
click at [754, 517] on div "User Branch * Appointment Date & Time * [DATE] 5:00 PM" at bounding box center [597, 500] width 740 height 67
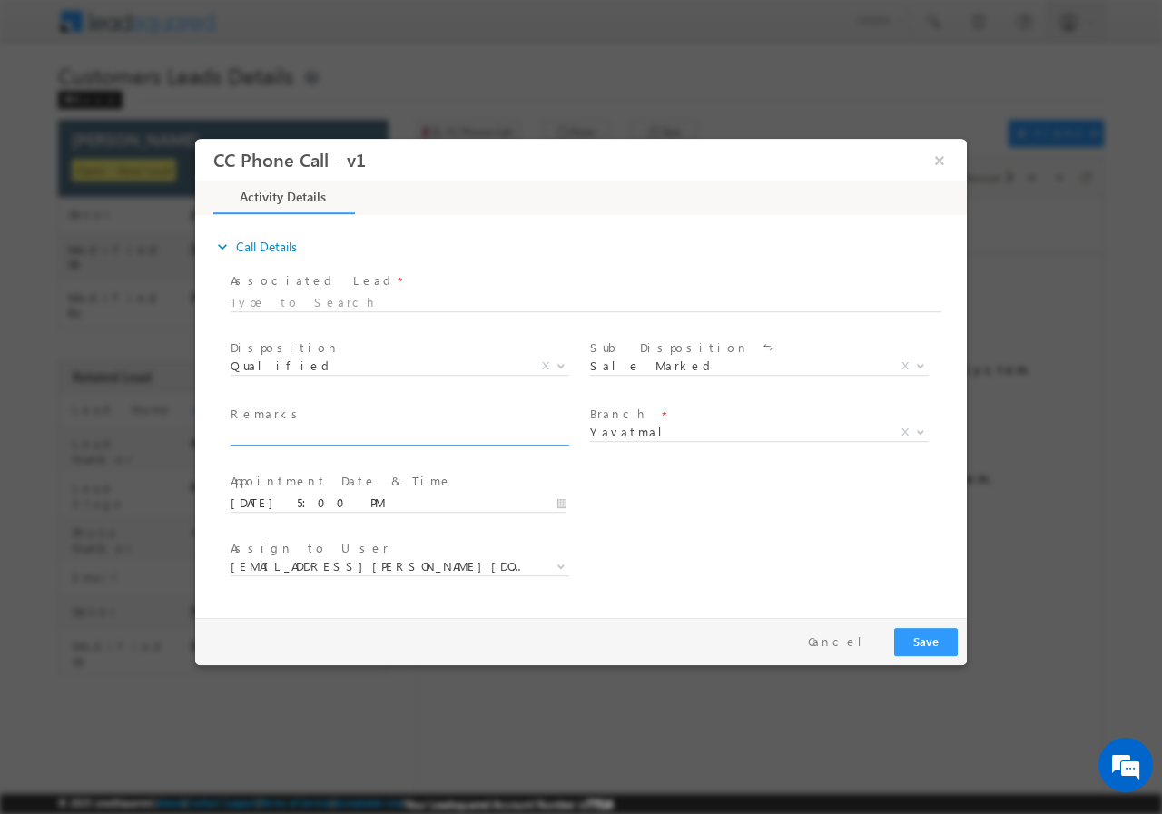
click at [301, 434] on input "text" at bounding box center [399, 436] width 336 height 18
paste input "904666//VB_Know_More//[PERSON_NAME]//7709099970// construction//loan req-20L// …"
type input "904666//VB_Know_More//[PERSON_NAME]//7709099970// construction//loan req-20L// …"
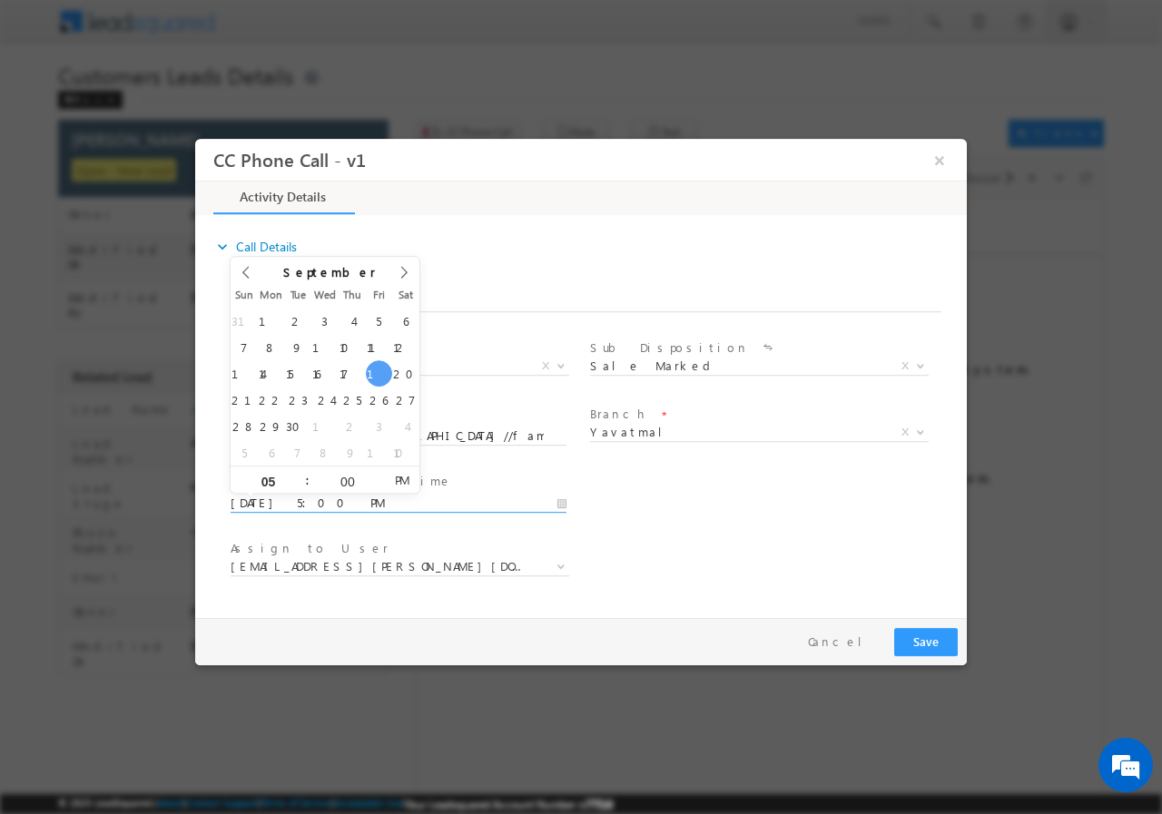
click at [558, 501] on input "[DATE] 5:00 PM" at bounding box center [399, 503] width 336 height 18
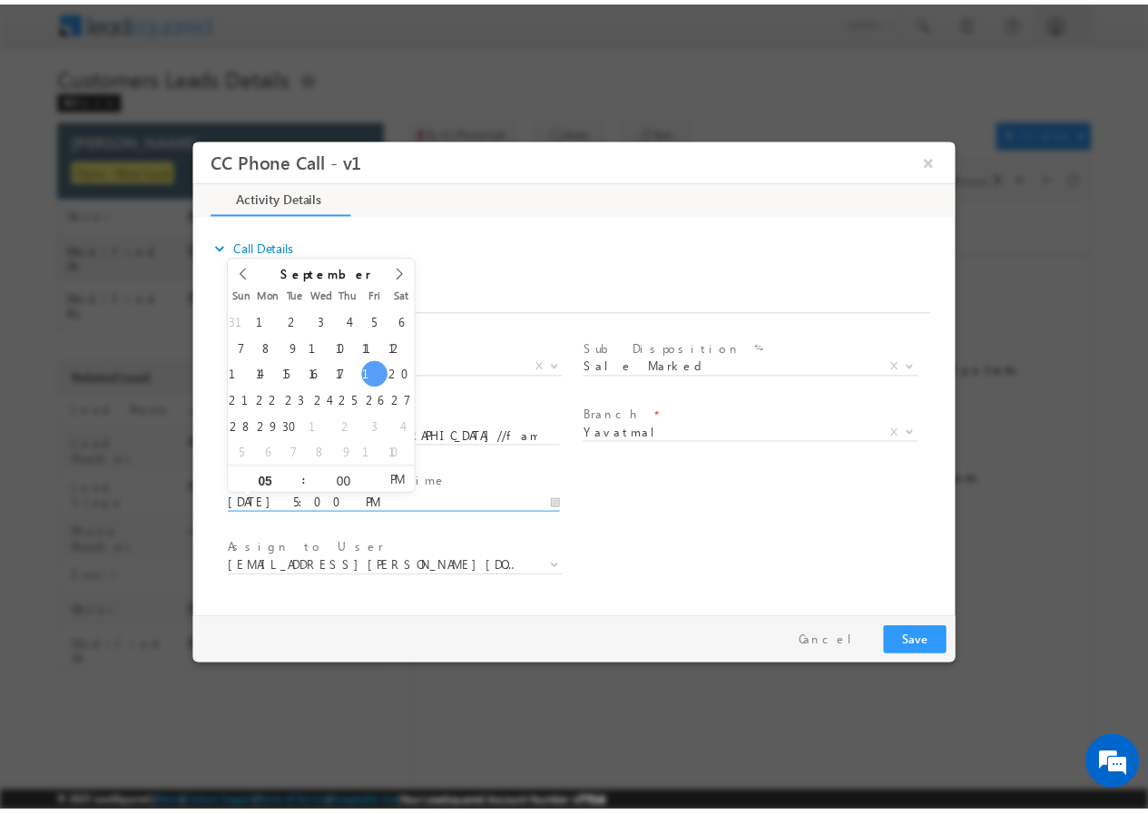
scroll to position [0, 0]
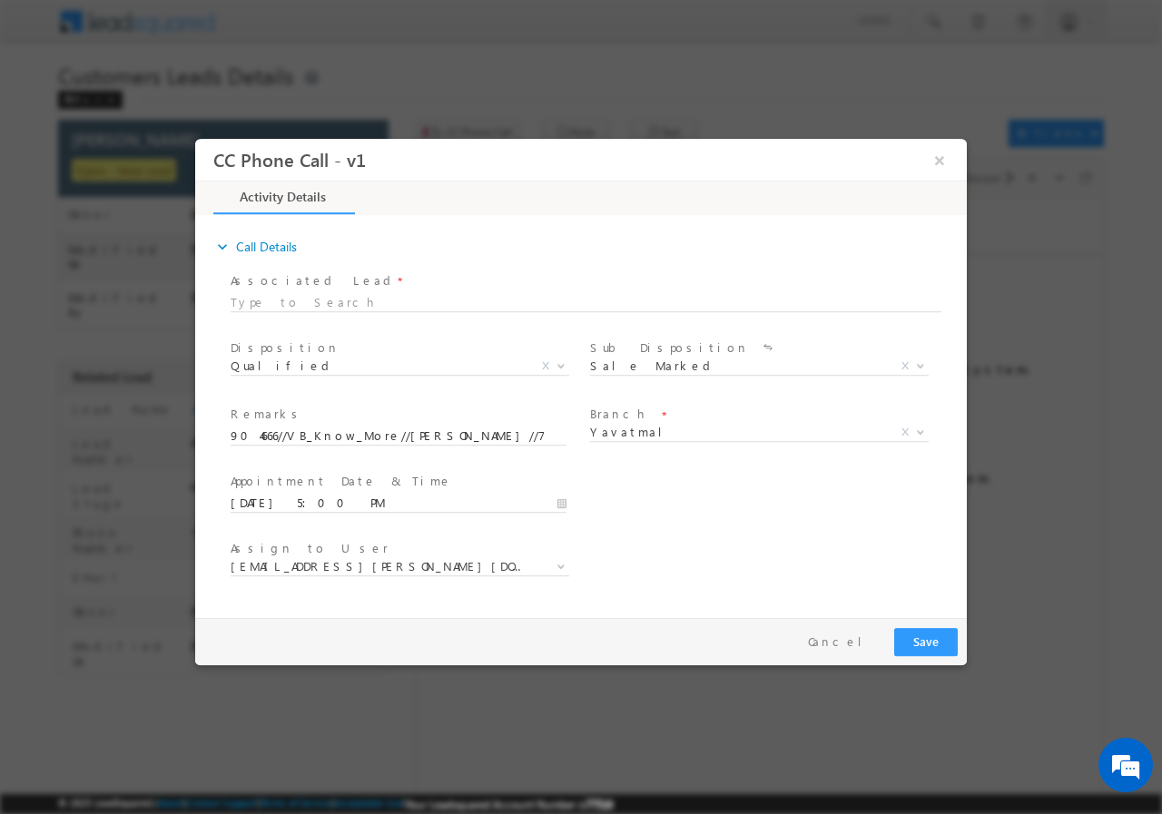
click at [683, 479] on div "User Branch * Appointment Date & Time * [DATE] 5:00 PM" at bounding box center [597, 500] width 740 height 67
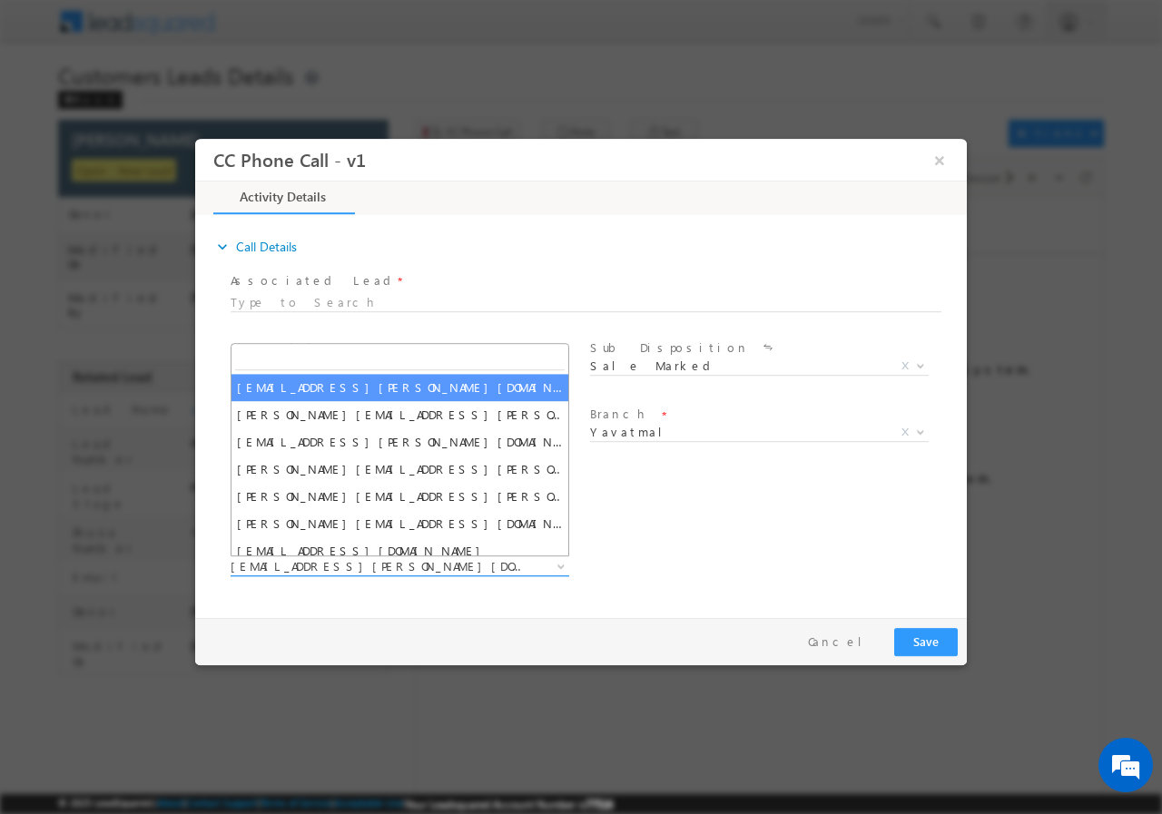
click at [425, 569] on span "[EMAIL_ADDRESS][PERSON_NAME][DOMAIN_NAME]" at bounding box center [378, 565] width 295 height 16
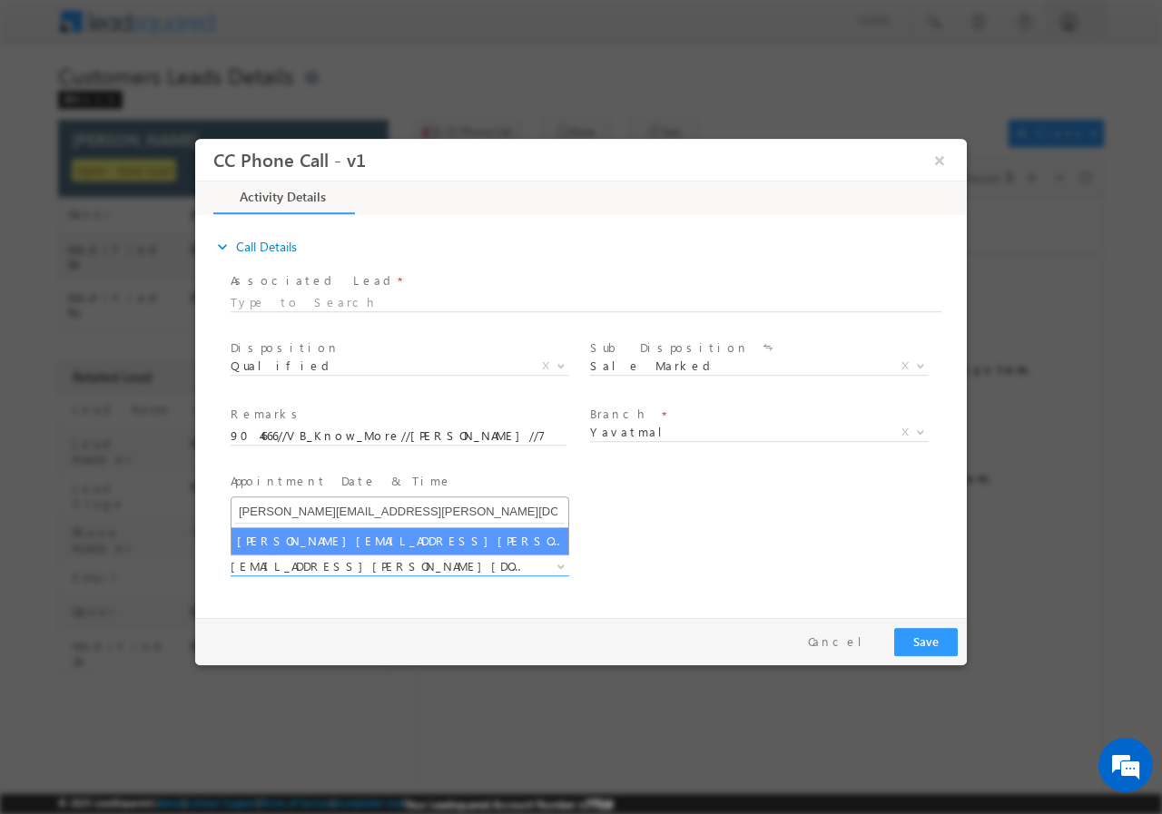
type input "[PERSON_NAME][EMAIL_ADDRESS][PERSON_NAME][DOMAIN_NAME]"
select select "[PERSON_NAME][EMAIL_ADDRESS][PERSON_NAME][DOMAIN_NAME]"
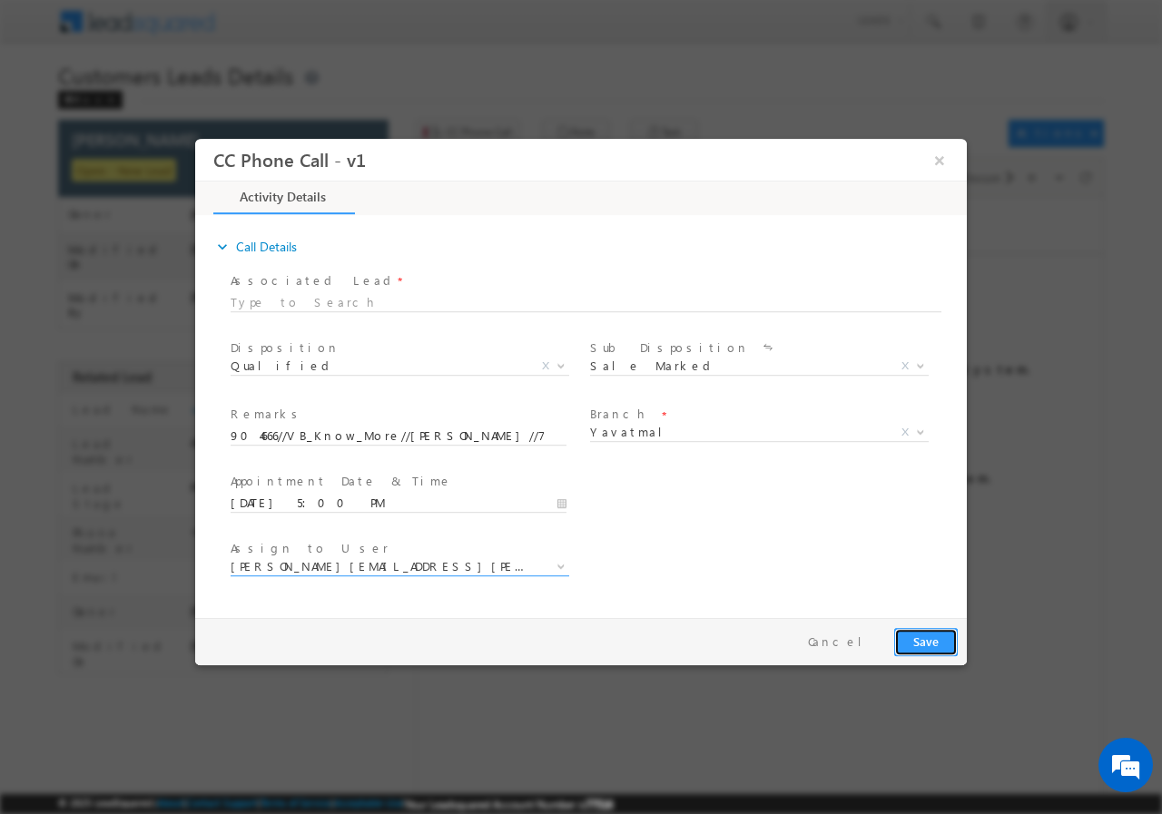
click at [920, 639] on button "Save" at bounding box center [926, 641] width 64 height 28
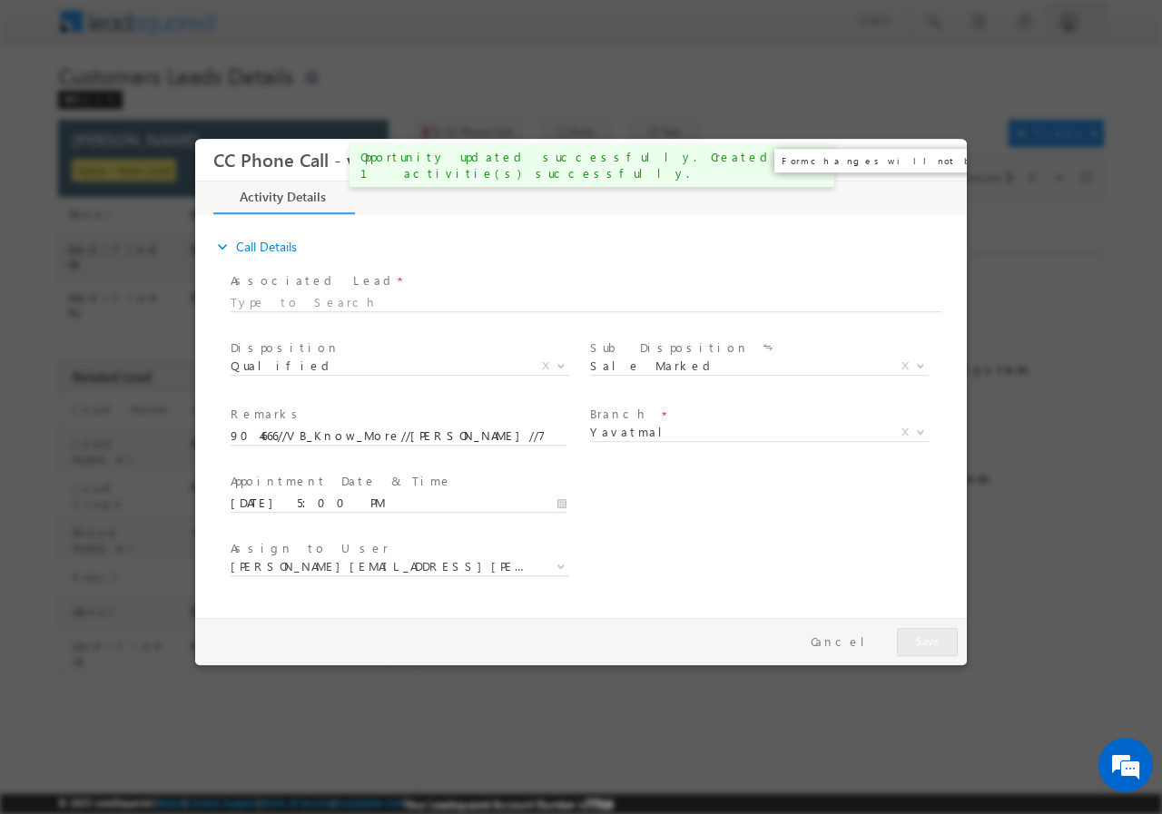
click at [939, 162] on button "×" at bounding box center [939, 160] width 31 height 34
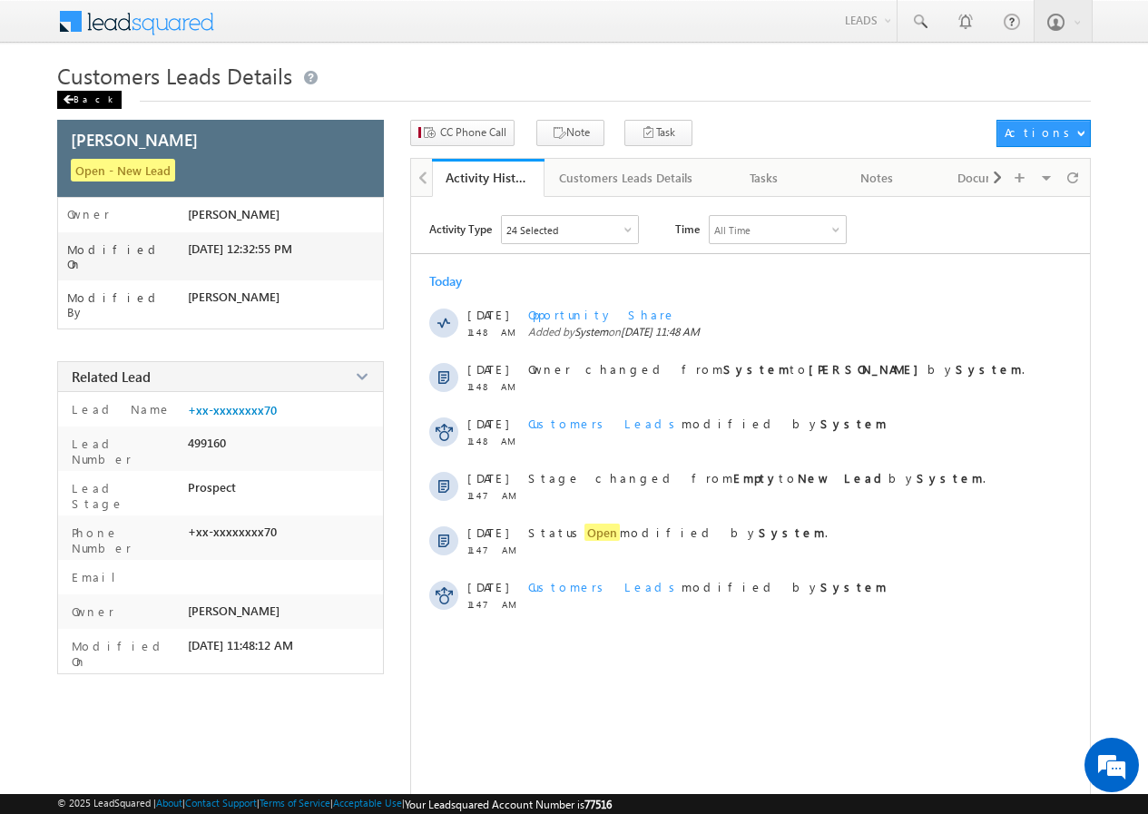
click at [90, 93] on div "Back" at bounding box center [89, 100] width 64 height 18
